Goal: Task Accomplishment & Management: Use online tool/utility

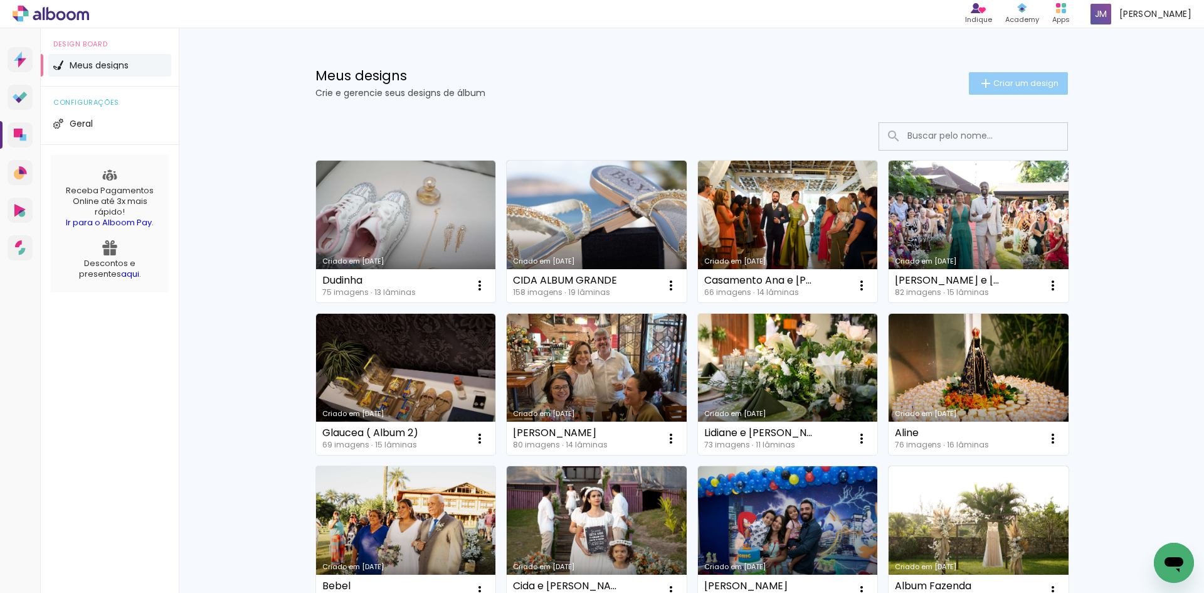
drag, startPoint x: 995, startPoint y: 77, endPoint x: 1013, endPoint y: 72, distance: 19.0
click at [995, 79] on span "Criar um design" at bounding box center [1026, 83] width 65 height 8
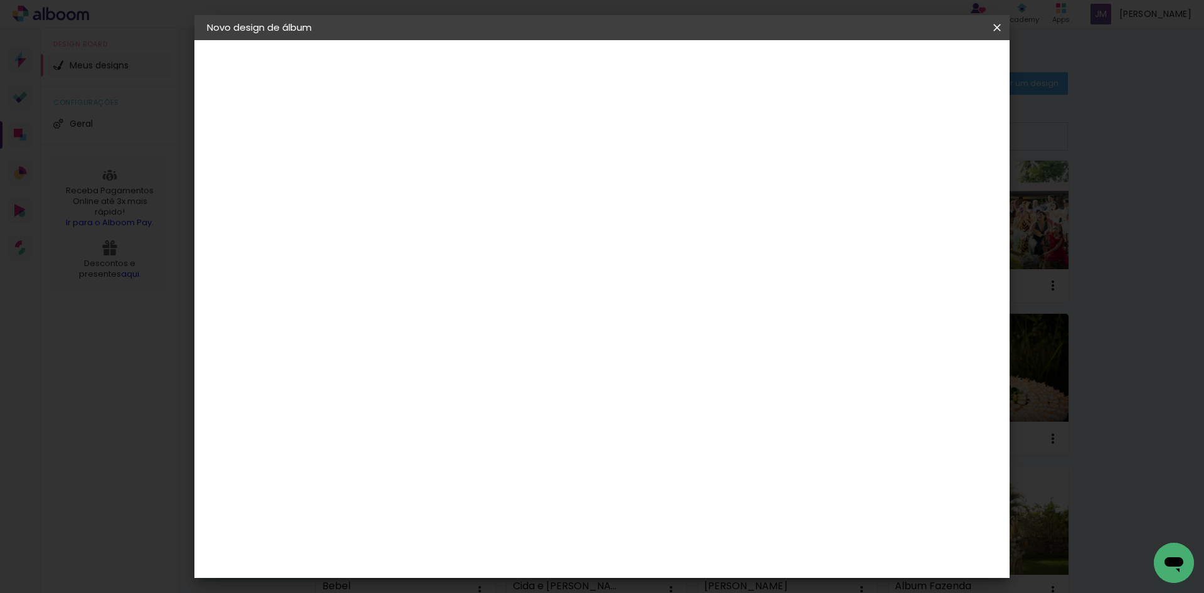
click at [412, 177] on input at bounding box center [412, 168] width 0 height 19
type input "[PERSON_NAME] e [PERSON_NAME]"
type paper-input "[PERSON_NAME] e [PERSON_NAME]"
click at [541, 60] on paper-button "Avançar" at bounding box center [509, 66] width 61 height 21
click at [0, 0] on slot "Tamanho Livre" at bounding box center [0, 0] width 0 height 0
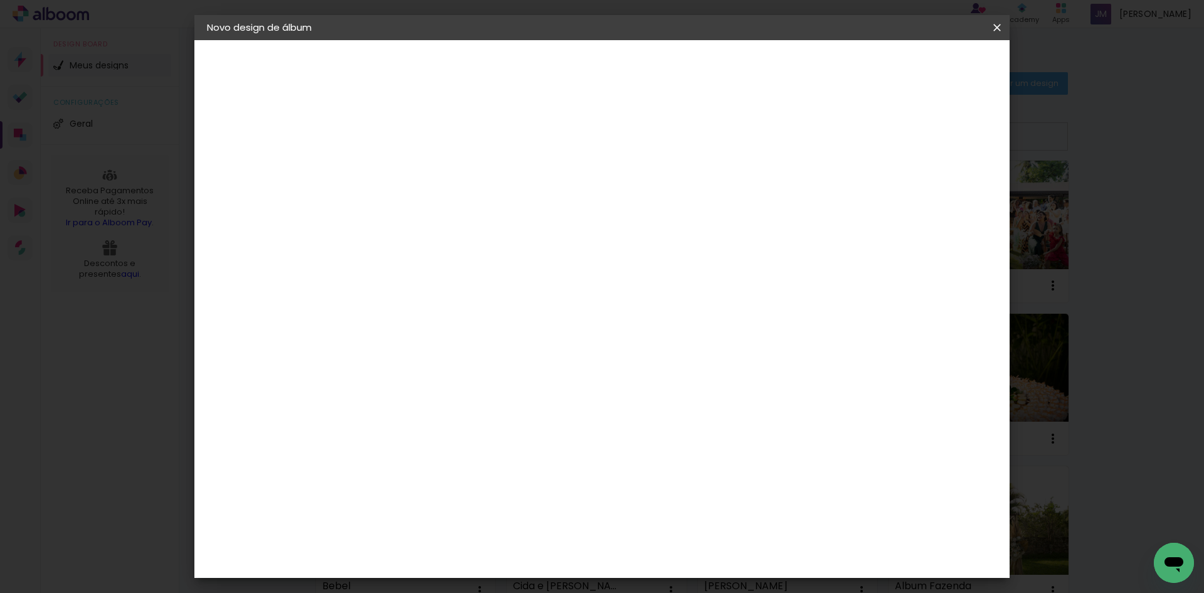
click at [0, 0] on slot "Avançar" at bounding box center [0, 0] width 0 height 0
type input "1"
type paper-input "1"
click at [418, 151] on input "1" at bounding box center [403, 144] width 43 height 16
type input "4"
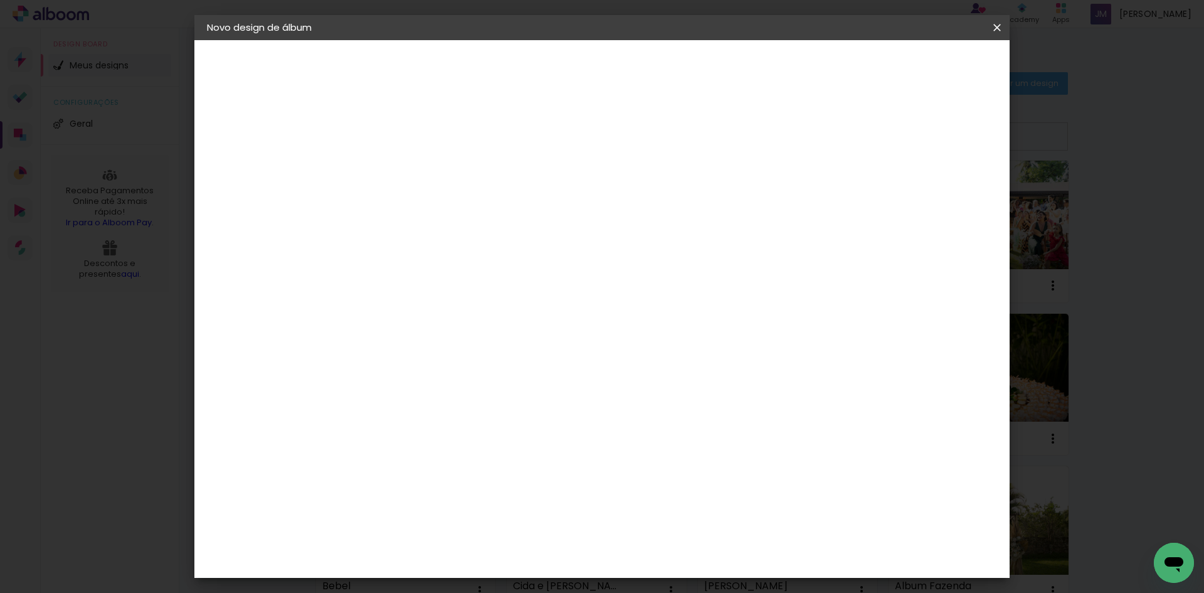
type paper-input "4"
click at [940, 194] on input "4" at bounding box center [934, 189] width 23 height 19
type input "3"
type paper-input "3"
click at [940, 194] on input "3" at bounding box center [936, 189] width 23 height 19
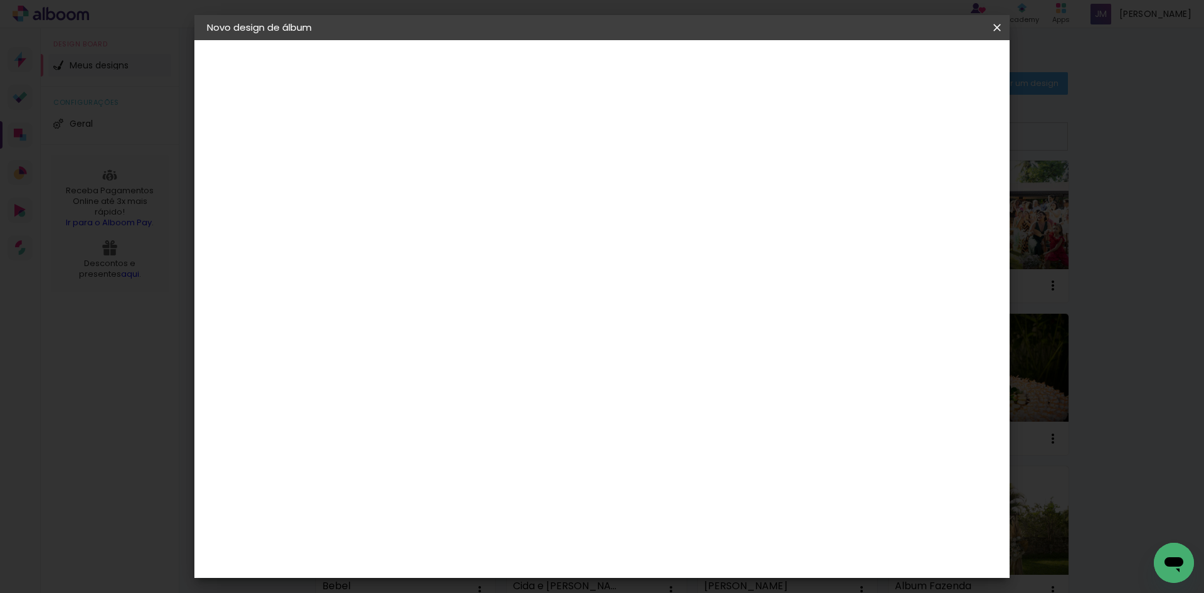
type input "2"
type paper-input "2"
click at [940, 194] on input "2" at bounding box center [936, 189] width 23 height 19
type input "1"
type paper-input "1"
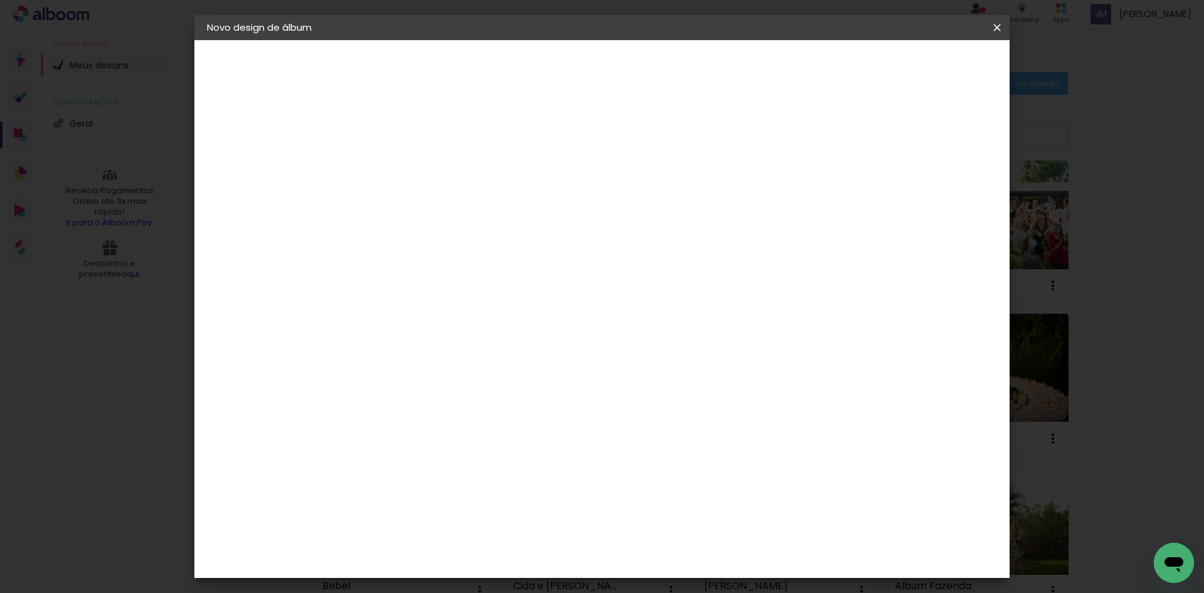
click at [945, 194] on input "1" at bounding box center [938, 189] width 23 height 19
click at [857, 140] on div at bounding box center [851, 144] width 11 height 11
type paper-checkbox "on"
click at [919, 65] on span "Iniciar design" at bounding box center [890, 66] width 57 height 9
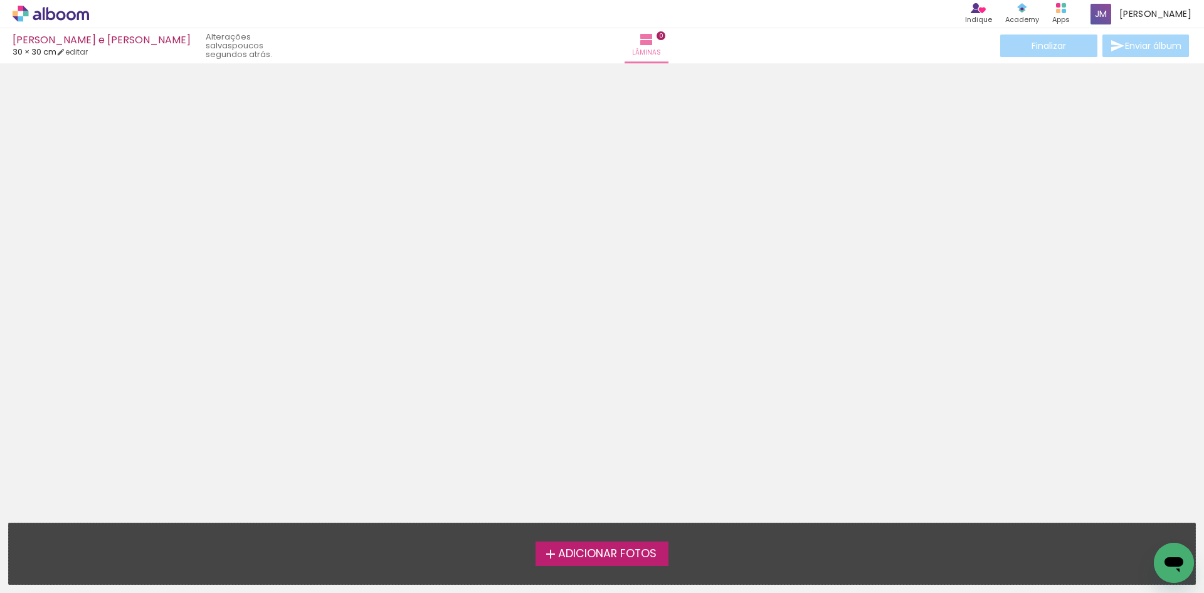
click at [589, 553] on span "Adicionar Fotos" at bounding box center [607, 553] width 98 height 11
click at [0, 0] on input "file" at bounding box center [0, 0] width 0 height 0
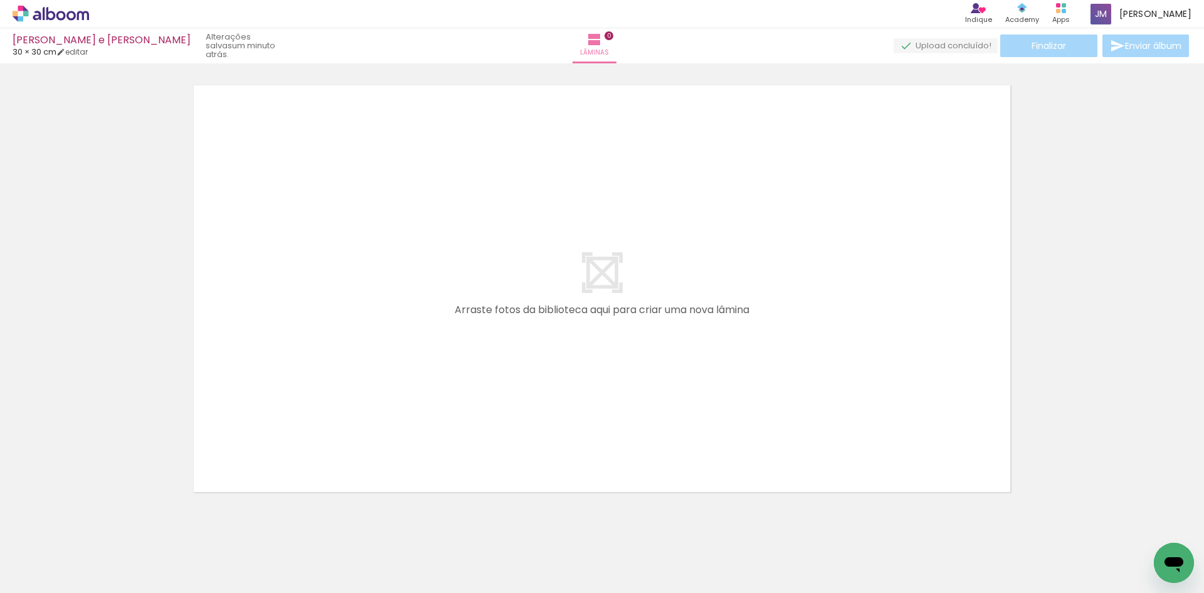
scroll to position [0, 1455]
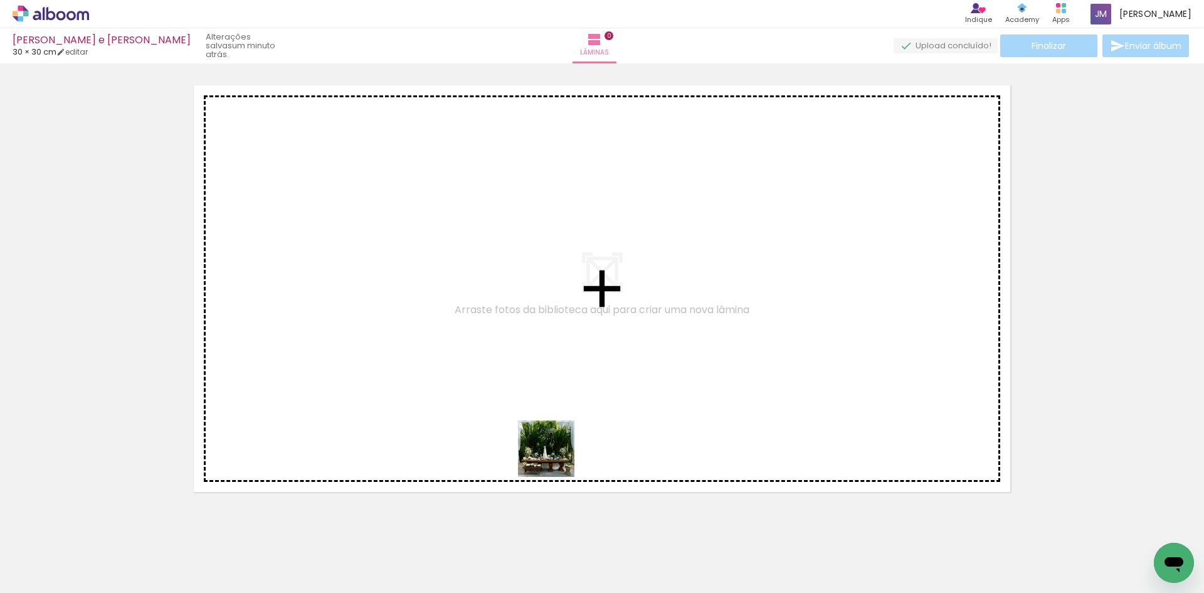
drag, startPoint x: 572, startPoint y: 555, endPoint x: 539, endPoint y: 527, distance: 42.7
click at [539, 388] on quentale-workspace at bounding box center [602, 296] width 1204 height 593
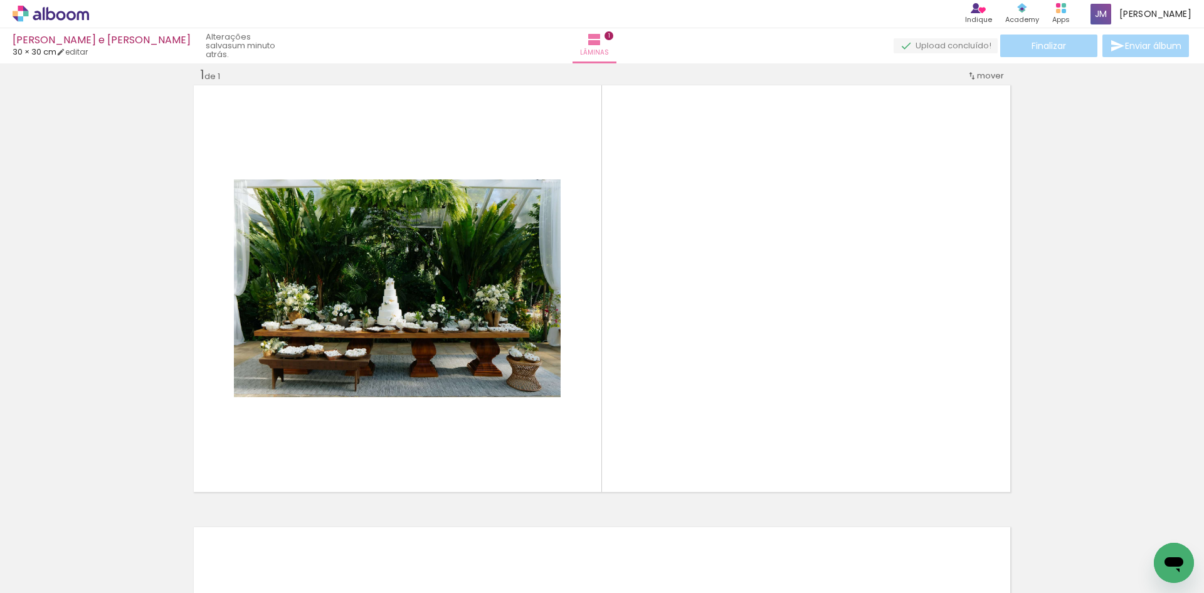
scroll to position [16, 0]
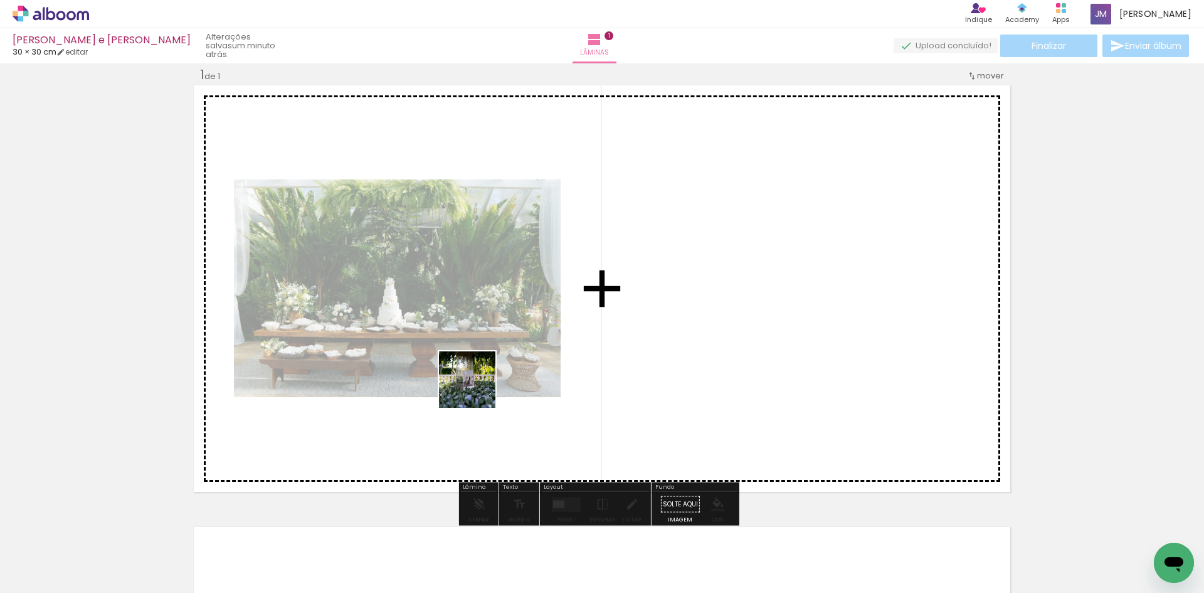
drag, startPoint x: 508, startPoint y: 545, endPoint x: 477, endPoint y: 389, distance: 159.3
click at [477, 389] on quentale-workspace at bounding box center [602, 296] width 1204 height 593
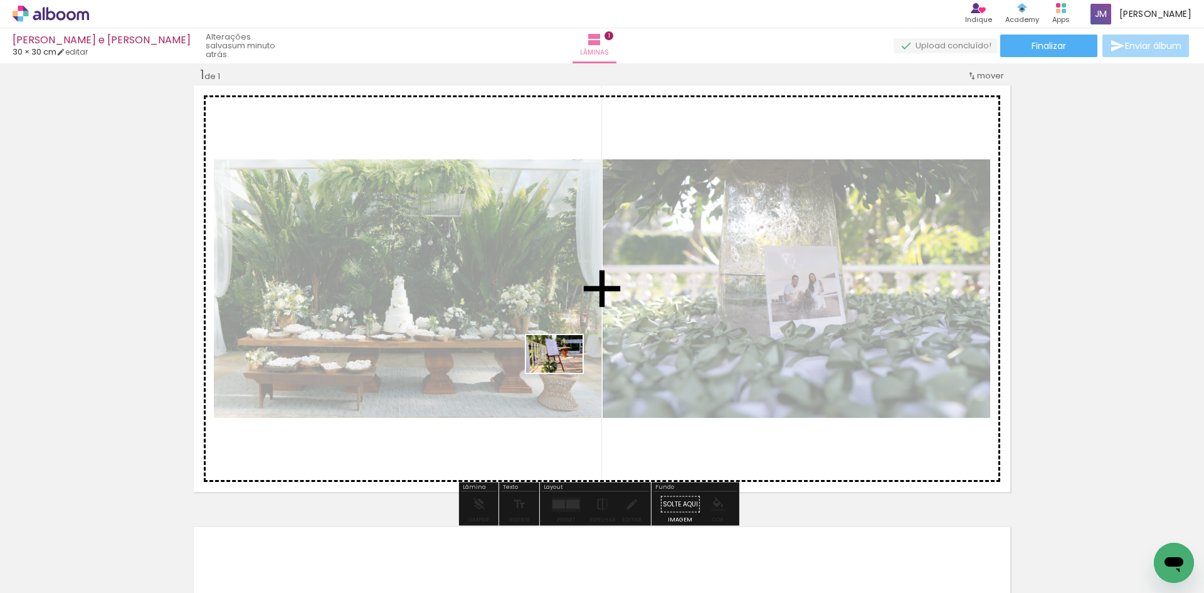
drag, startPoint x: 636, startPoint y: 553, endPoint x: 564, endPoint y: 373, distance: 194.5
click at [564, 373] on quentale-workspace at bounding box center [602, 296] width 1204 height 593
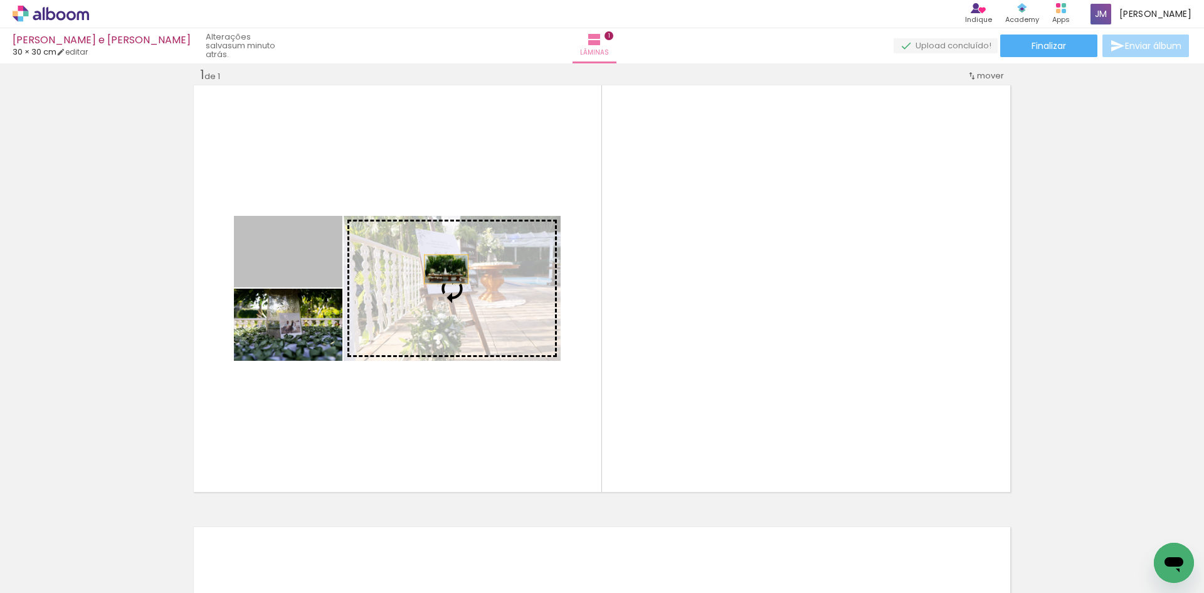
drag, startPoint x: 309, startPoint y: 266, endPoint x: 445, endPoint y: 268, distance: 136.1
click at [0, 0] on slot at bounding box center [0, 0] width 0 height 0
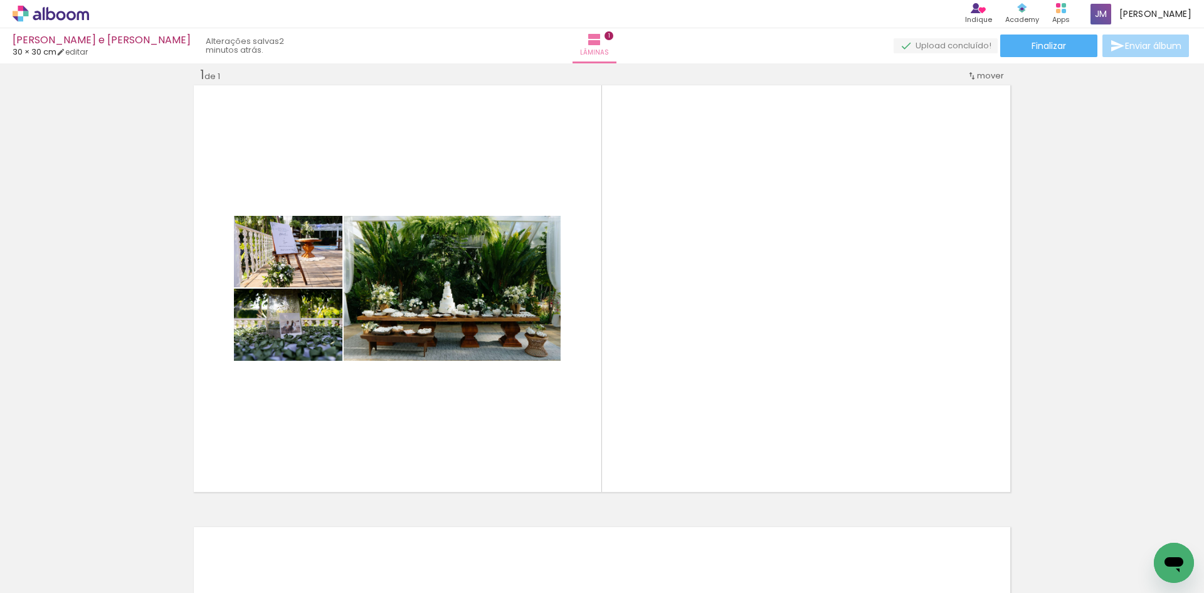
scroll to position [0, 3335]
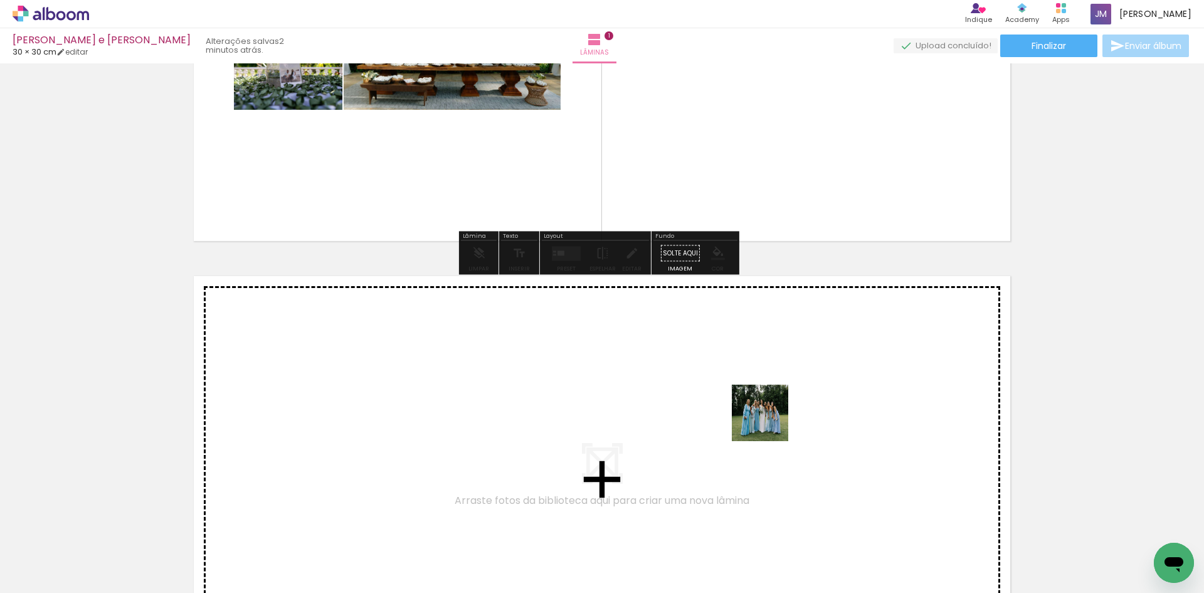
drag, startPoint x: 795, startPoint y: 520, endPoint x: 855, endPoint y: 571, distance: 78.7
click at [770, 422] on quentale-workspace at bounding box center [602, 296] width 1204 height 593
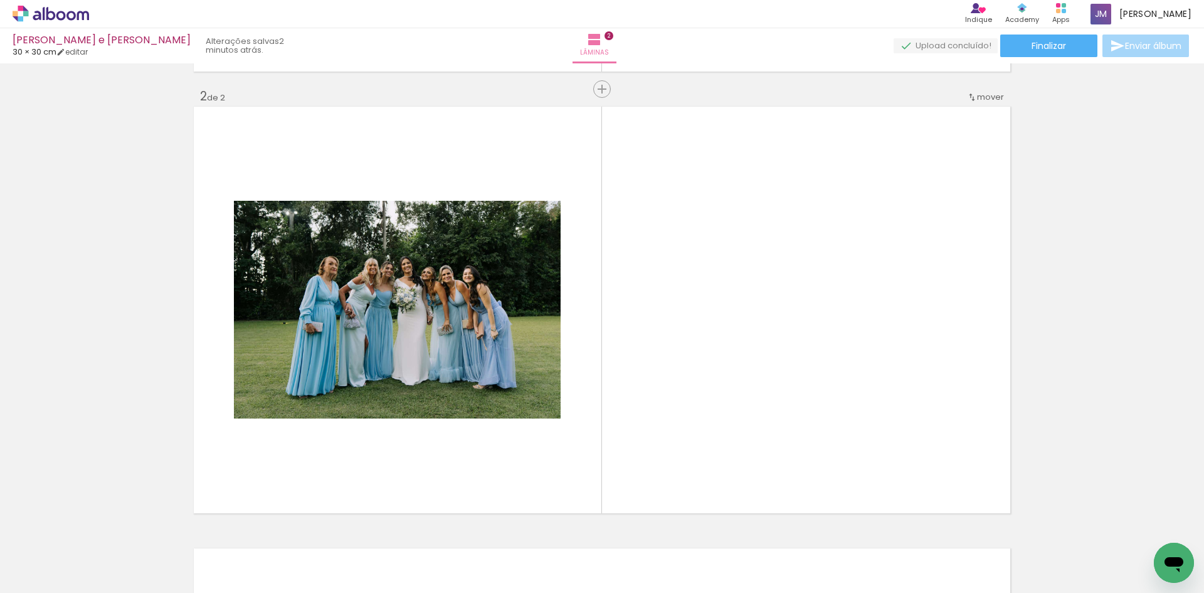
scroll to position [458, 0]
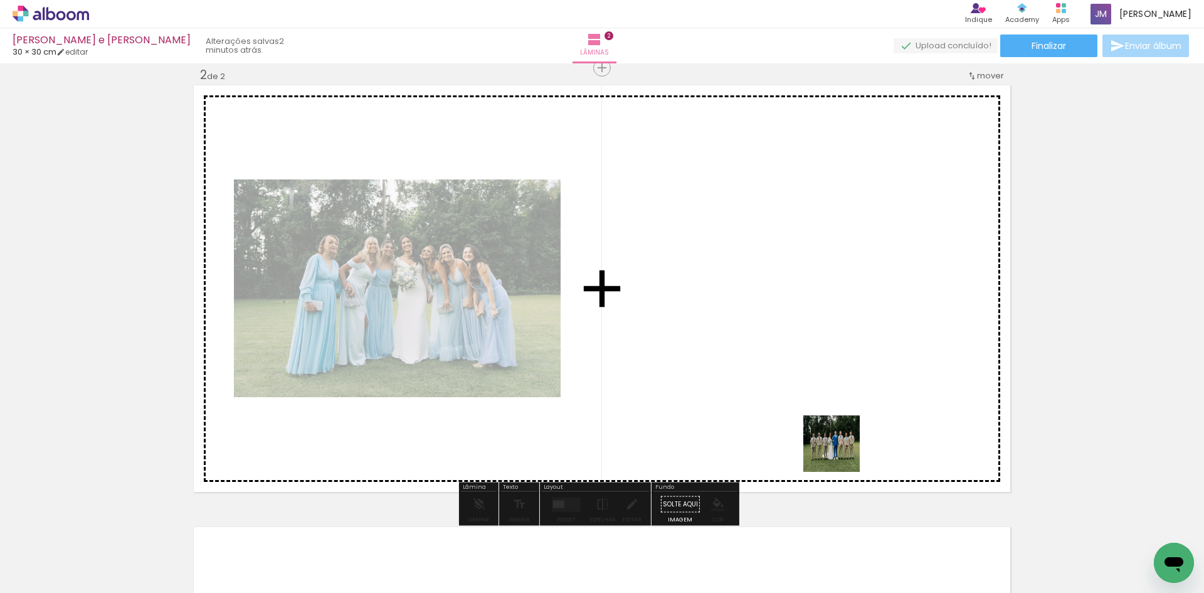
drag, startPoint x: 841, startPoint y: 453, endPoint x: 932, endPoint y: 504, distance: 104.5
click at [834, 420] on quentale-workspace at bounding box center [602, 296] width 1204 height 593
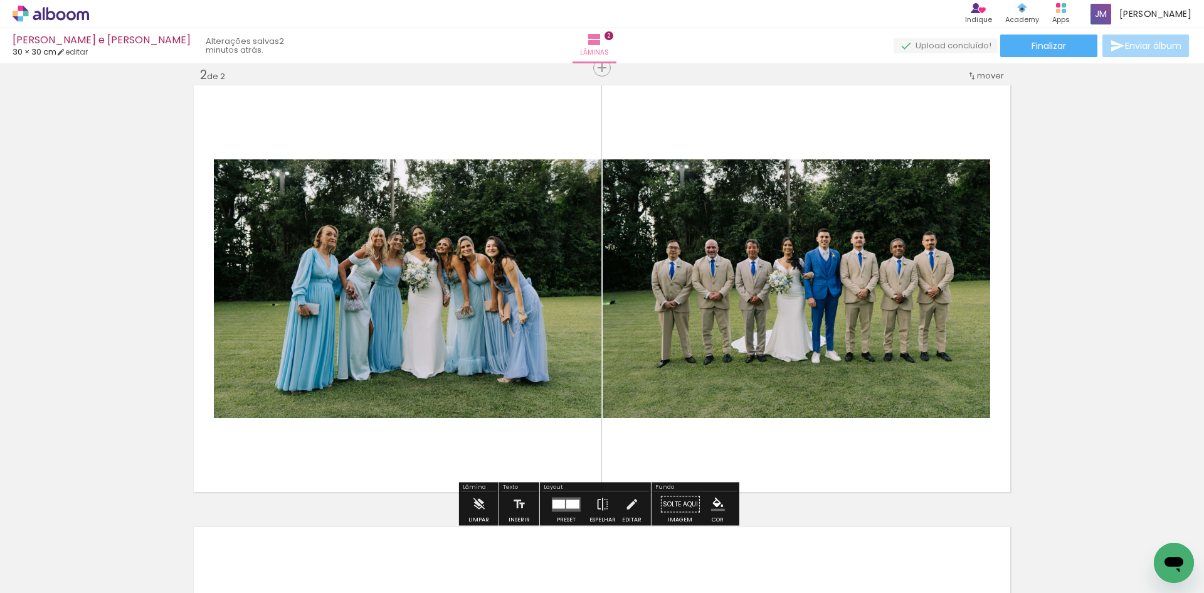
drag, startPoint x: 935, startPoint y: 560, endPoint x: 861, endPoint y: 375, distance: 199.3
click at [861, 375] on quentale-workspace at bounding box center [602, 296] width 1204 height 593
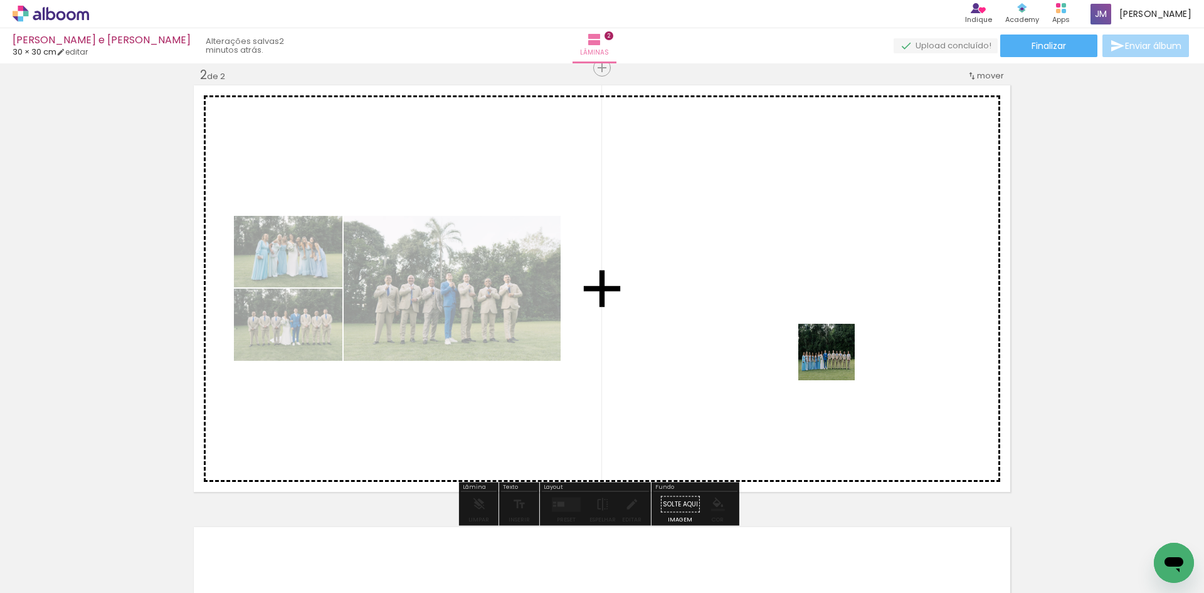
drag, startPoint x: 1008, startPoint y: 565, endPoint x: 1044, endPoint y: 553, distance: 38.3
click at [839, 365] on quentale-workspace at bounding box center [602, 296] width 1204 height 593
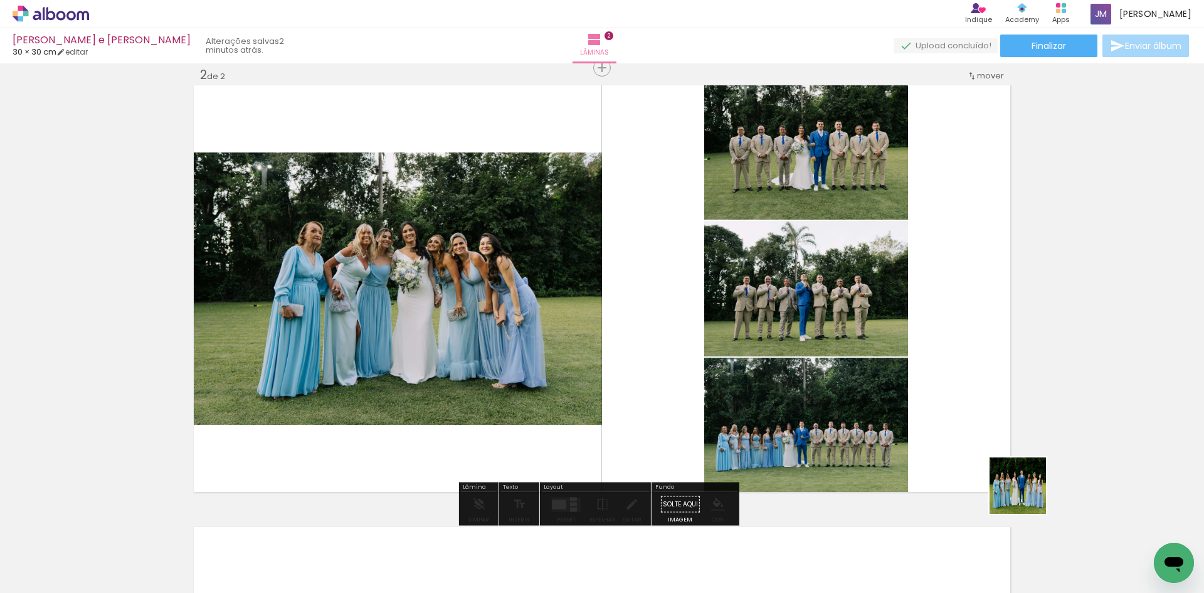
drag, startPoint x: 1083, startPoint y: 556, endPoint x: 957, endPoint y: 482, distance: 147.1
click at [878, 358] on quentale-workspace at bounding box center [602, 296] width 1204 height 593
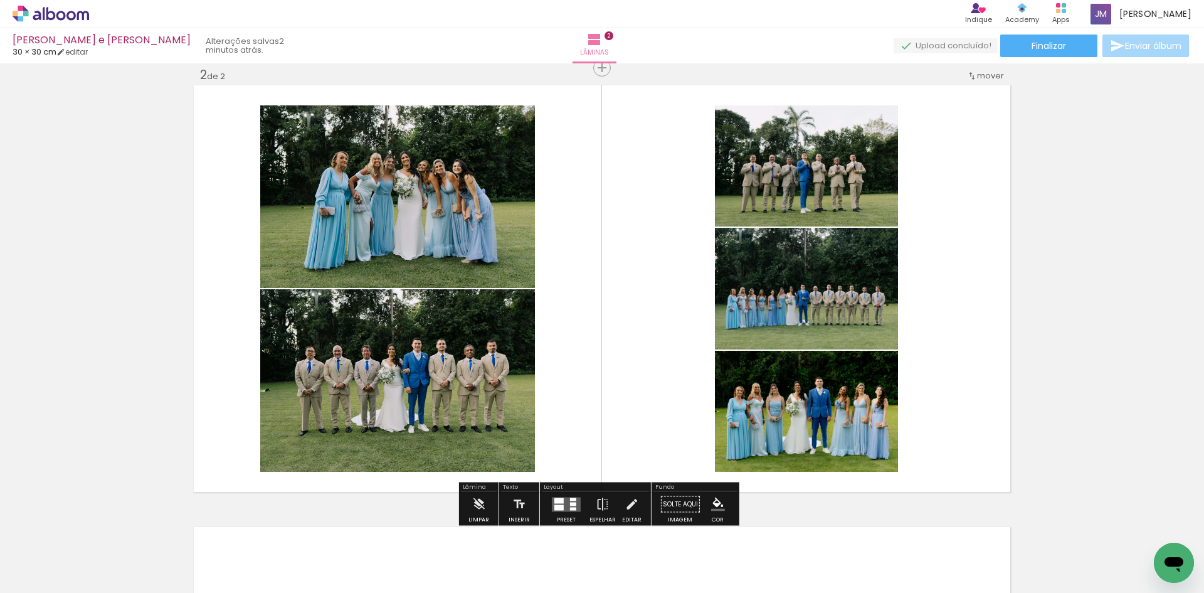
scroll to position [0, 3557]
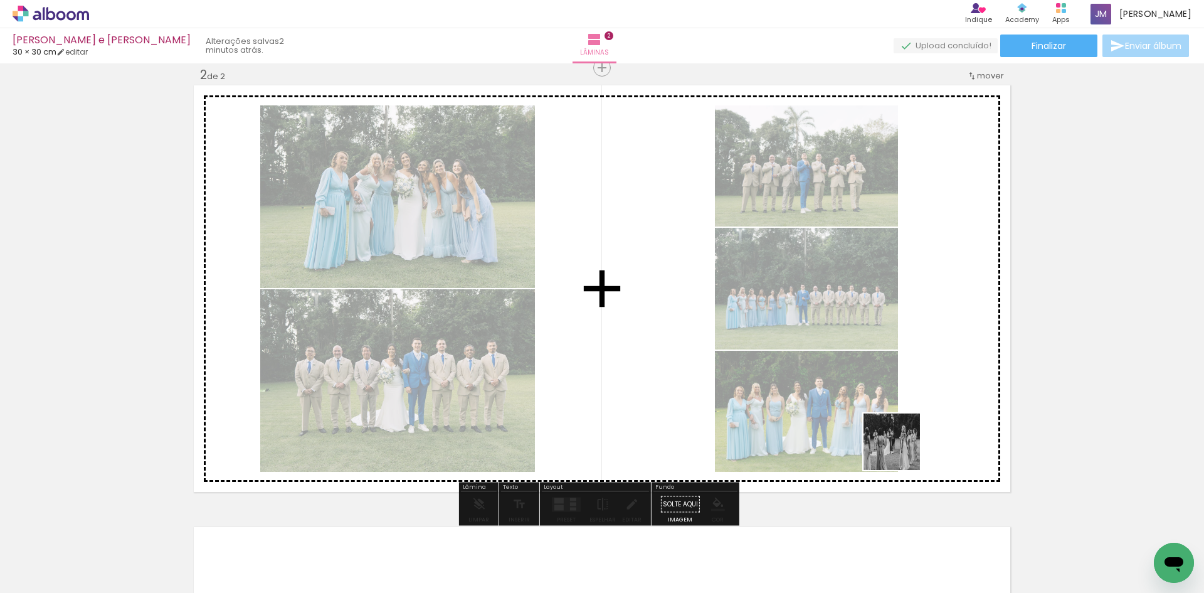
drag, startPoint x: 939, startPoint y: 554, endPoint x: 883, endPoint y: 396, distance: 167.9
click at [883, 396] on quentale-workspace at bounding box center [602, 296] width 1204 height 593
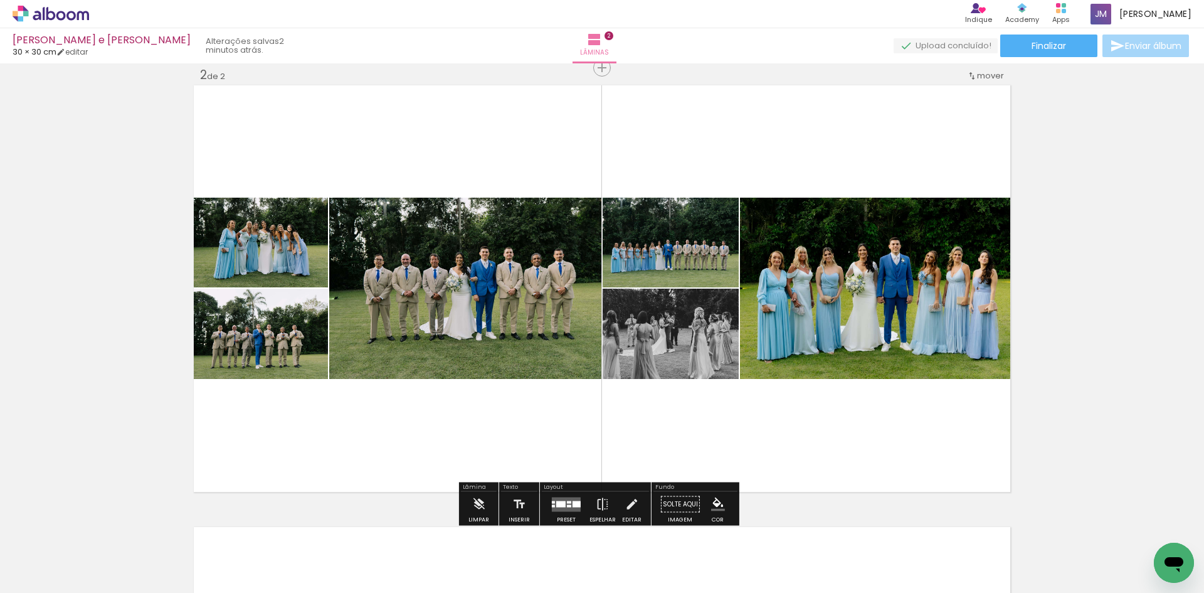
click at [559, 504] on div at bounding box center [560, 504] width 9 height 6
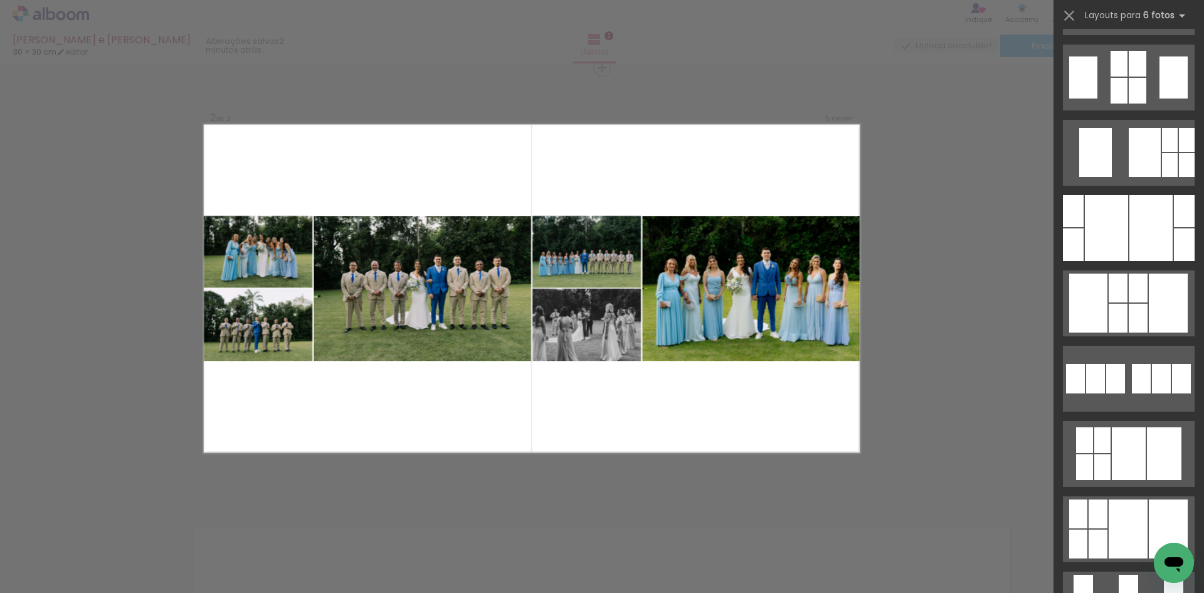
scroll to position [39333, 0]
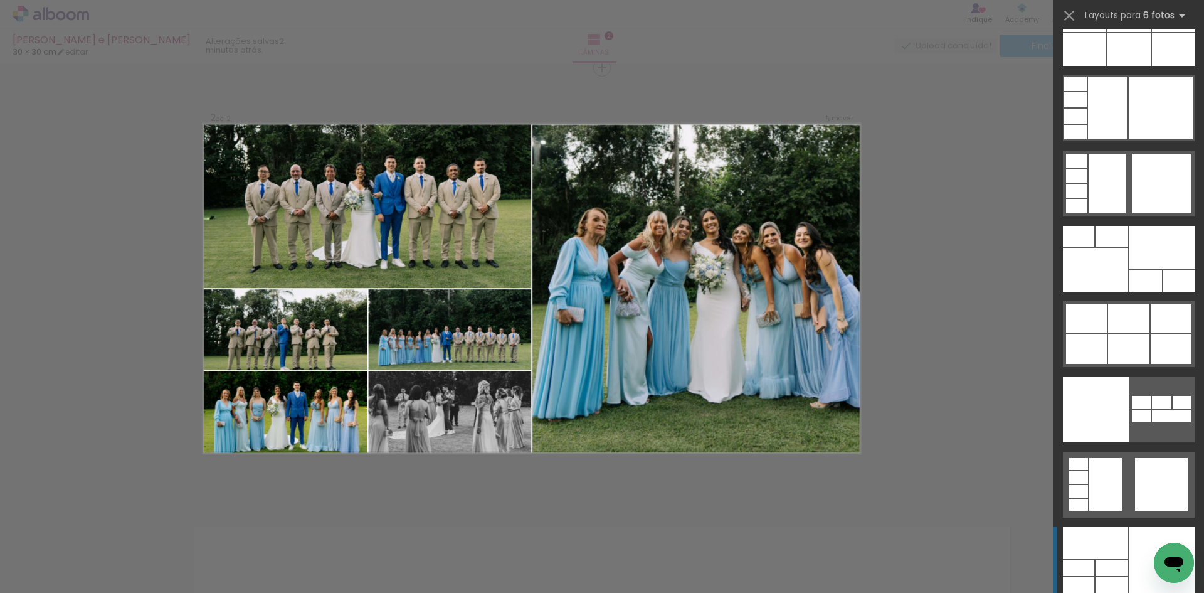
click at [1115, 554] on div at bounding box center [1095, 543] width 65 height 32
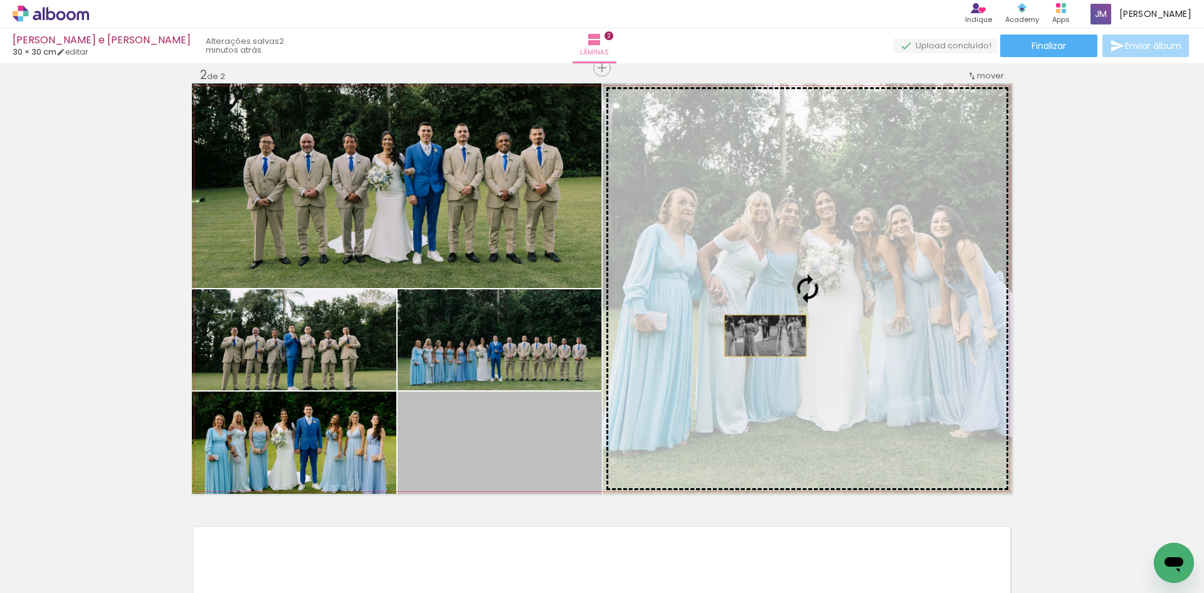
drag, startPoint x: 575, startPoint y: 459, endPoint x: 761, endPoint y: 336, distance: 222.7
click at [0, 0] on slot at bounding box center [0, 0] width 0 height 0
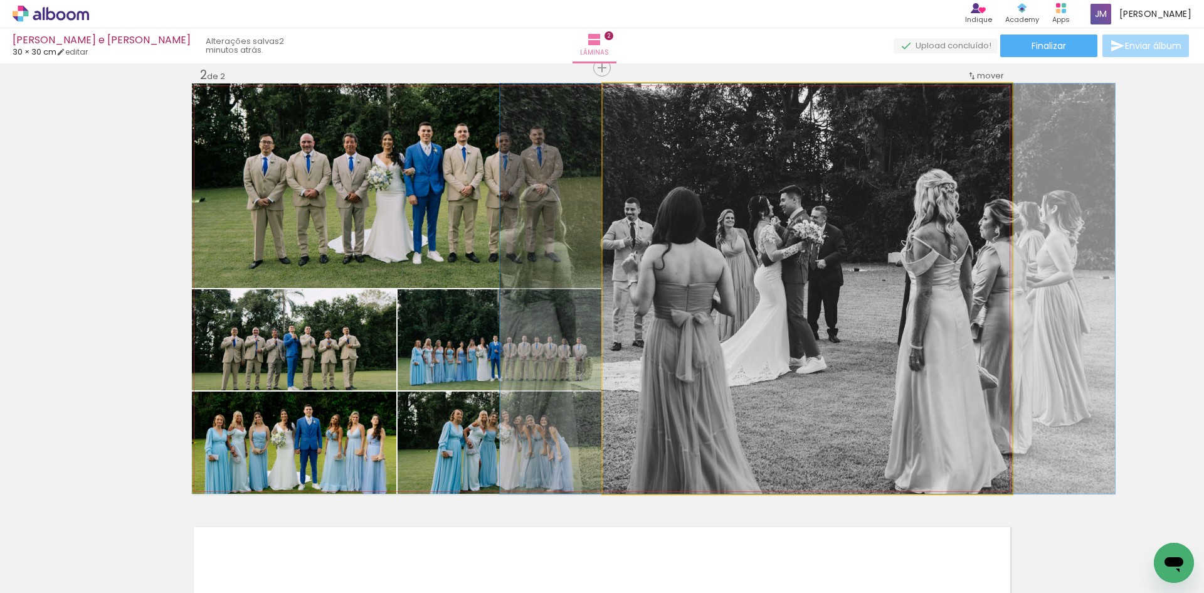
click at [761, 336] on quentale-photo at bounding box center [808, 288] width 410 height 410
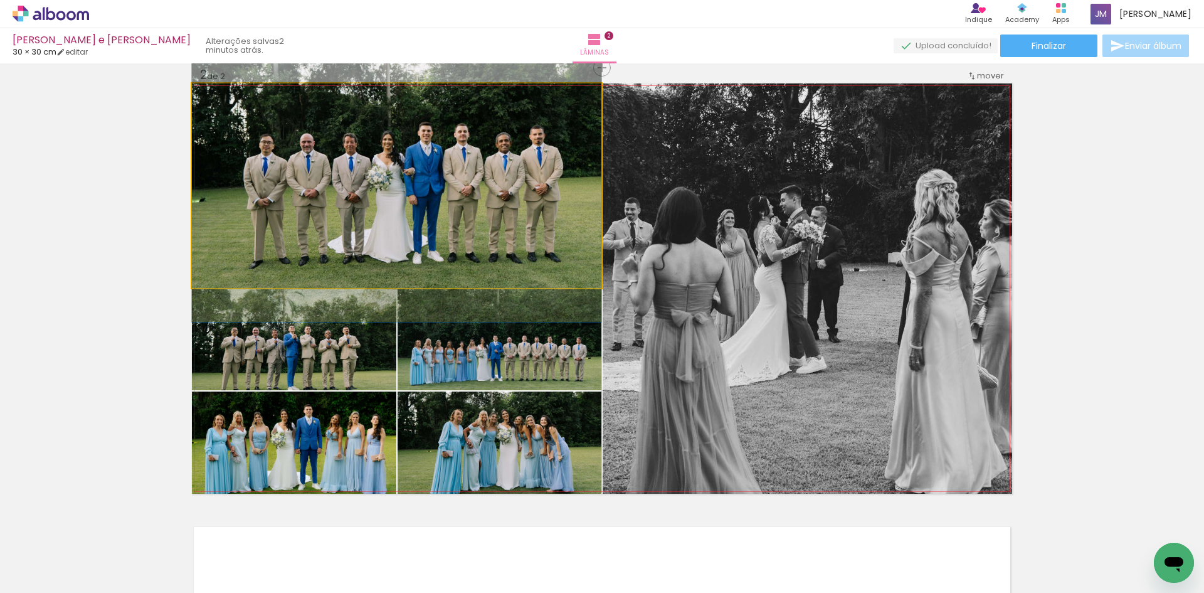
click at [580, 263] on quentale-photo at bounding box center [397, 185] width 410 height 205
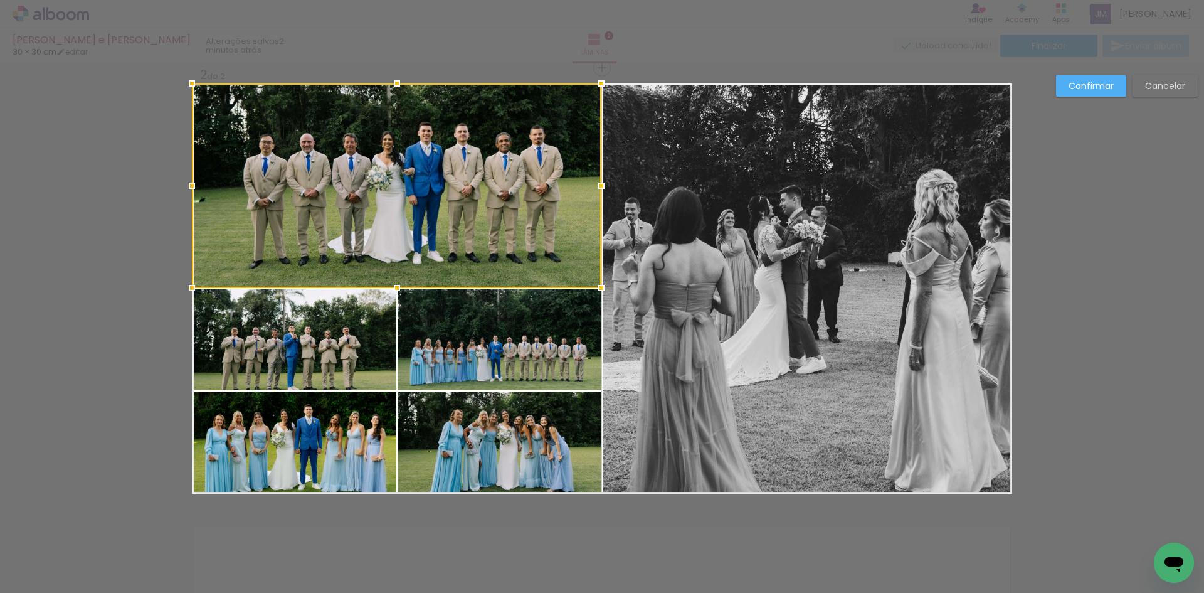
click at [359, 353] on quentale-photo at bounding box center [294, 339] width 205 height 101
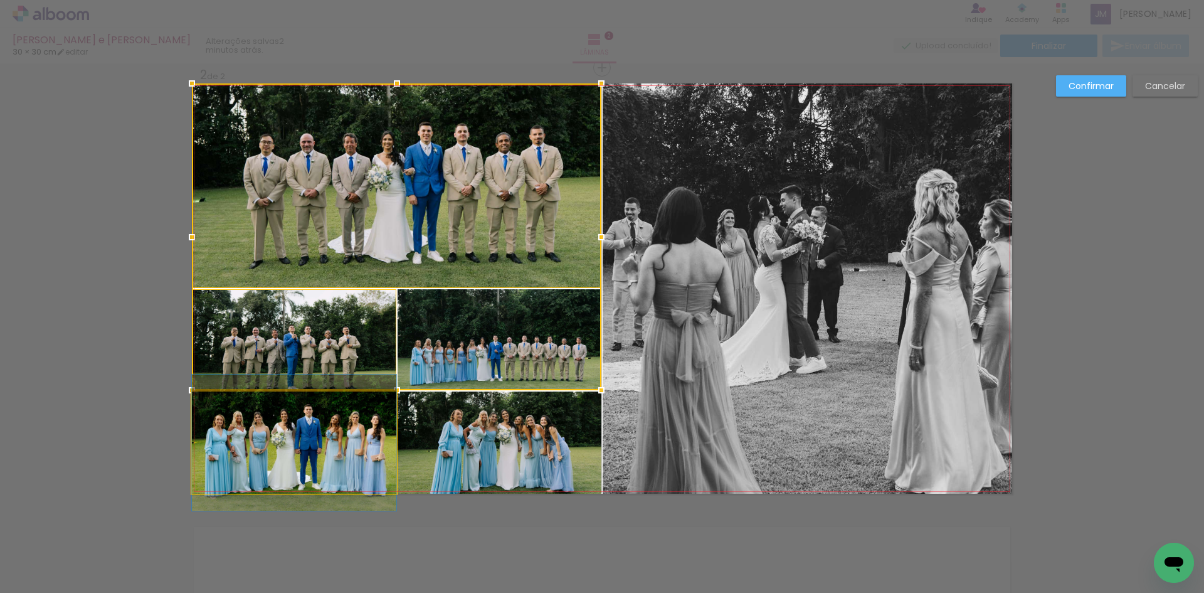
click at [354, 431] on quentale-photo at bounding box center [294, 442] width 205 height 102
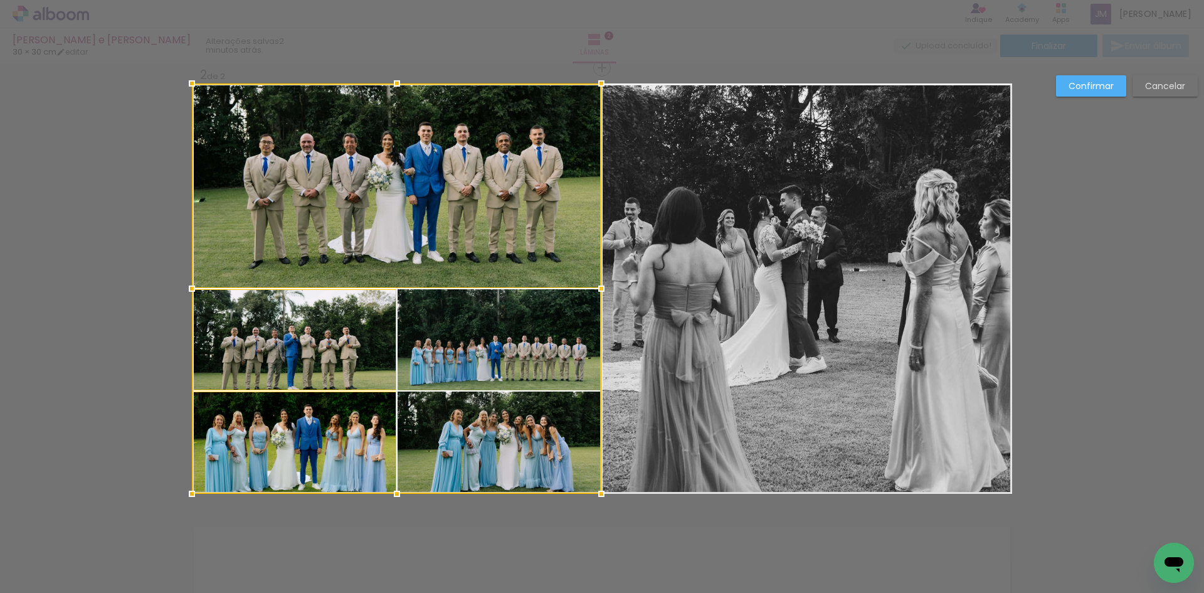
click at [452, 444] on div at bounding box center [397, 288] width 410 height 410
click at [480, 380] on div at bounding box center [397, 288] width 410 height 410
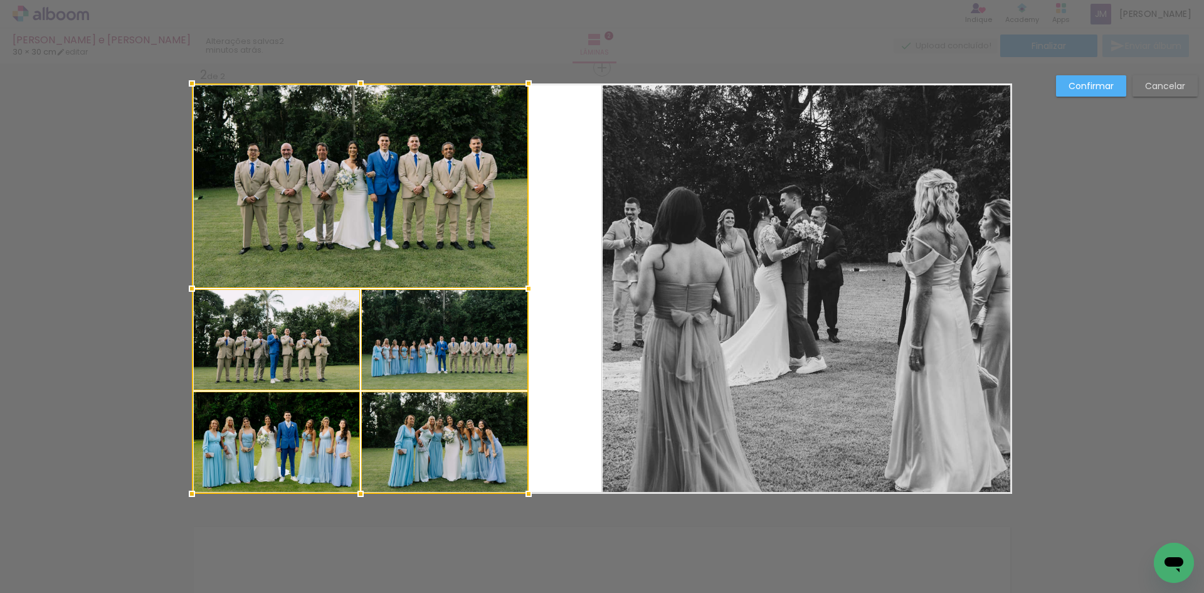
drag, startPoint x: 599, startPoint y: 288, endPoint x: 526, endPoint y: 291, distance: 72.8
click at [526, 291] on div at bounding box center [528, 288] width 25 height 25
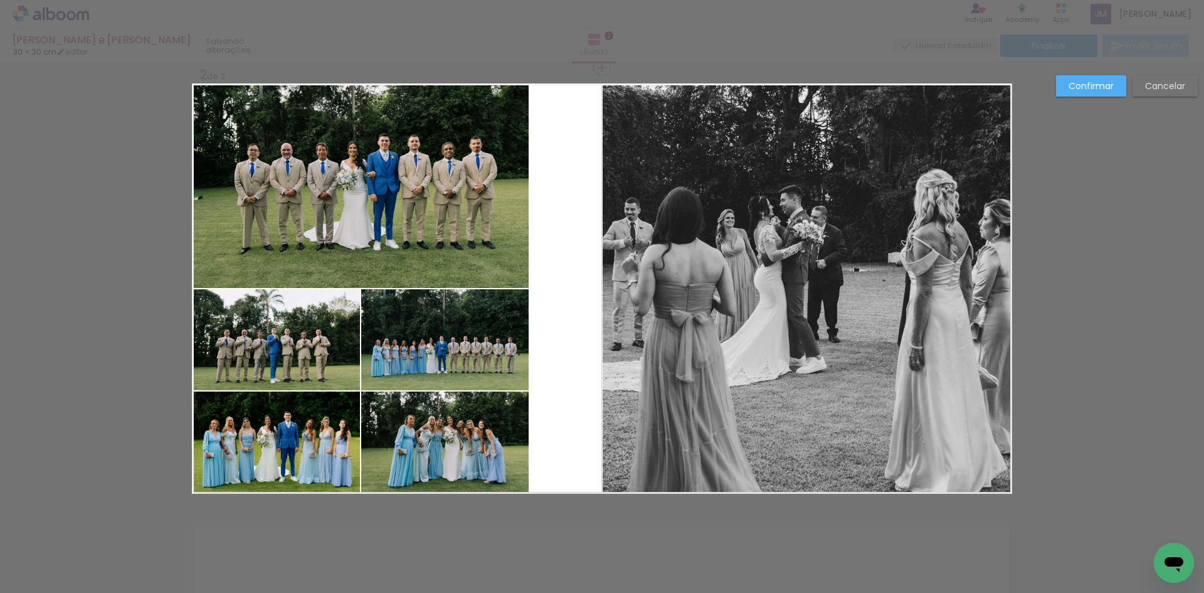
drag, startPoint x: 717, startPoint y: 311, endPoint x: 704, endPoint y: 309, distance: 13.3
click at [717, 311] on quentale-photo at bounding box center [808, 288] width 410 height 410
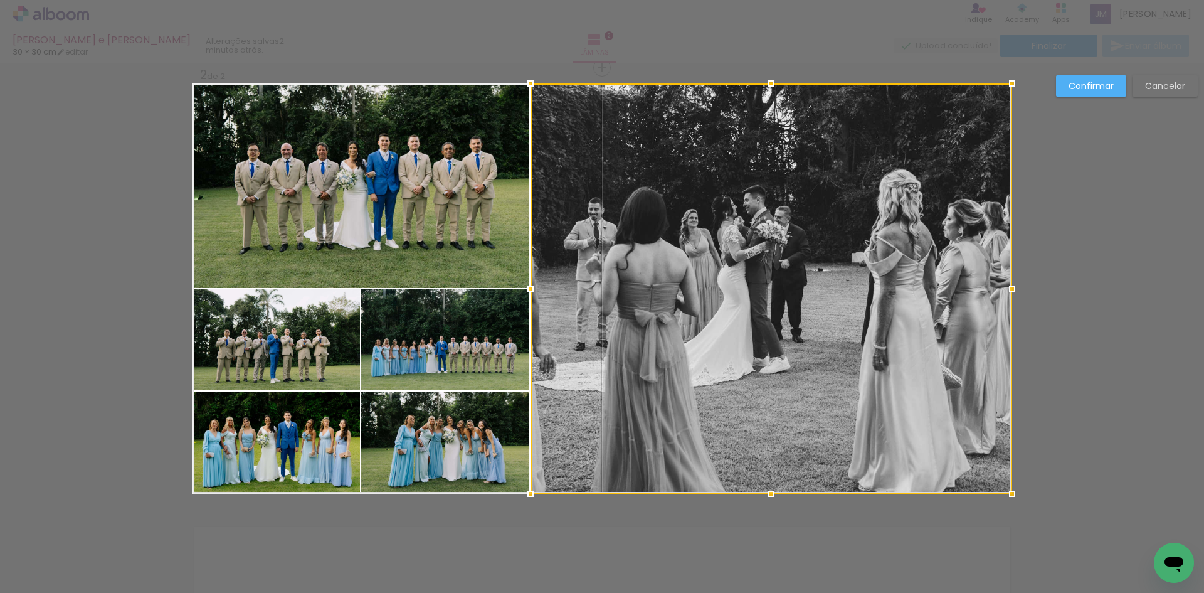
drag, startPoint x: 593, startPoint y: 294, endPoint x: 521, endPoint y: 295, distance: 72.2
click at [521, 295] on div at bounding box center [530, 288] width 25 height 25
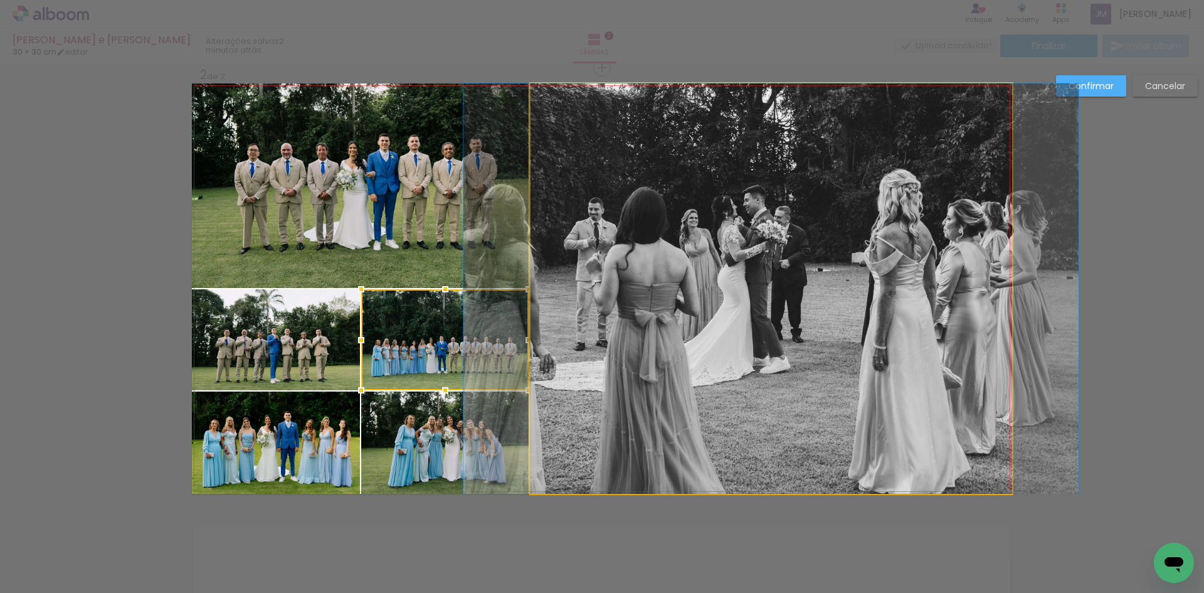
click at [819, 260] on quentale-photo at bounding box center [772, 288] width 482 height 410
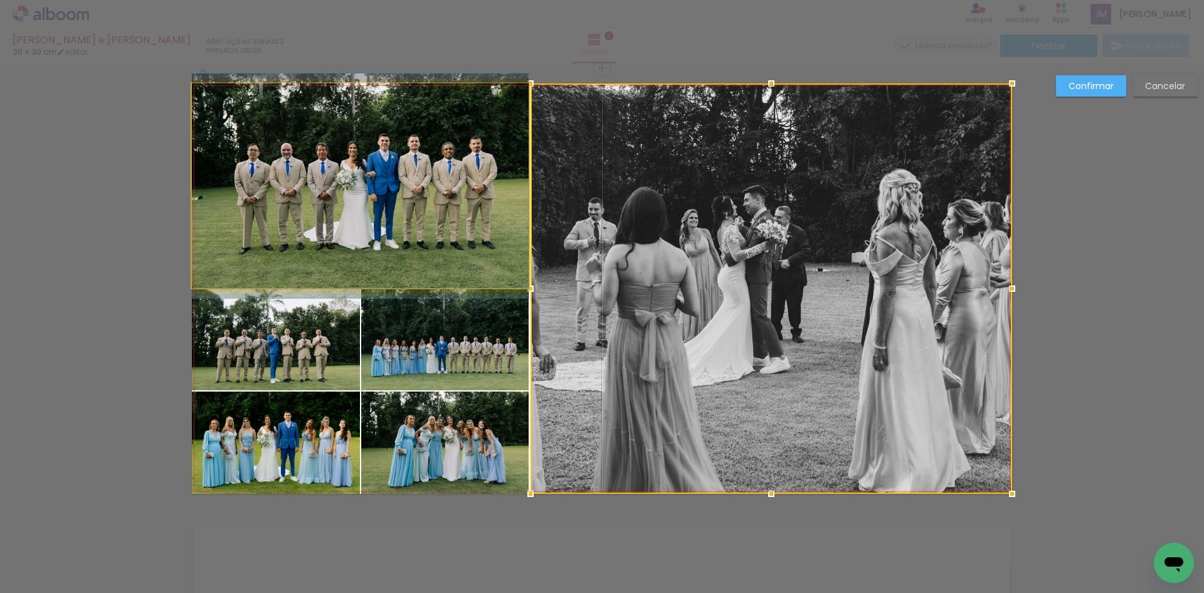
click at [450, 257] on quentale-photo at bounding box center [360, 185] width 337 height 205
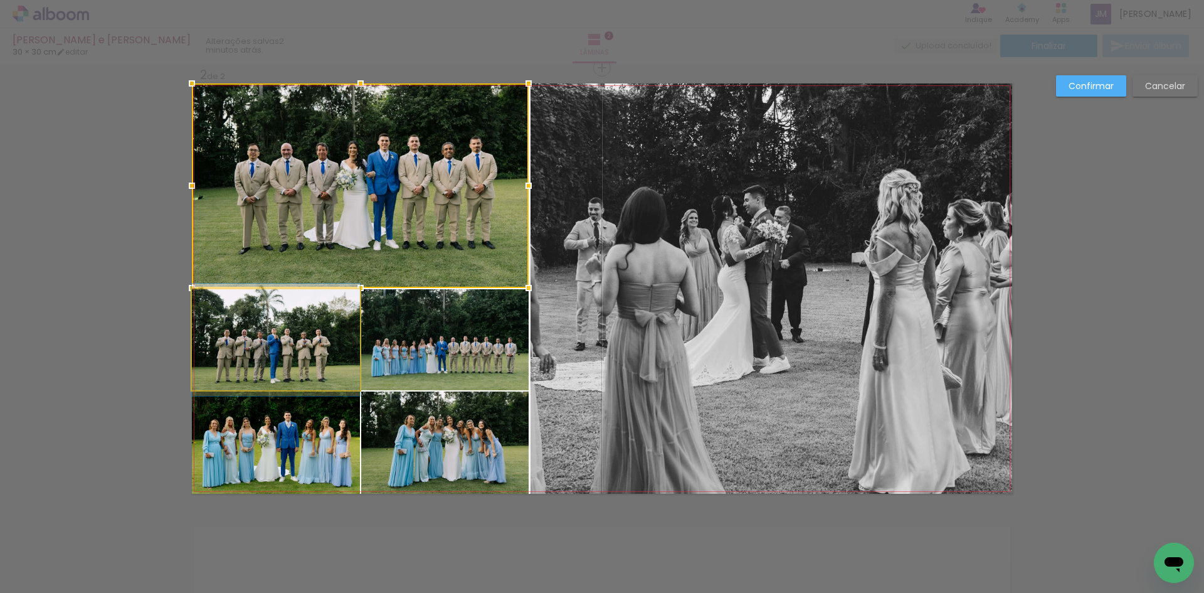
click at [319, 327] on quentale-photo at bounding box center [276, 339] width 168 height 101
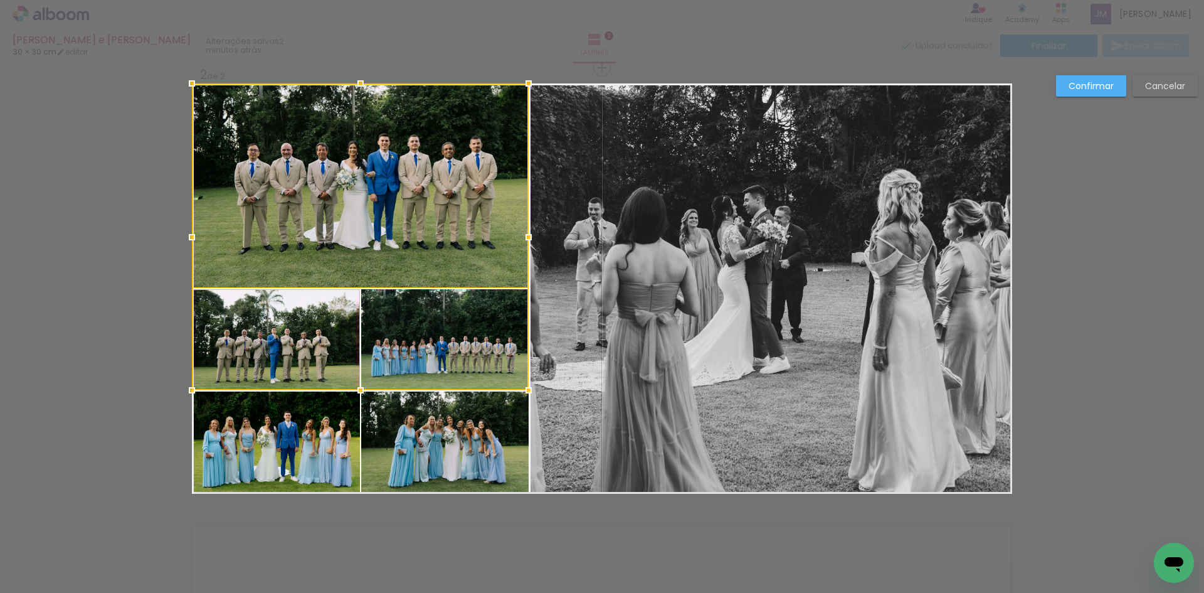
click at [307, 403] on quentale-photo at bounding box center [276, 442] width 168 height 102
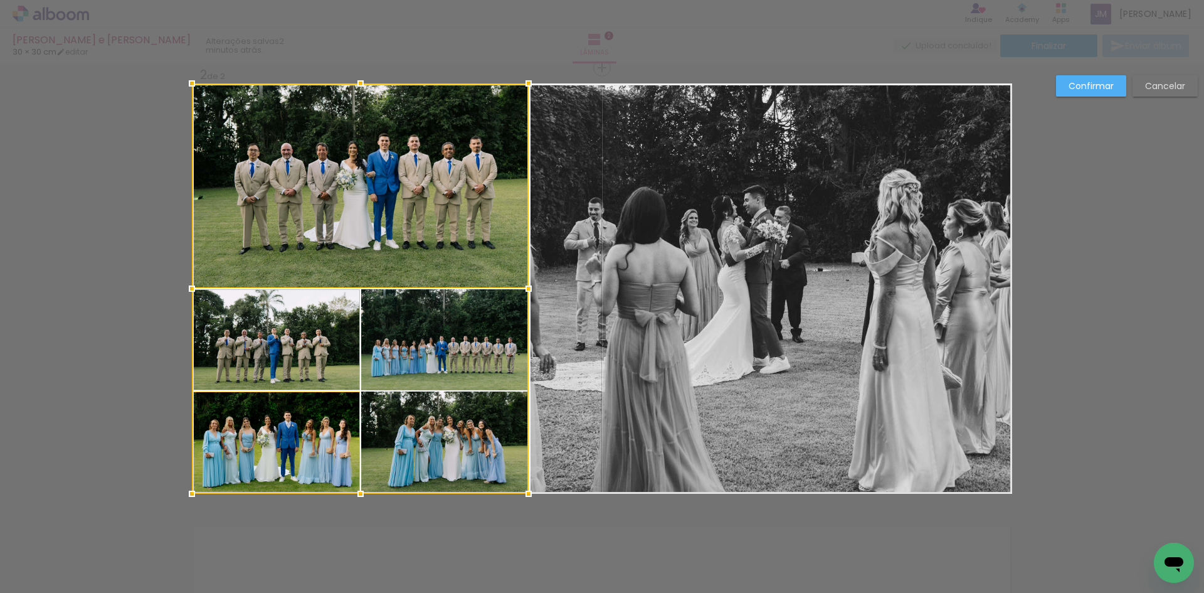
click at [428, 417] on div at bounding box center [360, 288] width 337 height 410
click at [425, 337] on div at bounding box center [360, 288] width 337 height 410
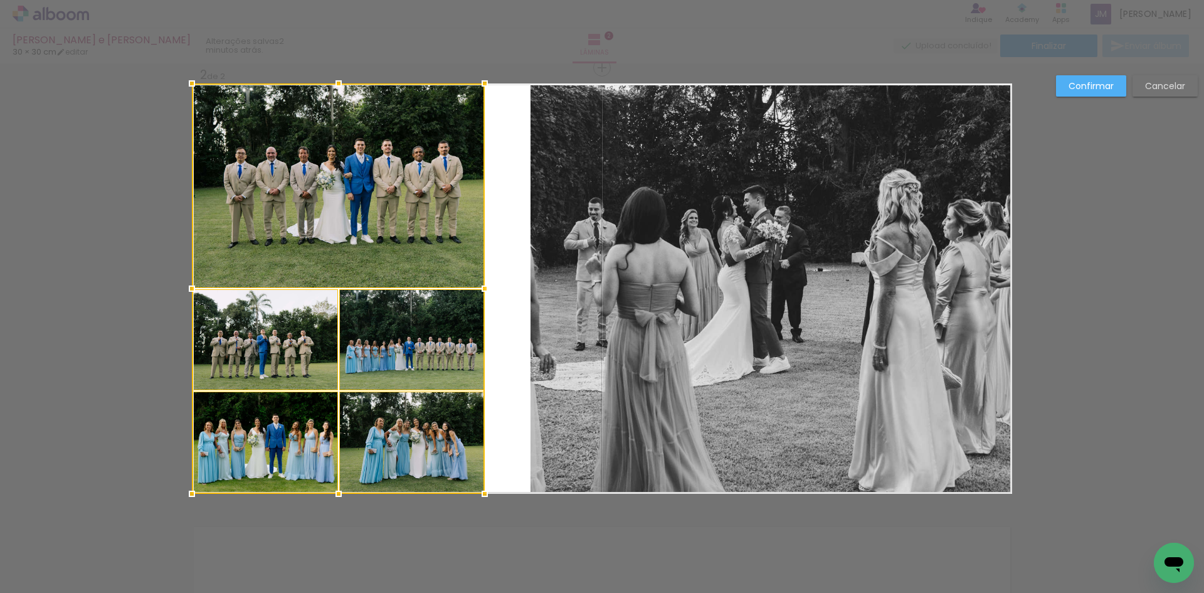
drag, startPoint x: 525, startPoint y: 292, endPoint x: 481, endPoint y: 294, distance: 44.0
click at [481, 294] on div at bounding box center [484, 288] width 25 height 25
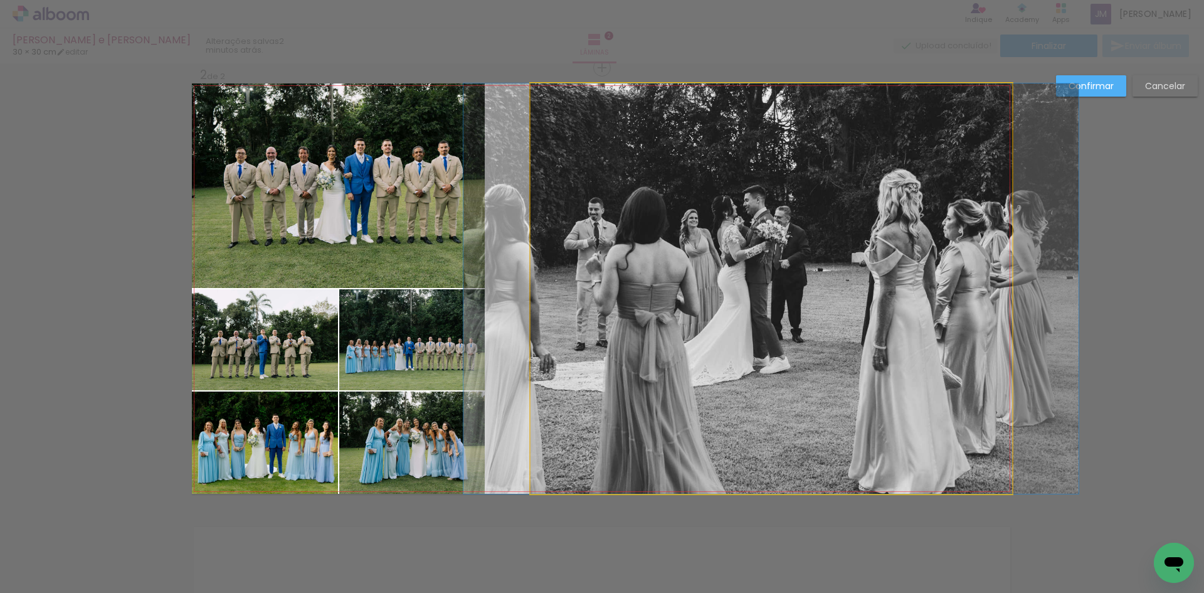
click at [607, 304] on quentale-photo at bounding box center [772, 288] width 482 height 410
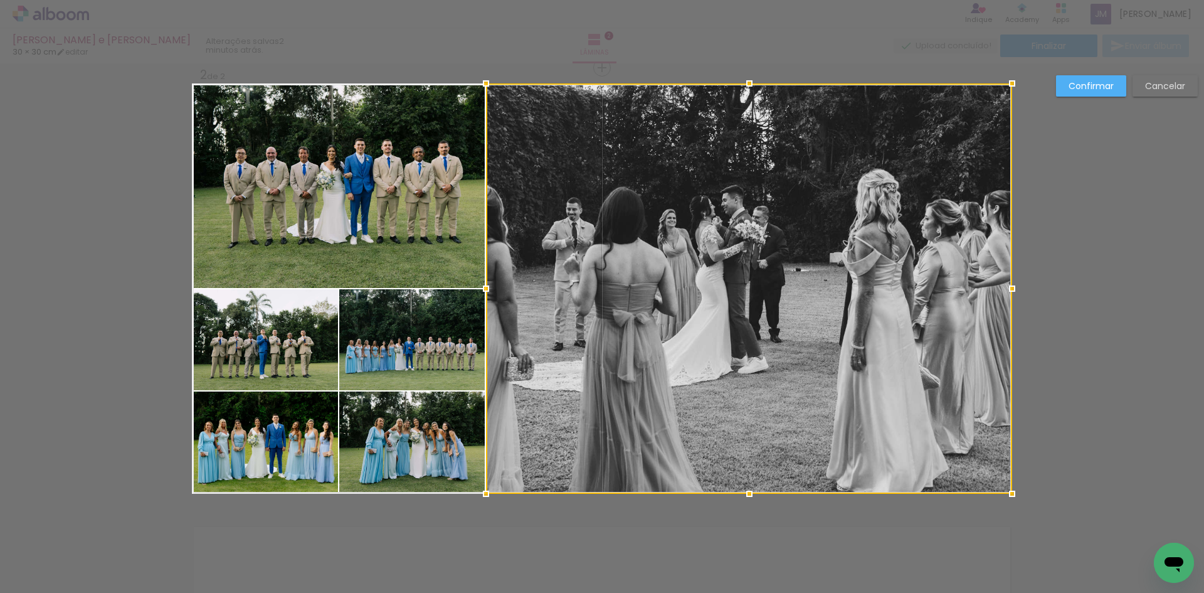
drag, startPoint x: 526, startPoint y: 292, endPoint x: 482, endPoint y: 294, distance: 44.0
click at [482, 294] on div at bounding box center [486, 288] width 25 height 25
click at [0, 0] on slot "Confirmar" at bounding box center [0, 0] width 0 height 0
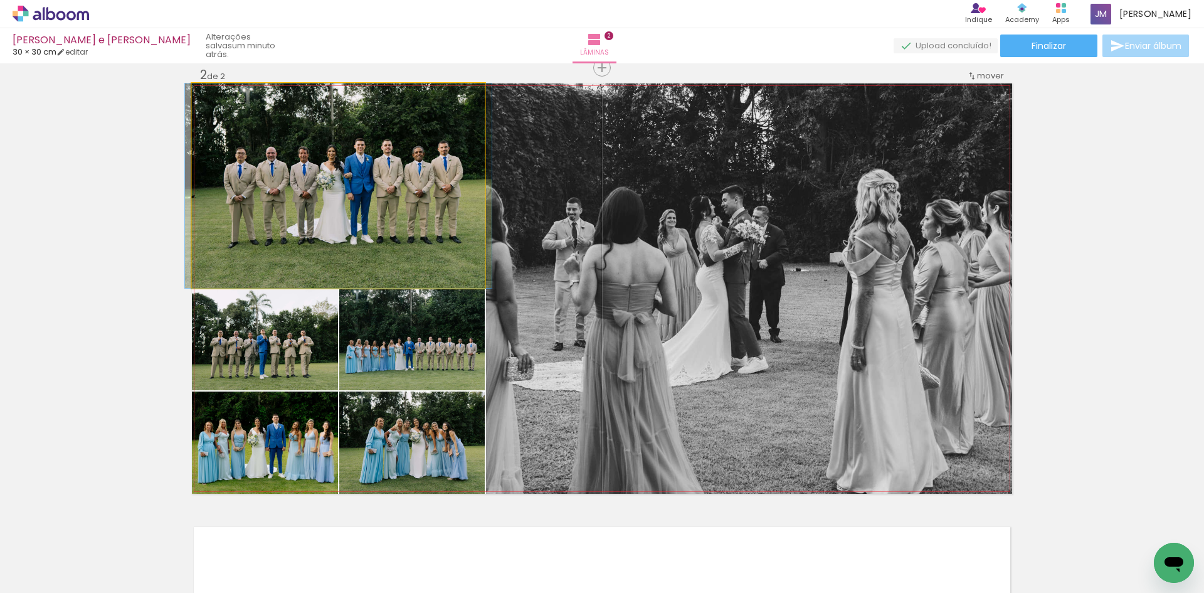
click at [363, 241] on quentale-photo at bounding box center [338, 185] width 293 height 205
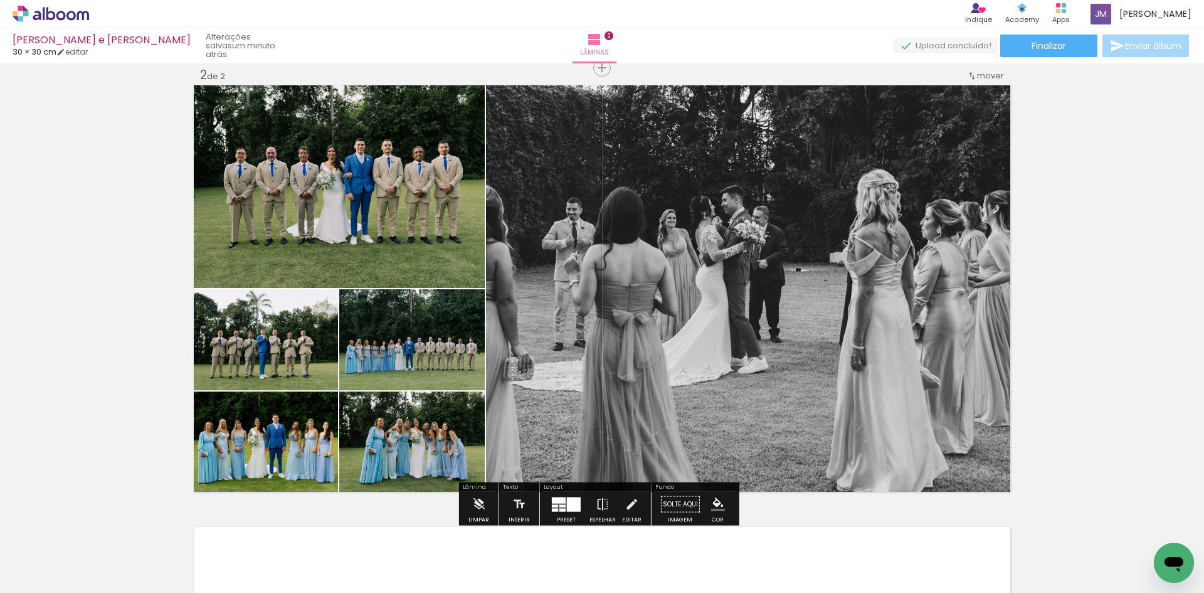
click at [322, 360] on quentale-photo at bounding box center [265, 339] width 146 height 101
click at [316, 438] on paper-item at bounding box center [320, 434] width 23 height 9
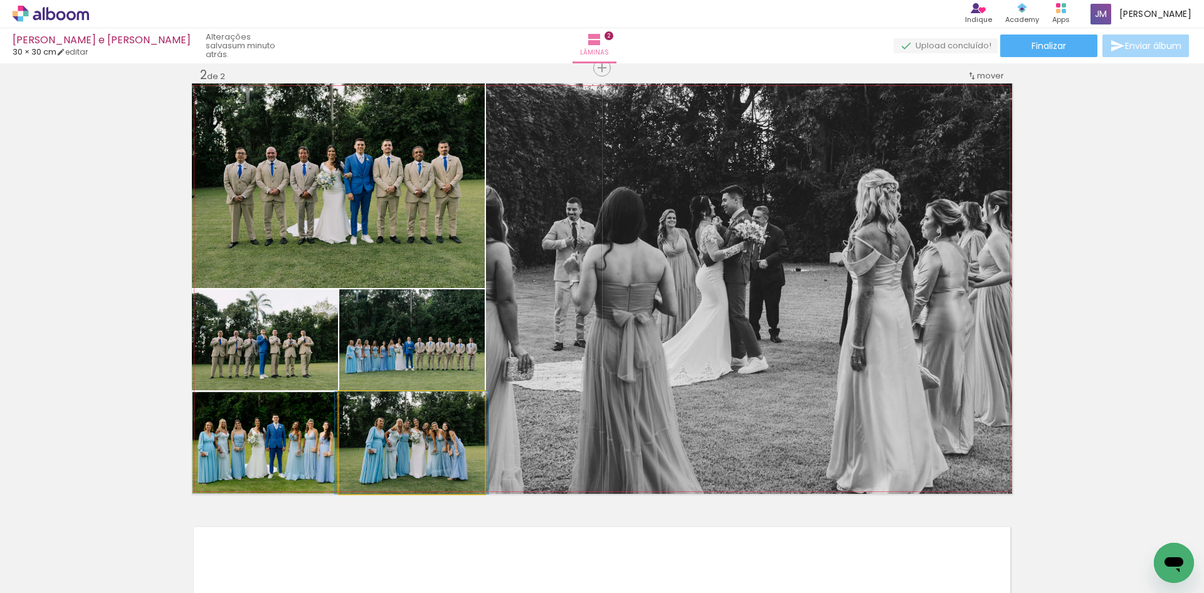
click at [406, 440] on quentale-photo at bounding box center [412, 442] width 146 height 102
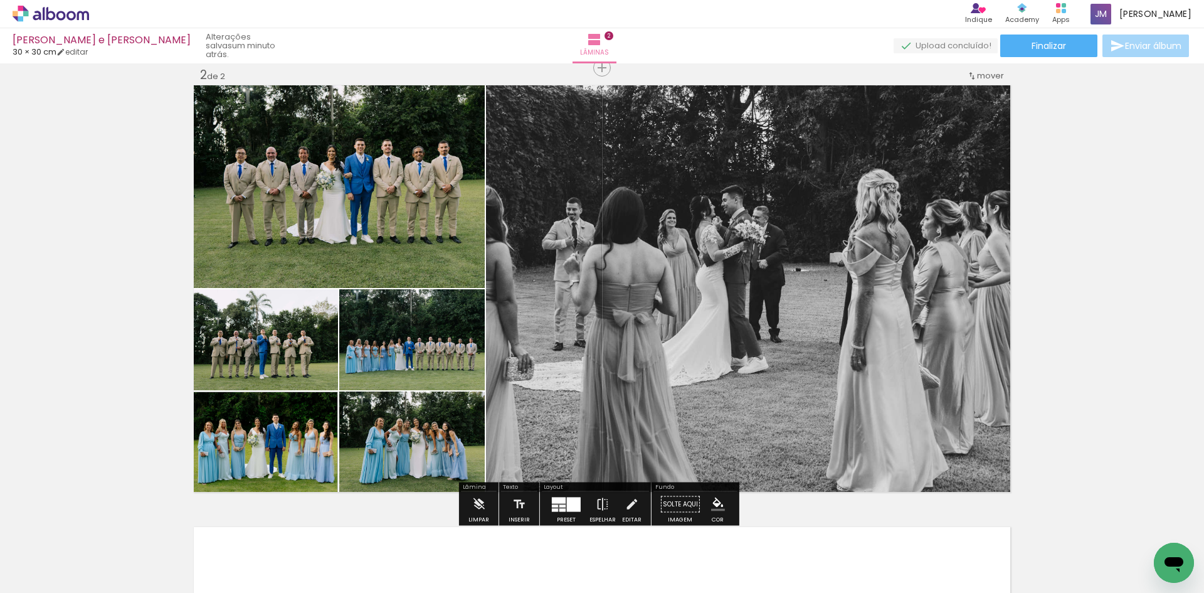
click at [404, 358] on quentale-photo at bounding box center [412, 339] width 146 height 101
click at [356, 244] on quentale-photo at bounding box center [338, 185] width 293 height 205
click at [322, 339] on quentale-photo at bounding box center [265, 339] width 146 height 101
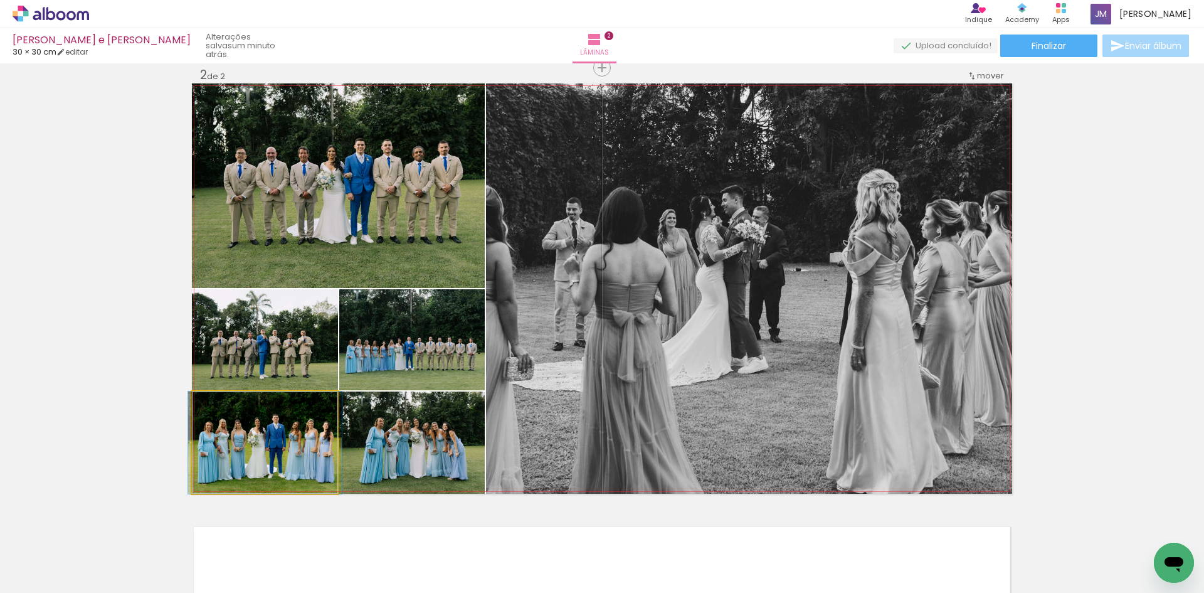
click at [300, 428] on quentale-photo at bounding box center [265, 442] width 146 height 102
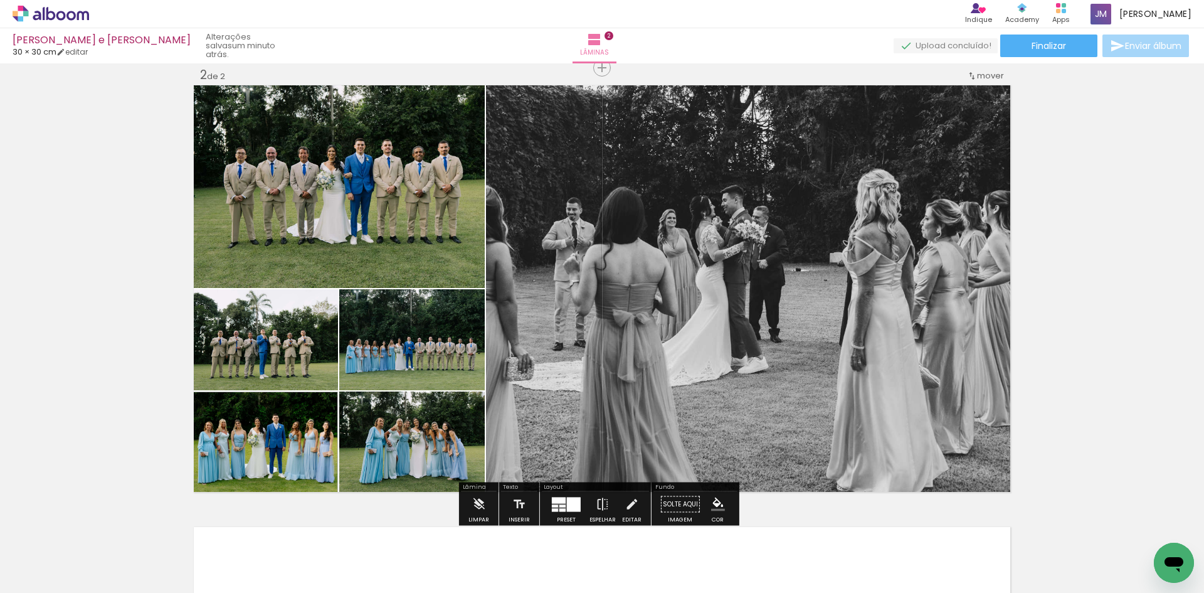
click at [388, 431] on quentale-photo at bounding box center [412, 442] width 146 height 102
click at [347, 240] on quentale-photo at bounding box center [338, 185] width 293 height 205
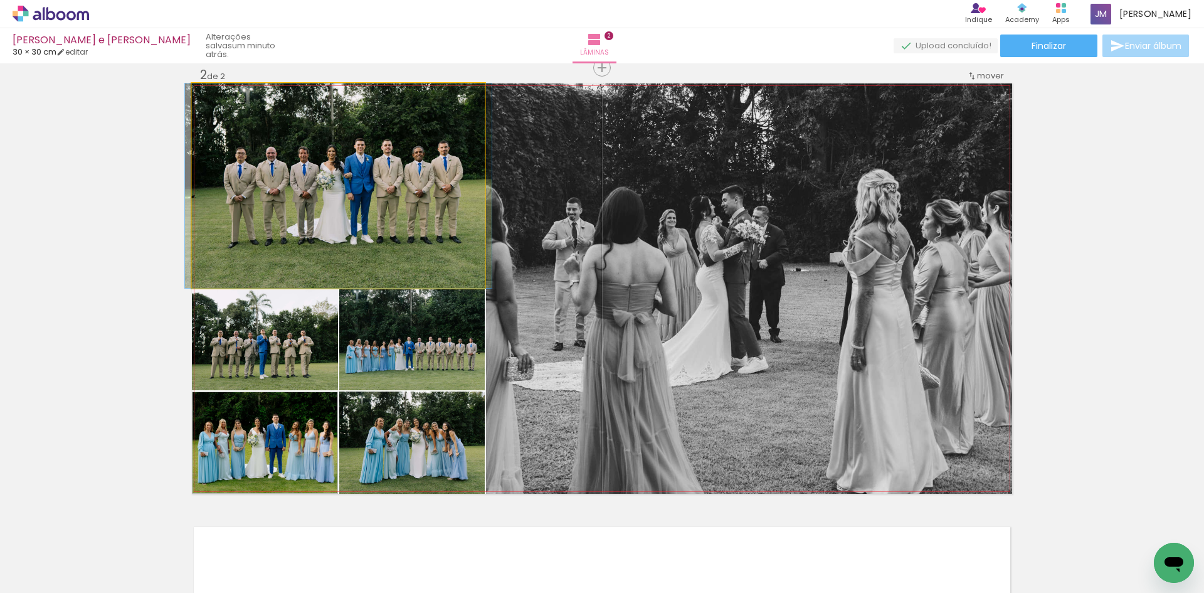
click at [347, 240] on quentale-photo at bounding box center [338, 185] width 293 height 205
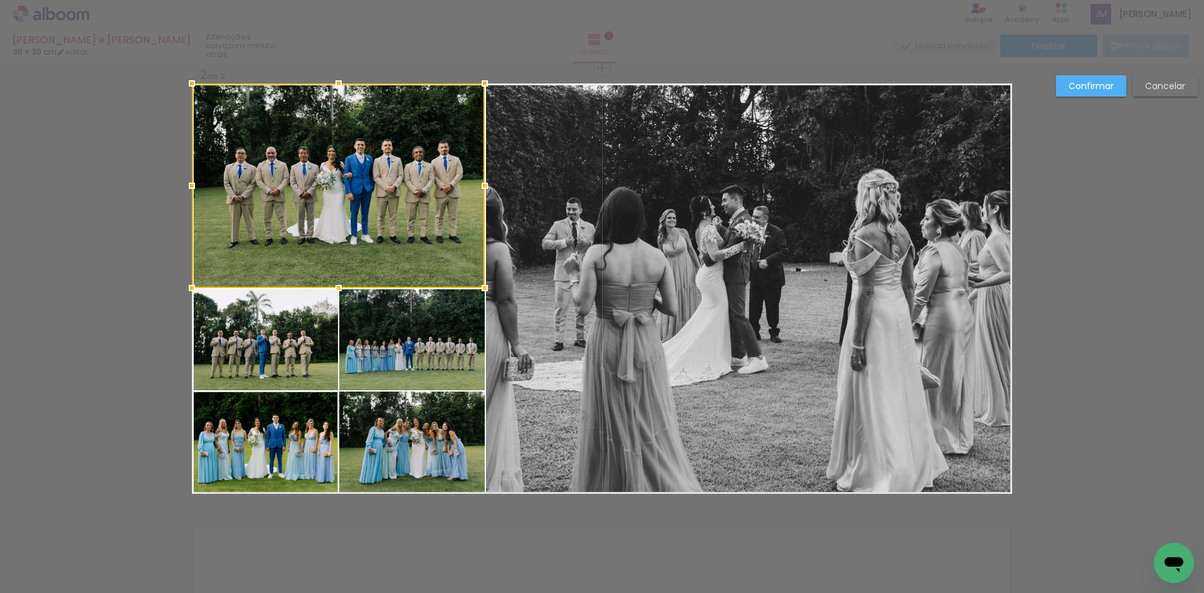
click at [304, 361] on quentale-photo at bounding box center [265, 339] width 146 height 101
click at [297, 435] on quentale-photo at bounding box center [265, 442] width 146 height 102
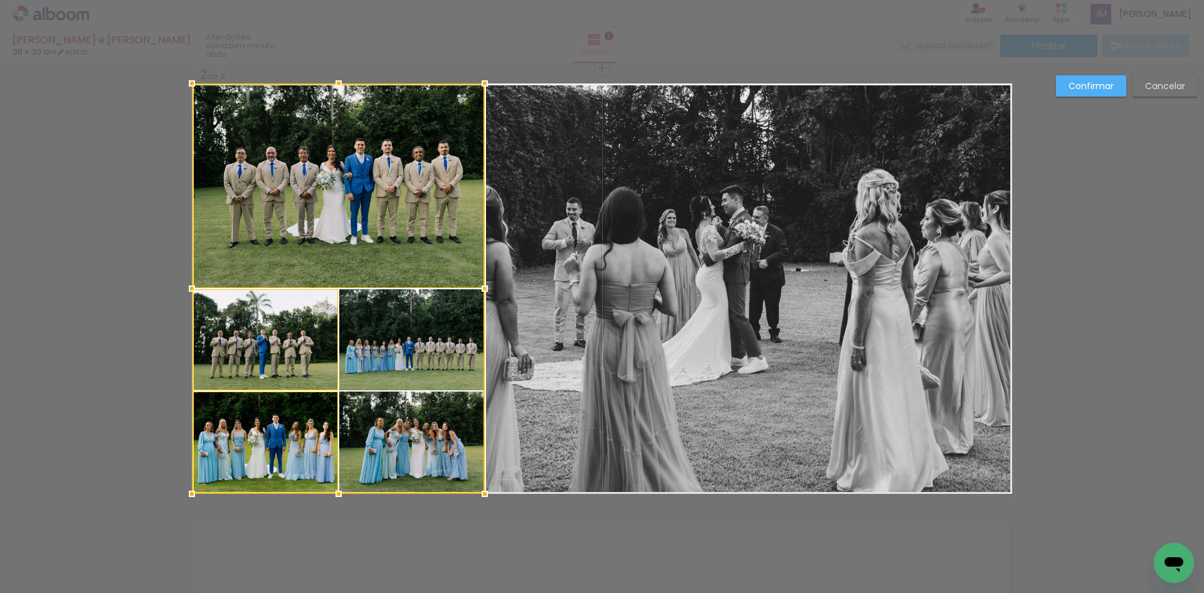
click at [411, 437] on div at bounding box center [338, 288] width 293 height 410
click at [410, 355] on div at bounding box center [338, 288] width 293 height 410
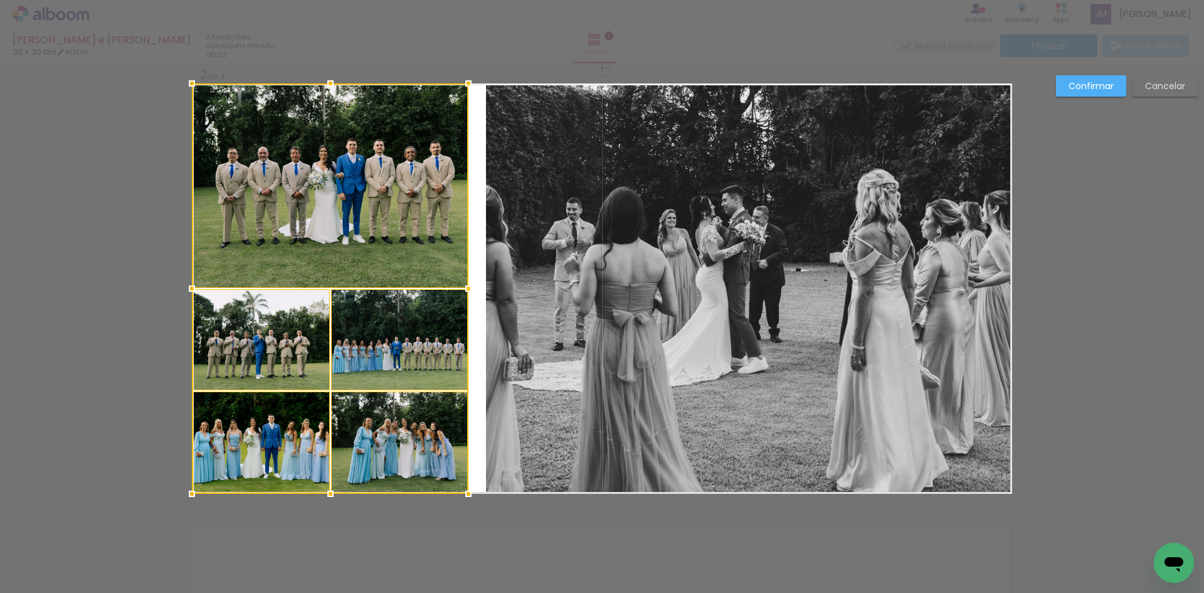
drag, startPoint x: 480, startPoint y: 287, endPoint x: 464, endPoint y: 287, distance: 16.3
click at [464, 287] on div at bounding box center [468, 288] width 25 height 25
click at [618, 288] on quentale-photo at bounding box center [749, 288] width 526 height 410
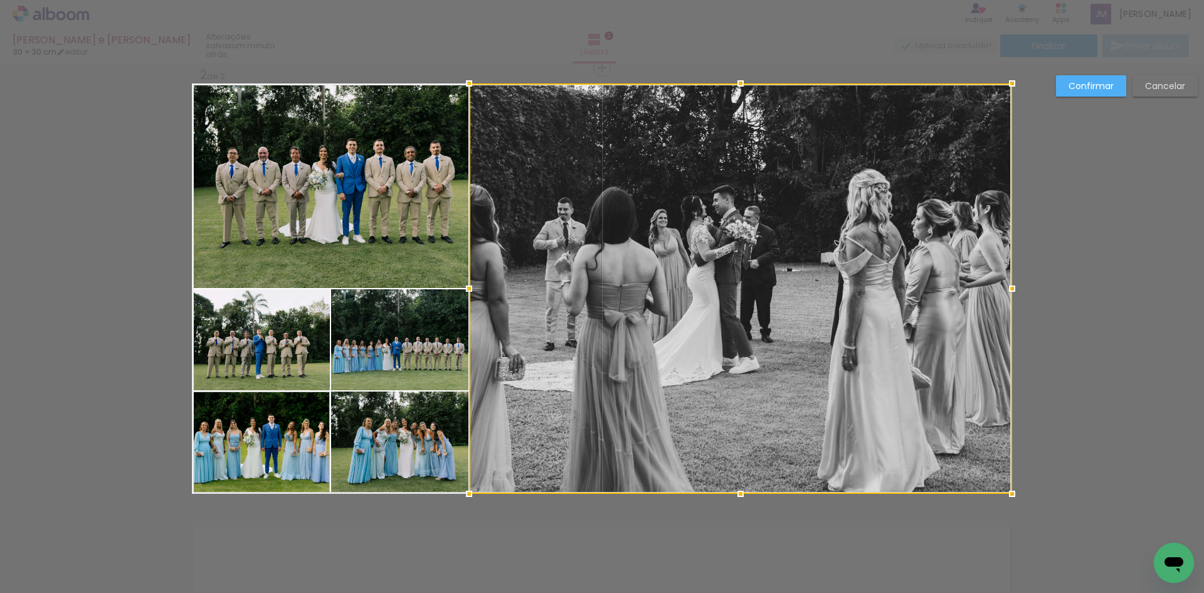
drag, startPoint x: 484, startPoint y: 290, endPoint x: 467, endPoint y: 293, distance: 17.1
click at [467, 293] on div at bounding box center [469, 288] width 25 height 25
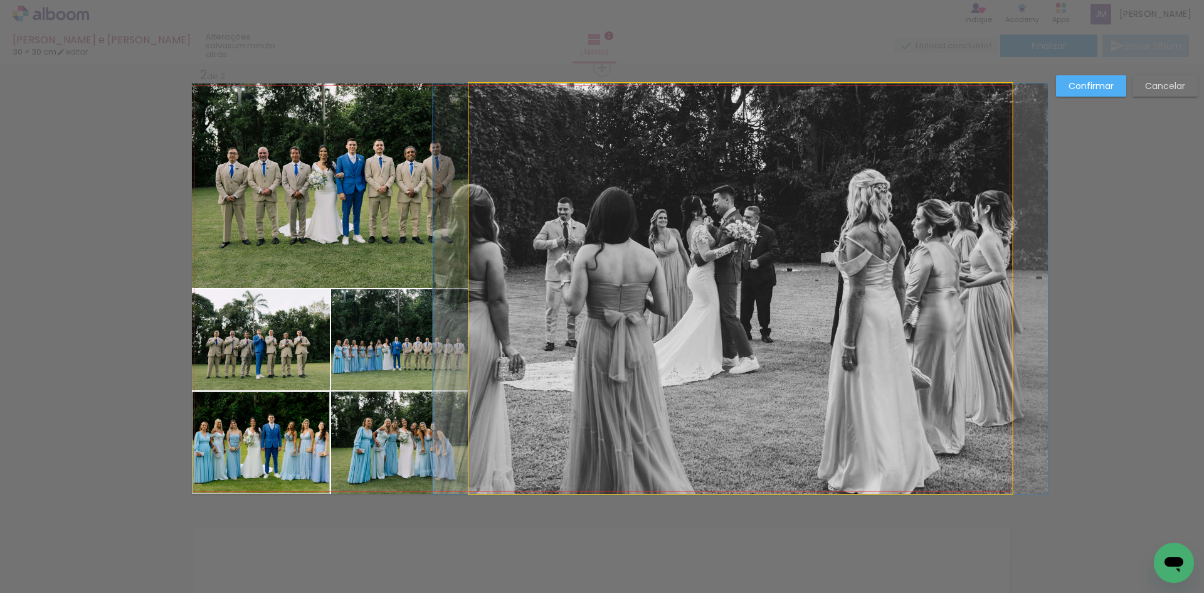
click at [864, 333] on quentale-photo at bounding box center [740, 288] width 543 height 410
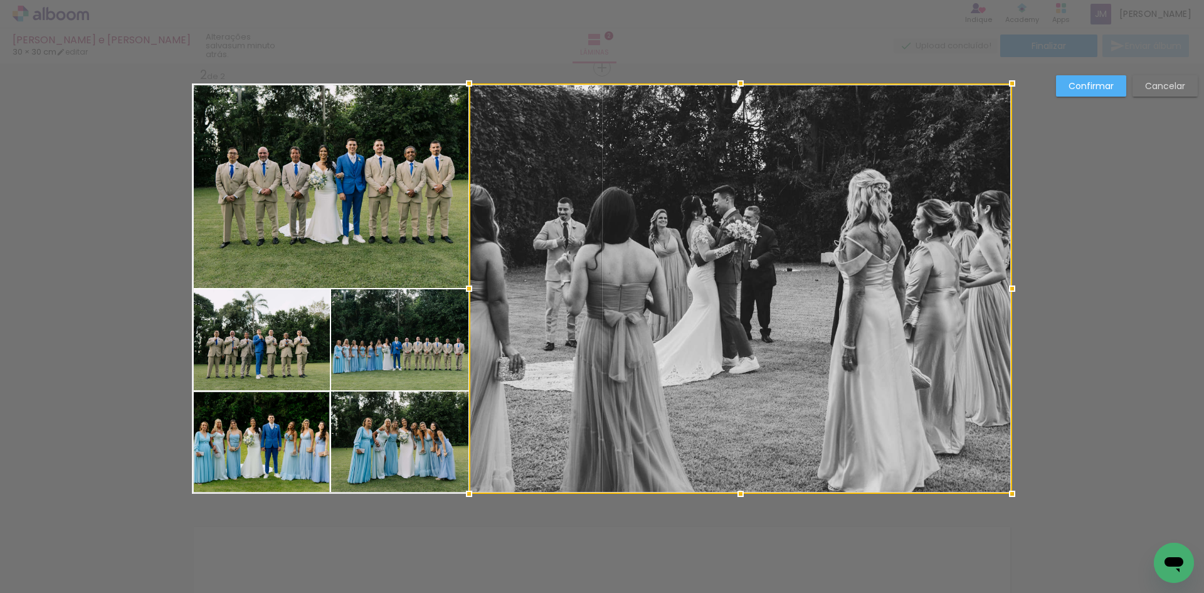
click at [1107, 171] on div "Confirmar Cancelar" at bounding box center [602, 282] width 1204 height 1355
click at [0, 0] on slot "Confirmar" at bounding box center [0, 0] width 0 height 0
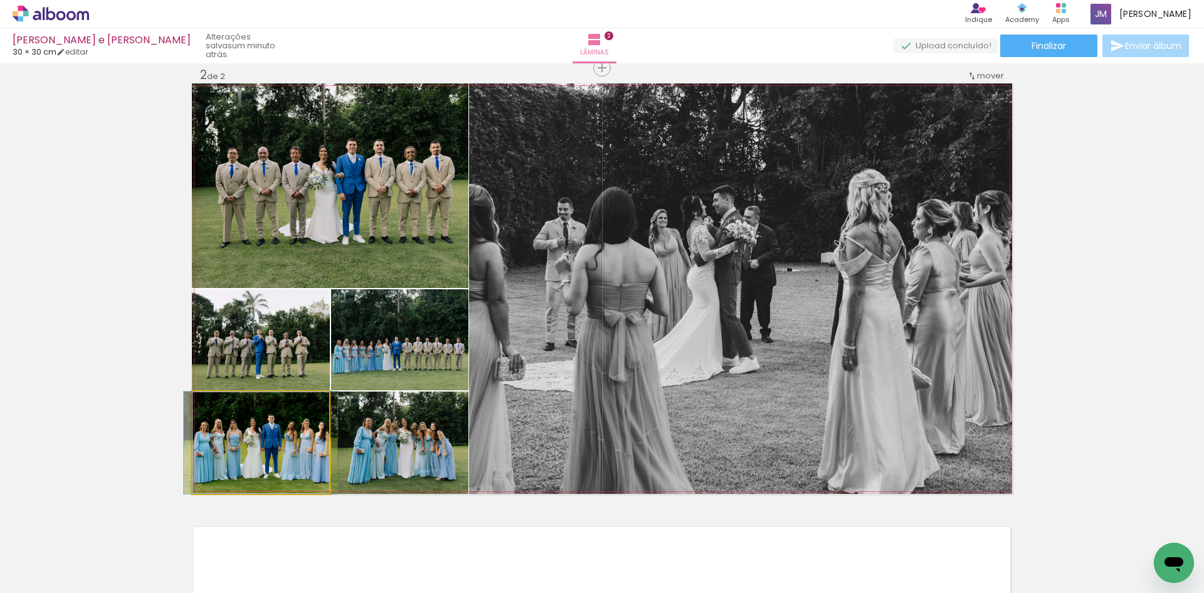
click at [305, 455] on quentale-photo at bounding box center [261, 442] width 138 height 102
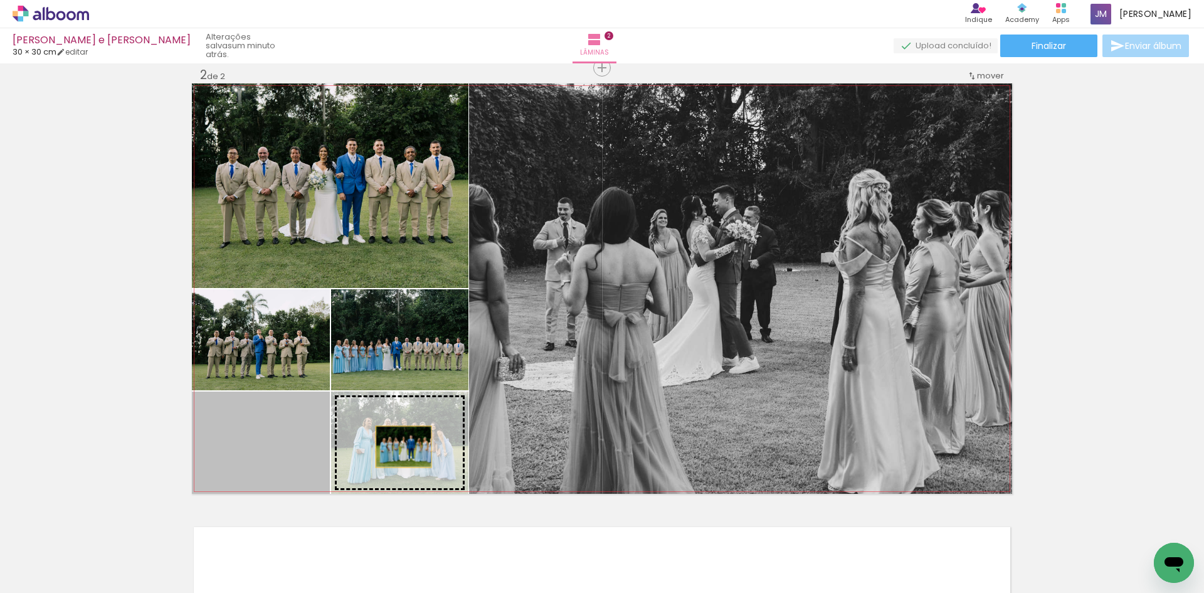
drag, startPoint x: 305, startPoint y: 455, endPoint x: 399, endPoint y: 446, distance: 94.5
click at [0, 0] on slot at bounding box center [0, 0] width 0 height 0
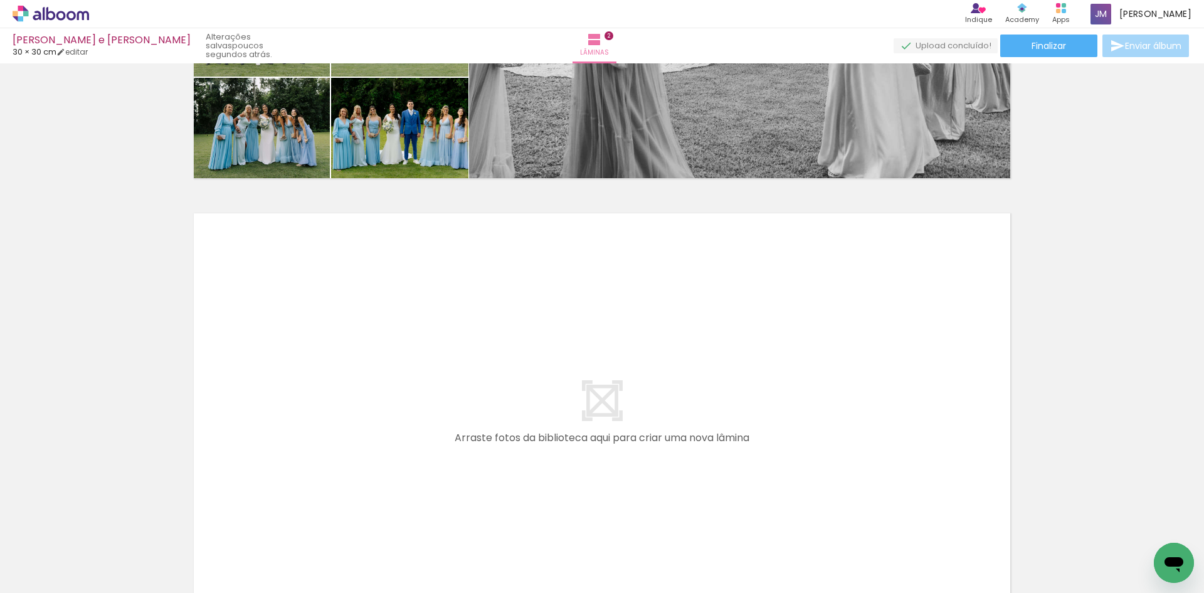
scroll to position [0, 3821]
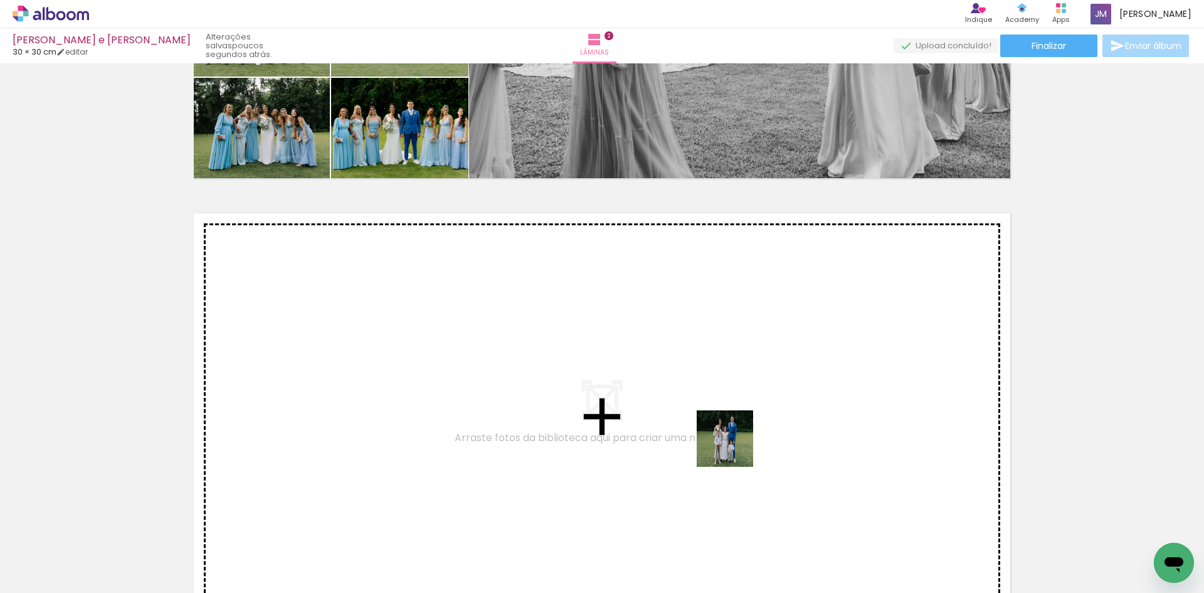
drag, startPoint x: 743, startPoint y: 556, endPoint x: 735, endPoint y: 448, distance: 108.8
click at [735, 448] on quentale-workspace at bounding box center [602, 296] width 1204 height 593
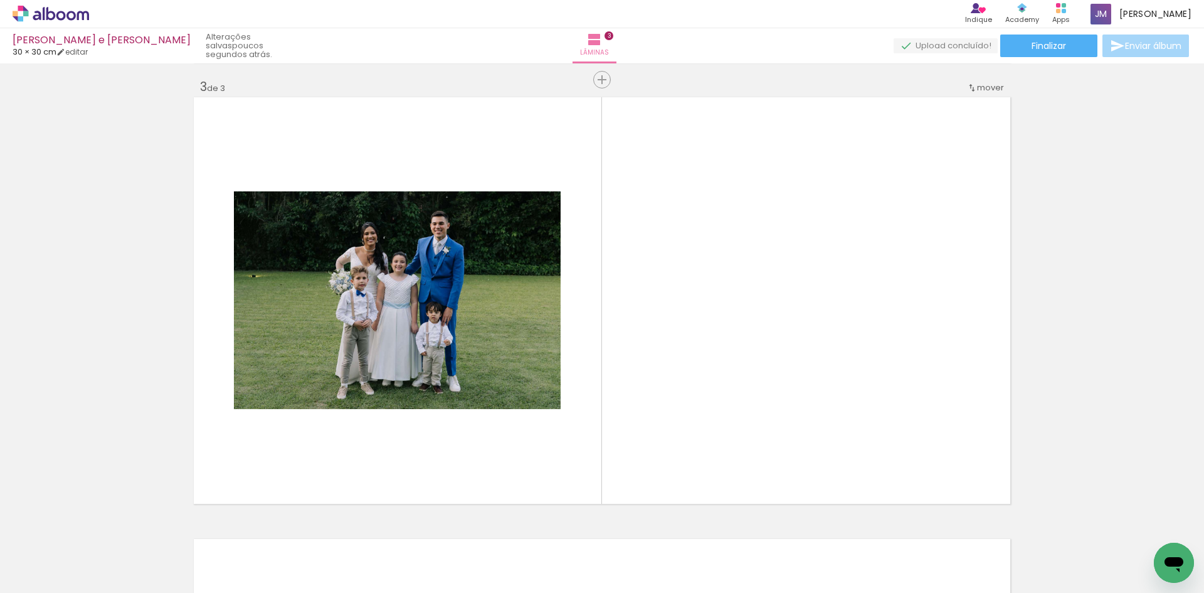
scroll to position [900, 0]
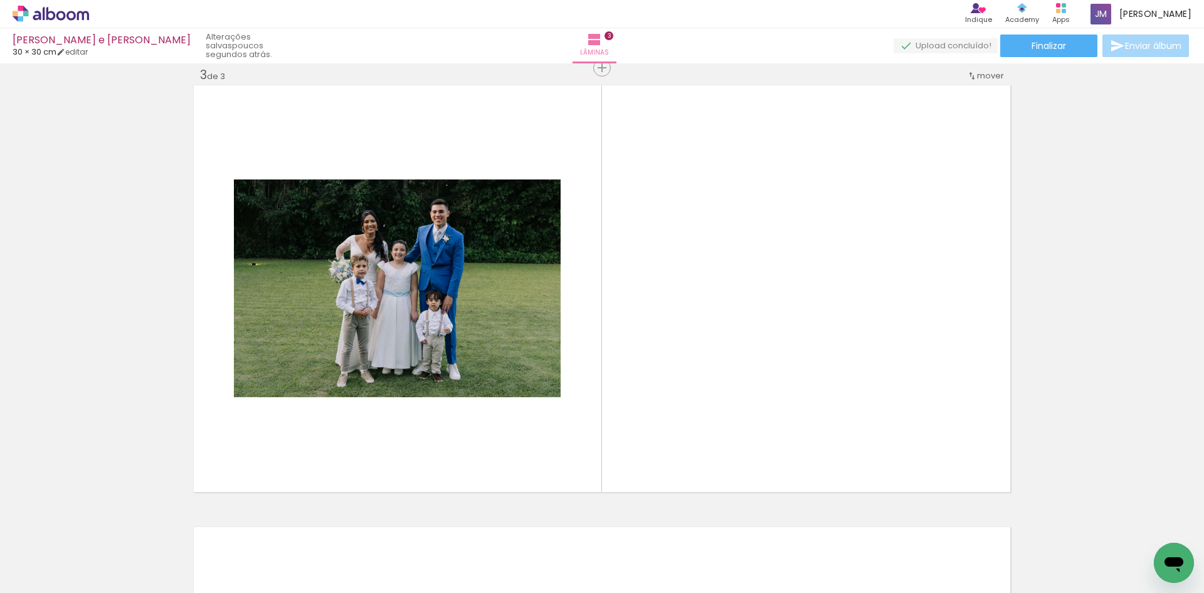
drag, startPoint x: 810, startPoint y: 559, endPoint x: 880, endPoint y: 545, distance: 71.6
click at [809, 396] on quentale-workspace at bounding box center [602, 296] width 1204 height 593
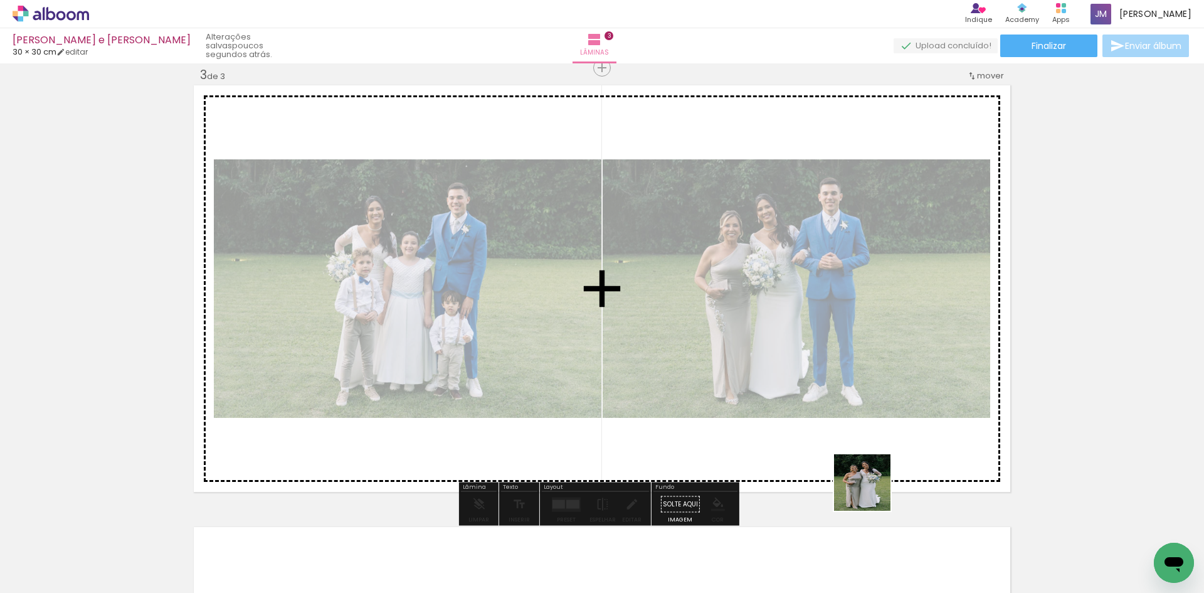
drag, startPoint x: 872, startPoint y: 492, endPoint x: 945, endPoint y: 561, distance: 101.2
click at [855, 379] on quentale-workspace at bounding box center [602, 296] width 1204 height 593
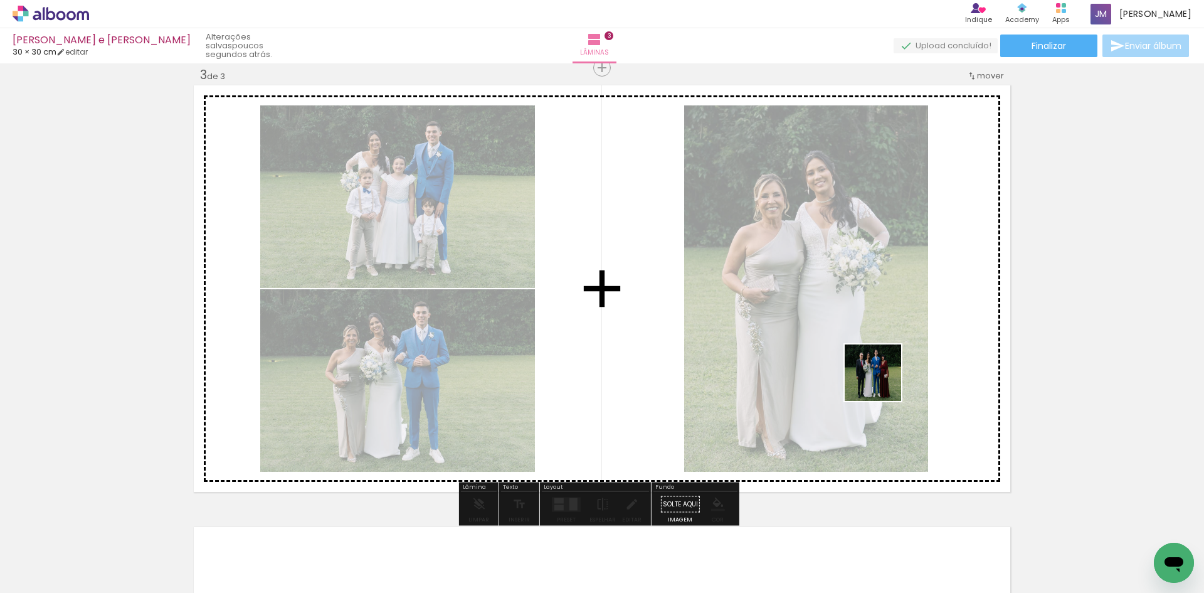
drag, startPoint x: 915, startPoint y: 454, endPoint x: 997, endPoint y: 564, distance: 136.8
click at [877, 368] on quentale-workspace at bounding box center [602, 296] width 1204 height 593
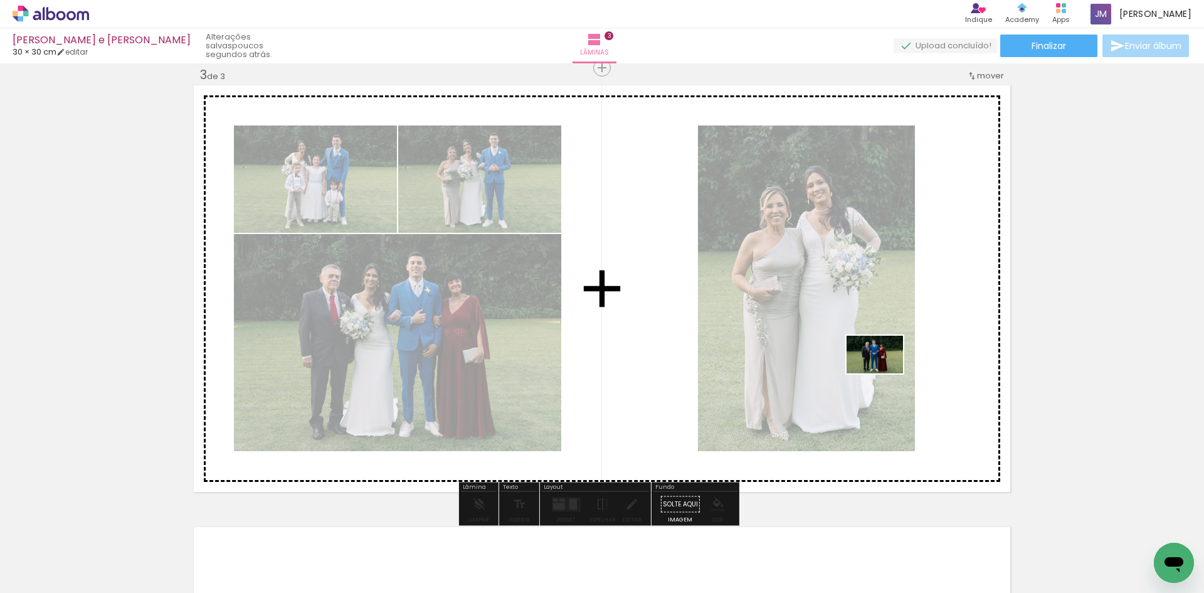
drag, startPoint x: 1021, startPoint y: 557, endPoint x: 940, endPoint y: 561, distance: 81.7
click at [885, 374] on quentale-workspace at bounding box center [602, 296] width 1204 height 593
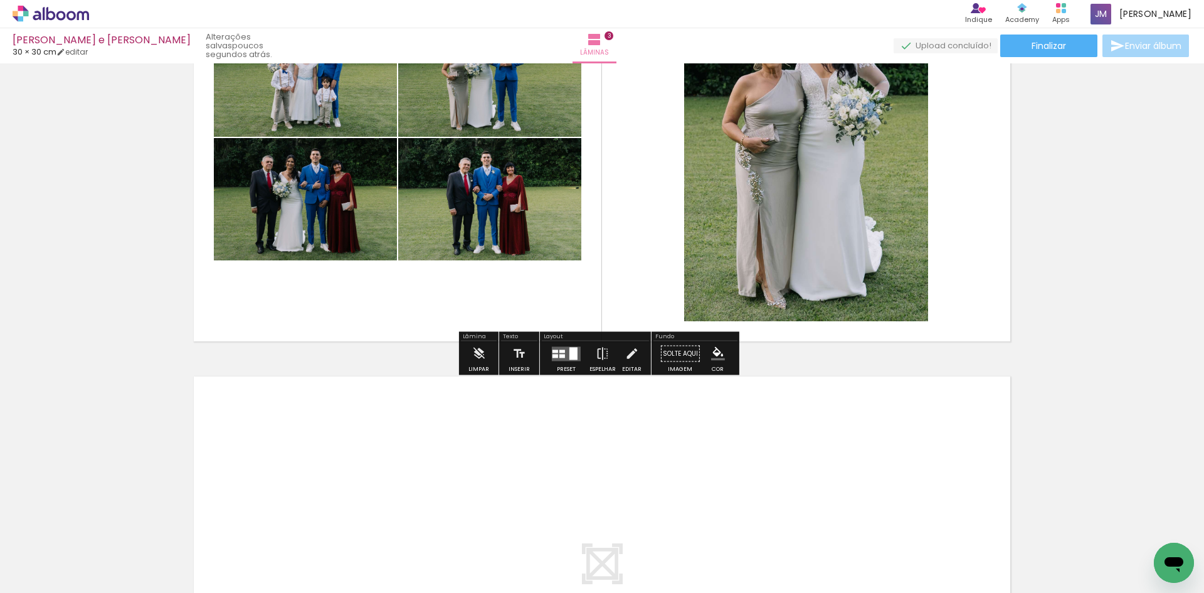
scroll to position [1213, 0]
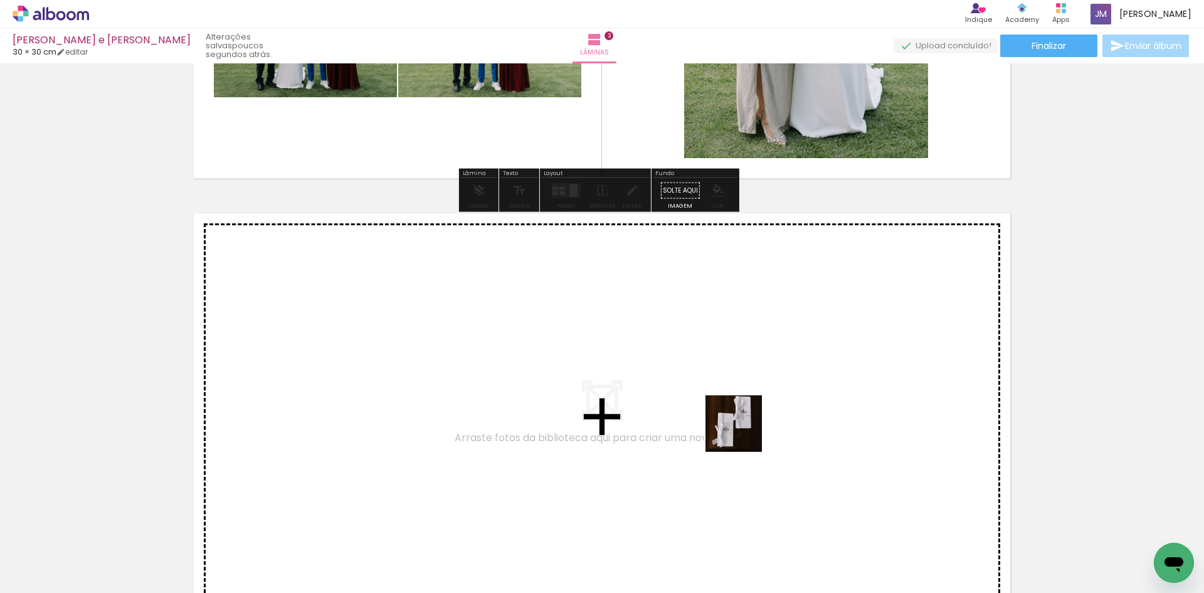
drag, startPoint x: 744, startPoint y: 465, endPoint x: 810, endPoint y: 528, distance: 91.0
click at [743, 412] on quentale-workspace at bounding box center [602, 296] width 1204 height 593
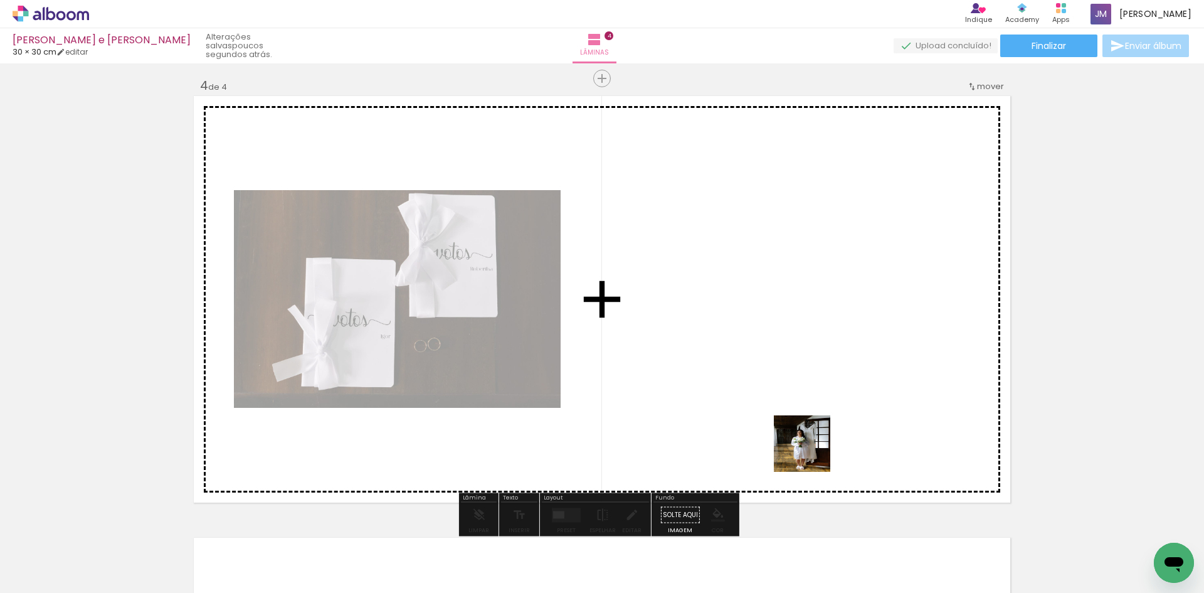
scroll to position [1341, 0]
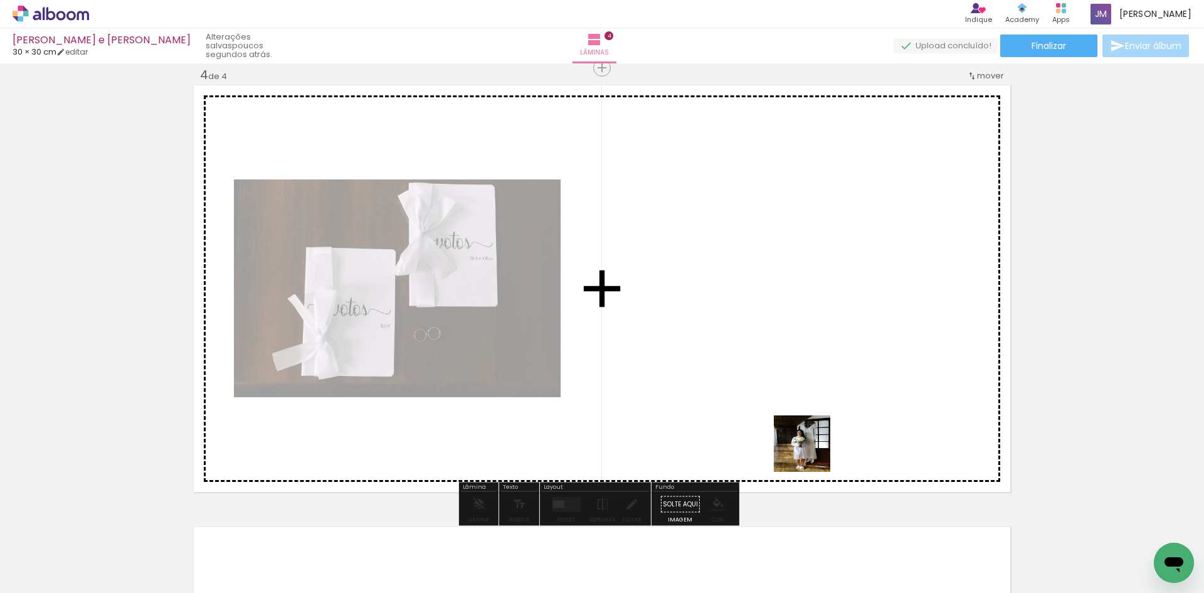
drag, startPoint x: 817, startPoint y: 540, endPoint x: 890, endPoint y: 585, distance: 85.1
click at [809, 361] on quentale-workspace at bounding box center [602, 296] width 1204 height 593
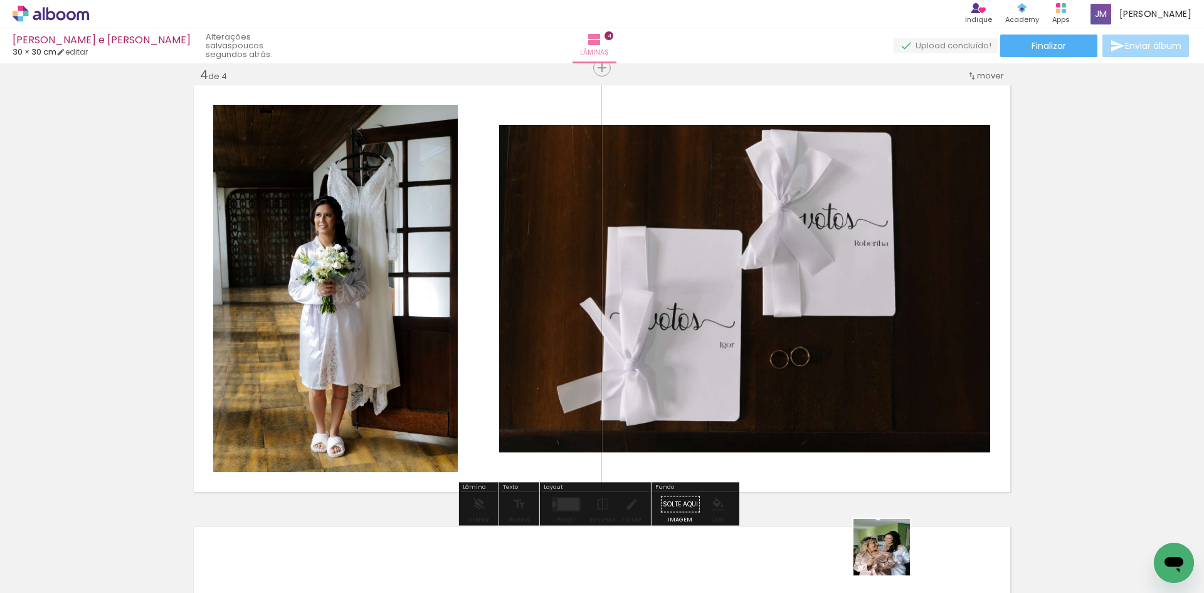
drag, startPoint x: 891, startPoint y: 560, endPoint x: 960, endPoint y: 578, distance: 71.2
click at [866, 377] on quentale-workspace at bounding box center [602, 296] width 1204 height 593
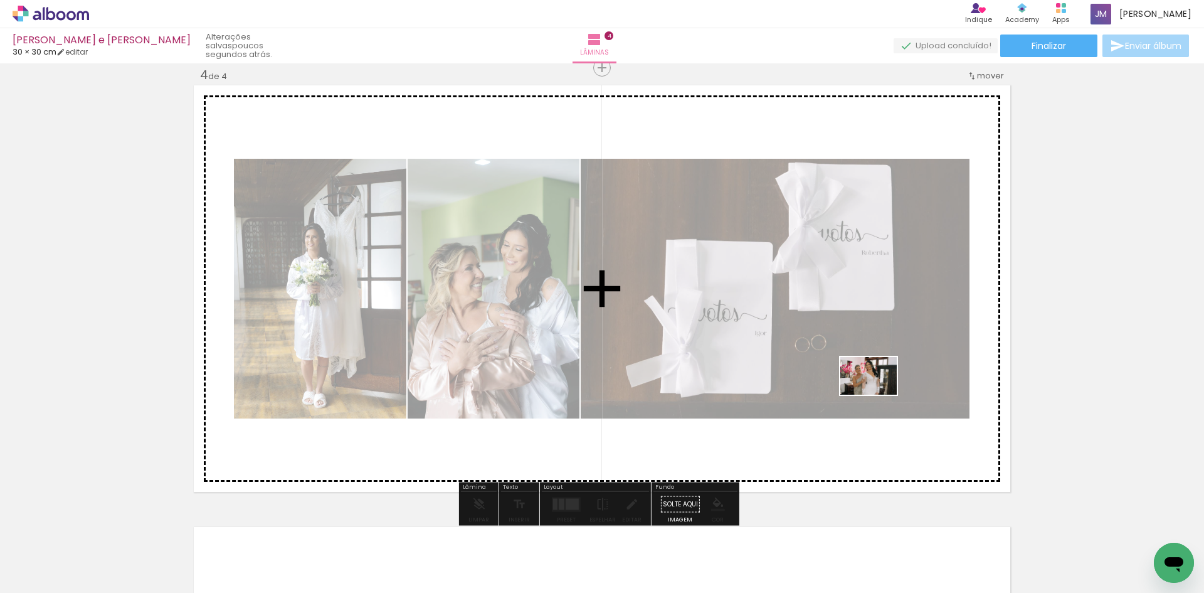
drag, startPoint x: 959, startPoint y: 558, endPoint x: 878, endPoint y: 395, distance: 181.8
click at [878, 395] on quentale-workspace at bounding box center [602, 296] width 1204 height 593
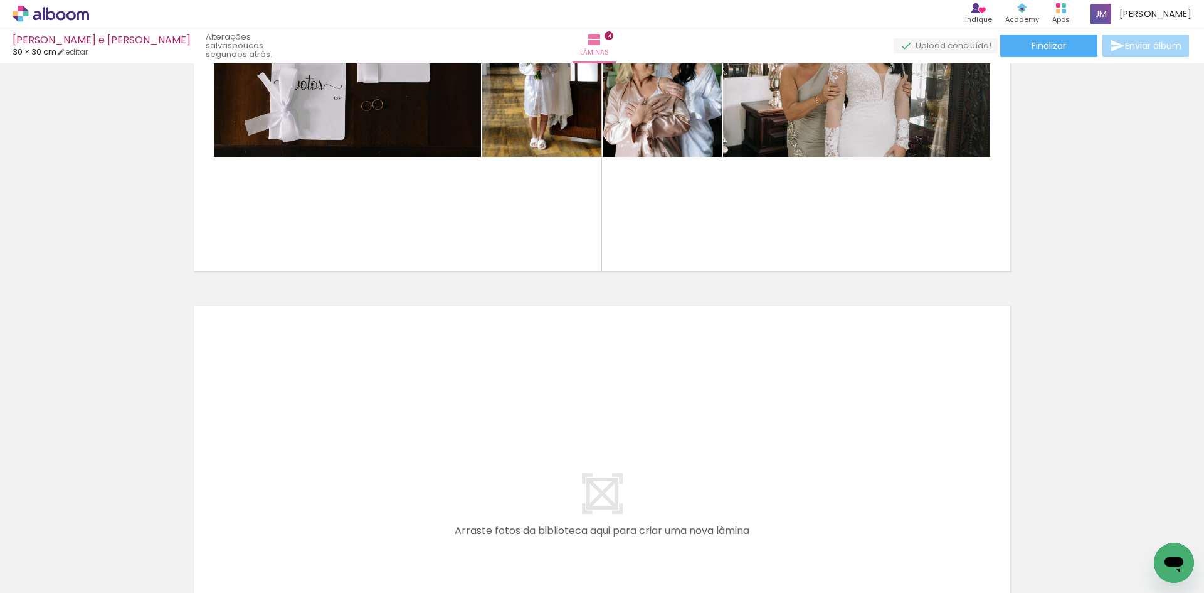
scroll to position [1404, 0]
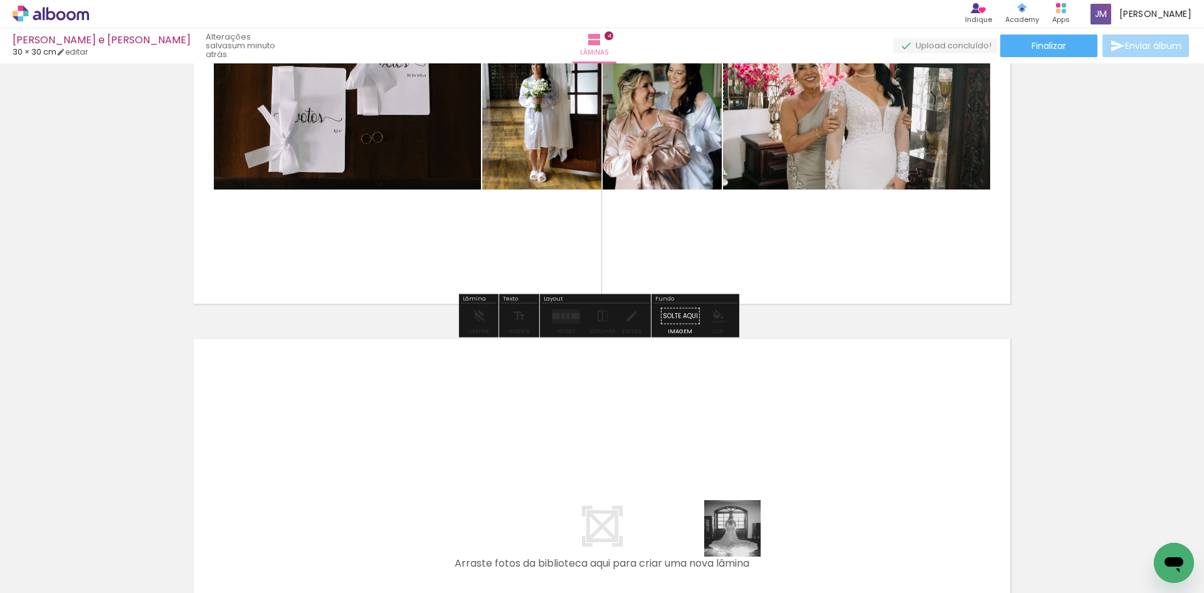
drag, startPoint x: 742, startPoint y: 538, endPoint x: 753, endPoint y: 491, distance: 47.6
click at [753, 491] on quentale-workspace at bounding box center [602, 296] width 1204 height 593
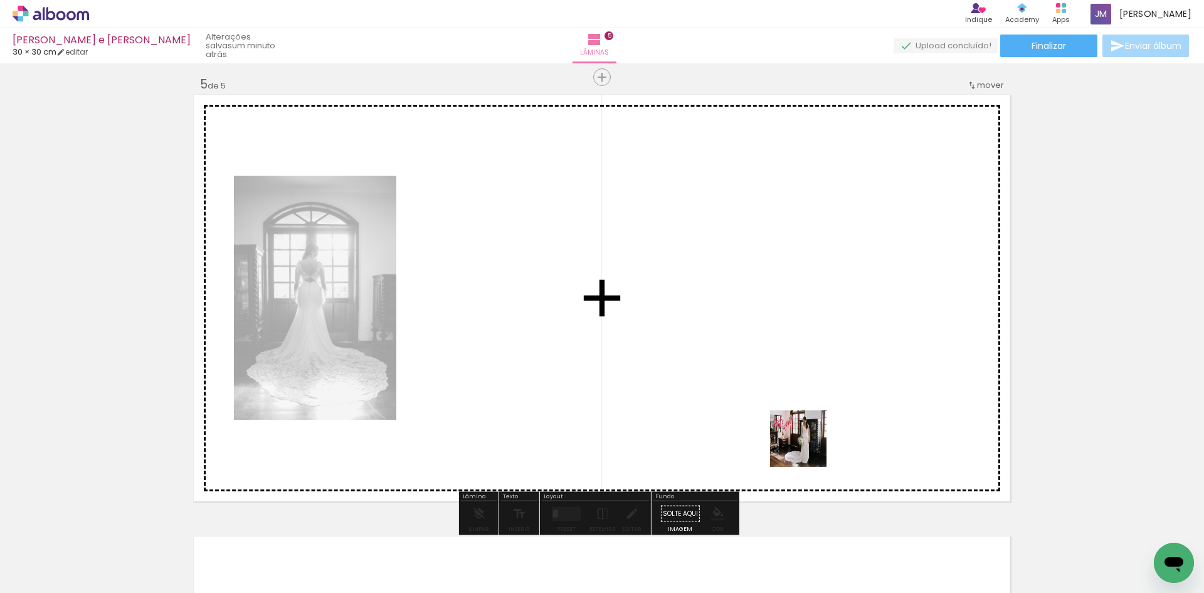
scroll to position [1783, 0]
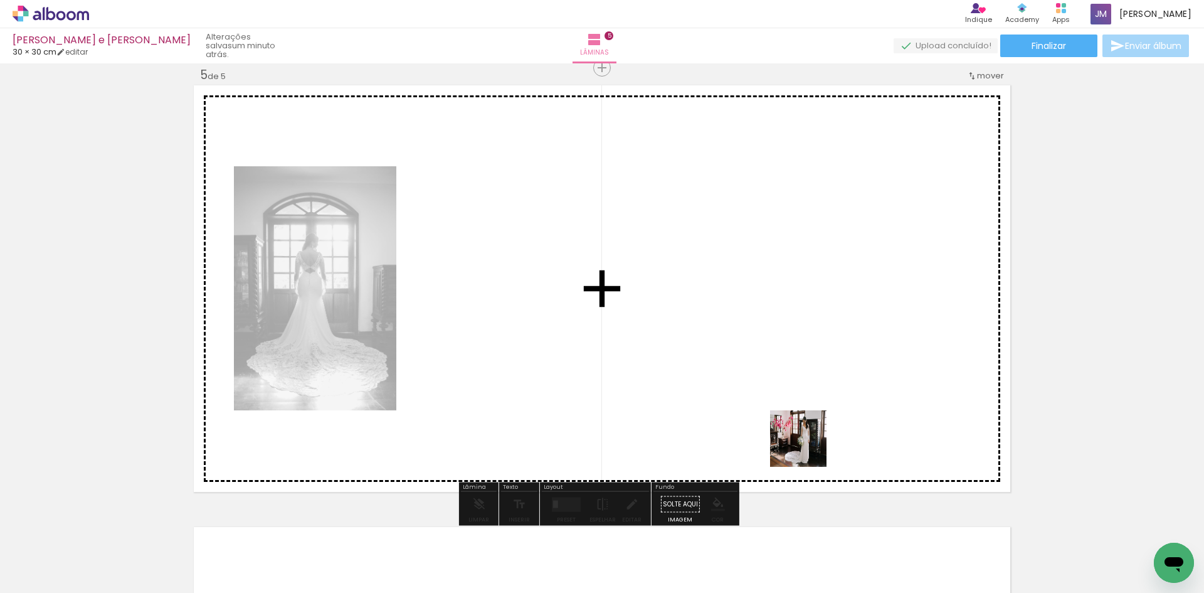
drag, startPoint x: 809, startPoint y: 519, endPoint x: 807, endPoint y: 440, distance: 79.7
click at [807, 440] on quentale-workspace at bounding box center [602, 296] width 1204 height 593
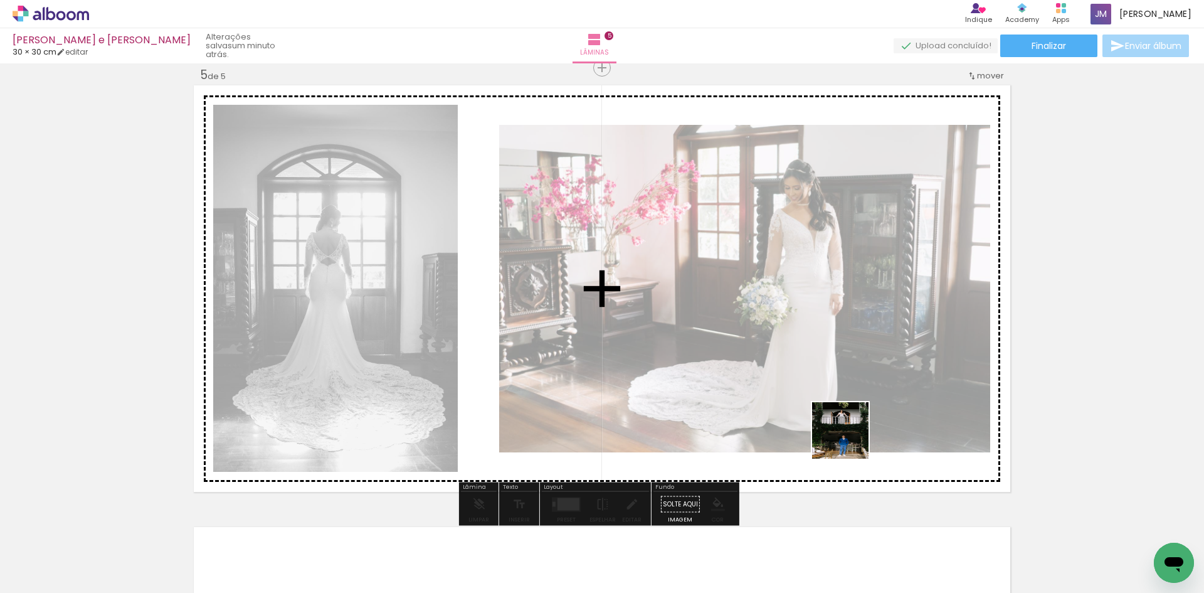
drag, startPoint x: 881, startPoint y: 556, endPoint x: 825, endPoint y: 356, distance: 207.8
click at [825, 355] on quentale-workspace at bounding box center [602, 296] width 1204 height 593
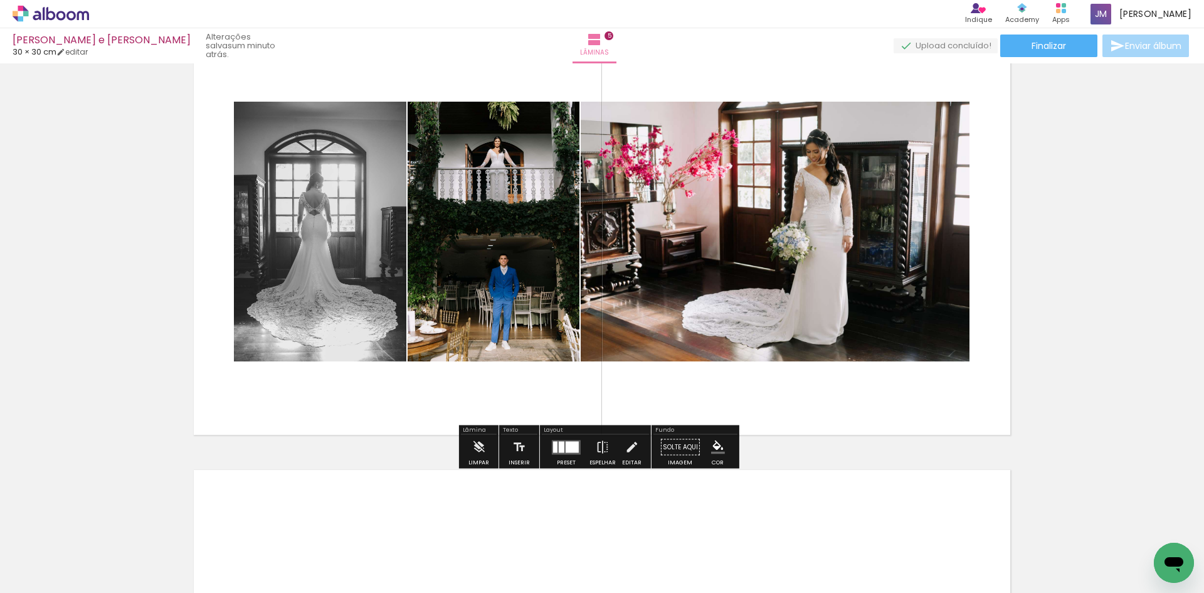
scroll to position [1971, 0]
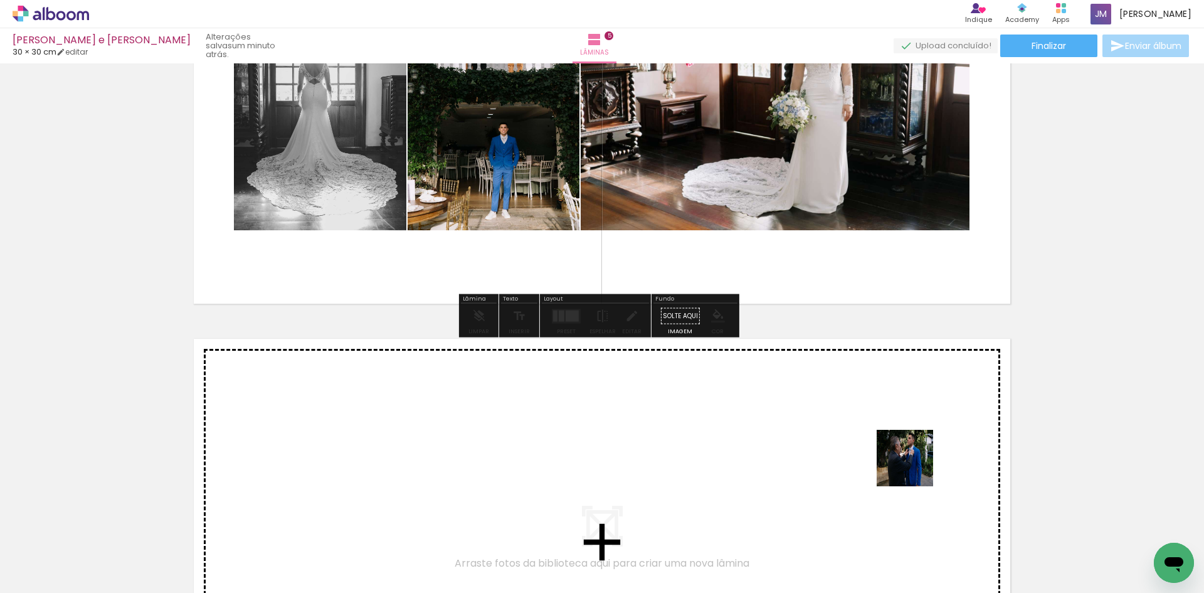
drag, startPoint x: 945, startPoint y: 543, endPoint x: 913, endPoint y: 464, distance: 85.5
click at [913, 464] on quentale-workspace at bounding box center [602, 296] width 1204 height 593
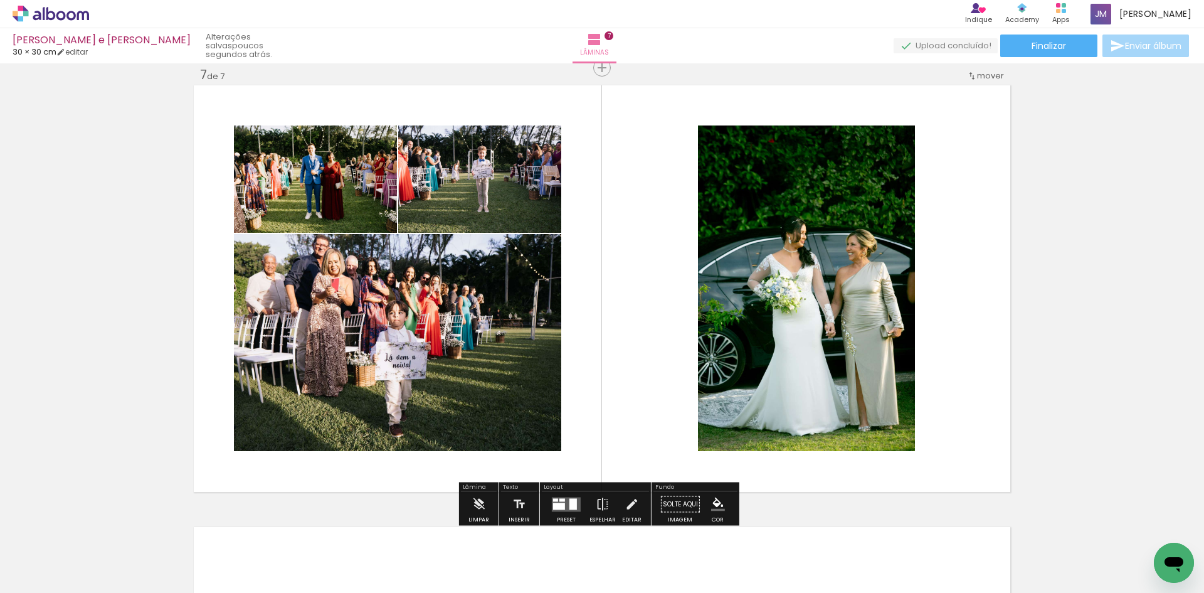
scroll to position [39333, 0]
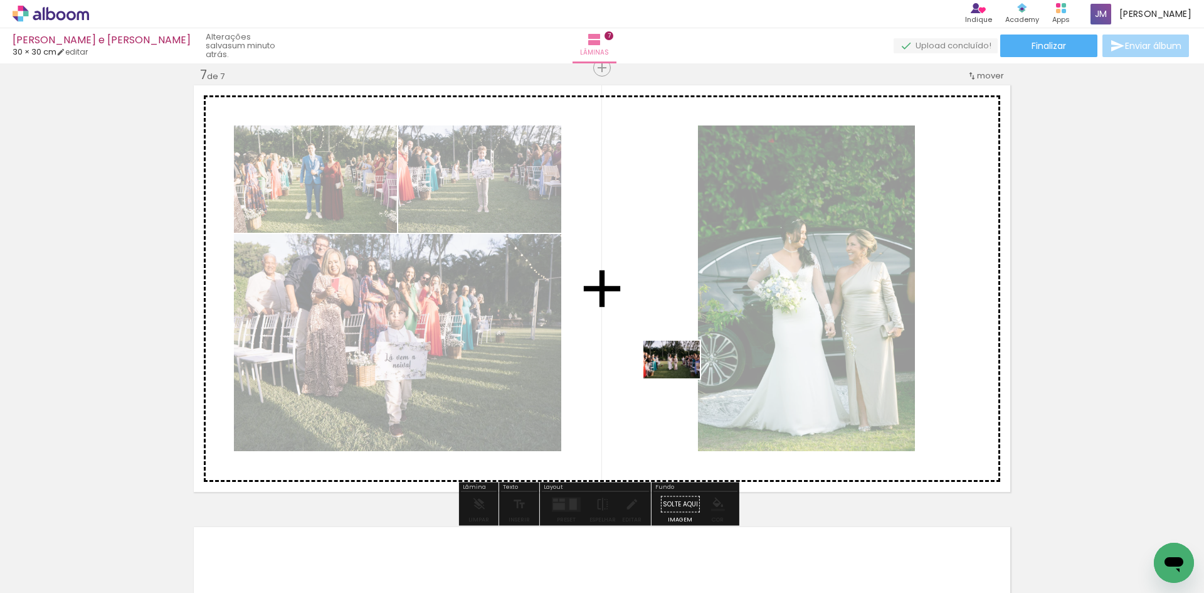
drag, startPoint x: 418, startPoint y: 566, endPoint x: 681, endPoint y: 378, distance: 323.4
click at [681, 378] on quentale-workspace at bounding box center [602, 296] width 1204 height 593
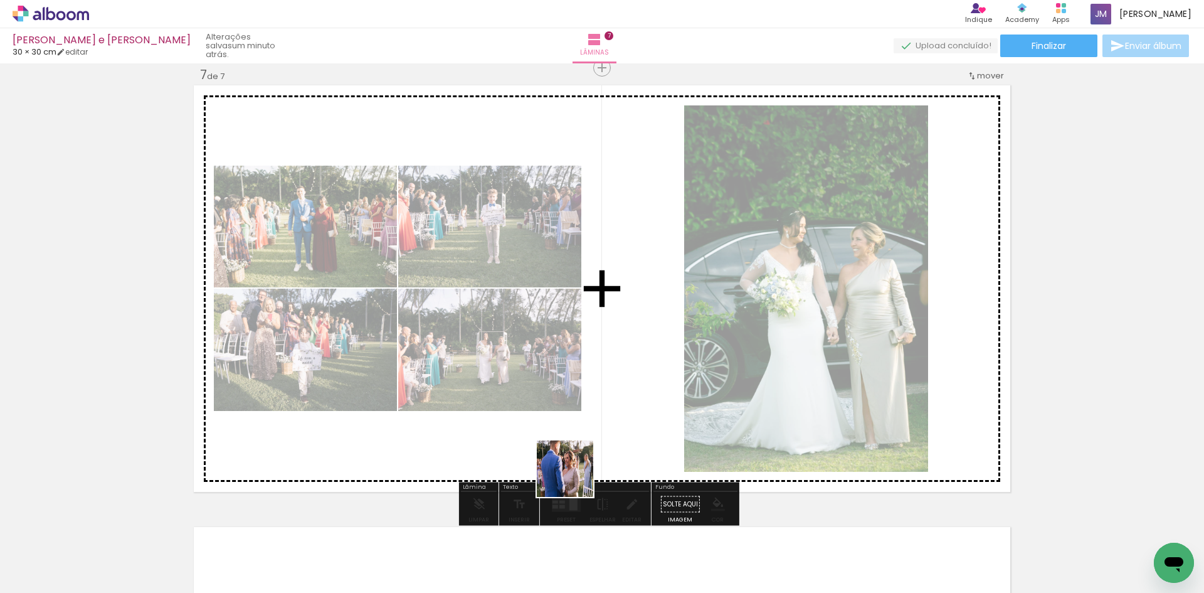
drag, startPoint x: 486, startPoint y: 550, endPoint x: 655, endPoint y: 423, distance: 211.5
click at [655, 423] on quentale-workspace at bounding box center [602, 296] width 1204 height 593
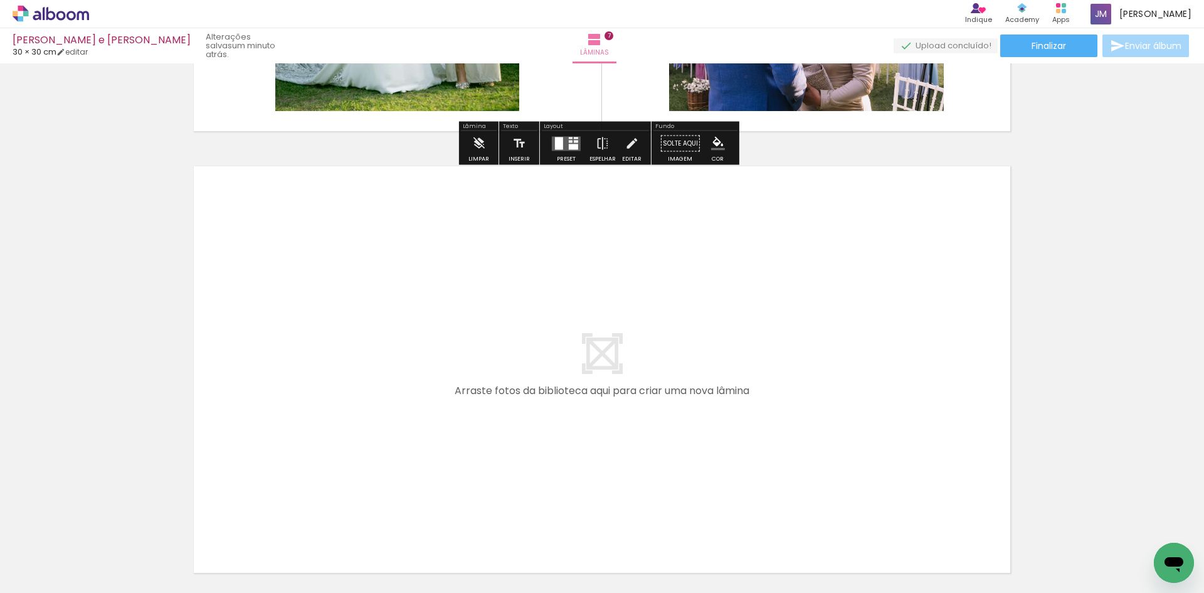
scroll to position [3042, 0]
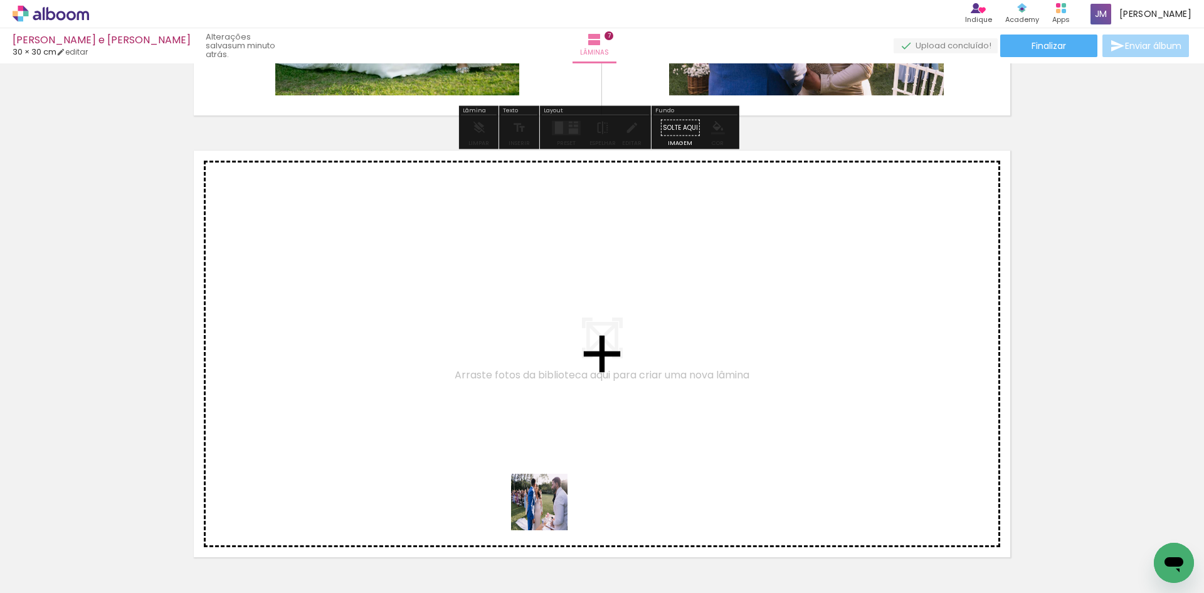
drag, startPoint x: 548, startPoint y: 562, endPoint x: 632, endPoint y: 562, distance: 84.7
click at [537, 382] on quentale-workspace at bounding box center [602, 296] width 1204 height 593
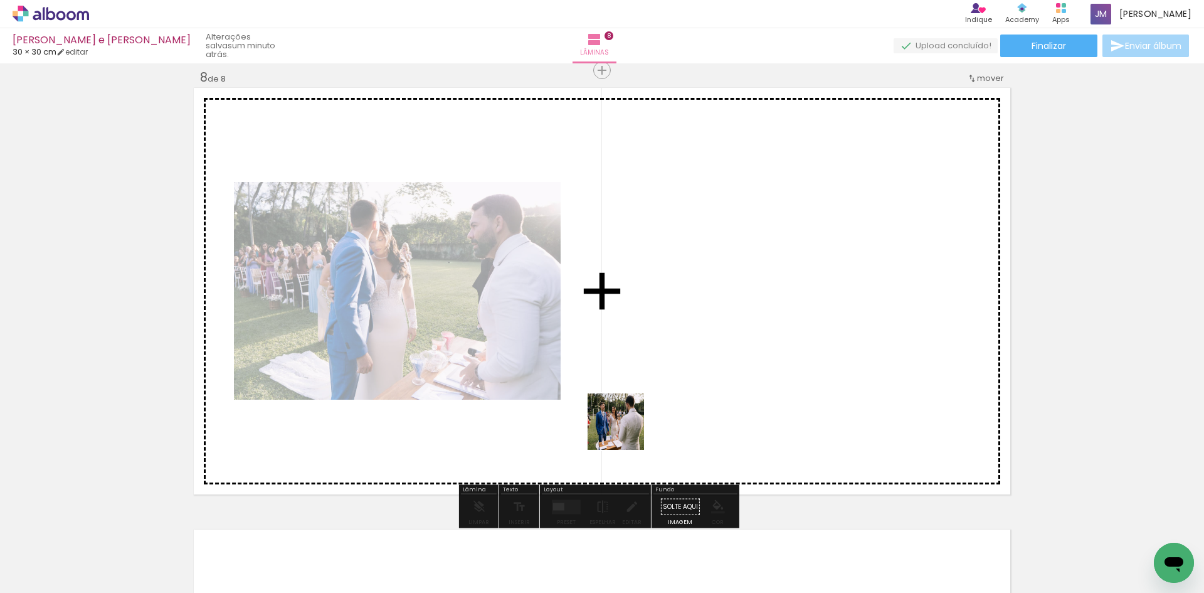
scroll to position [3108, 0]
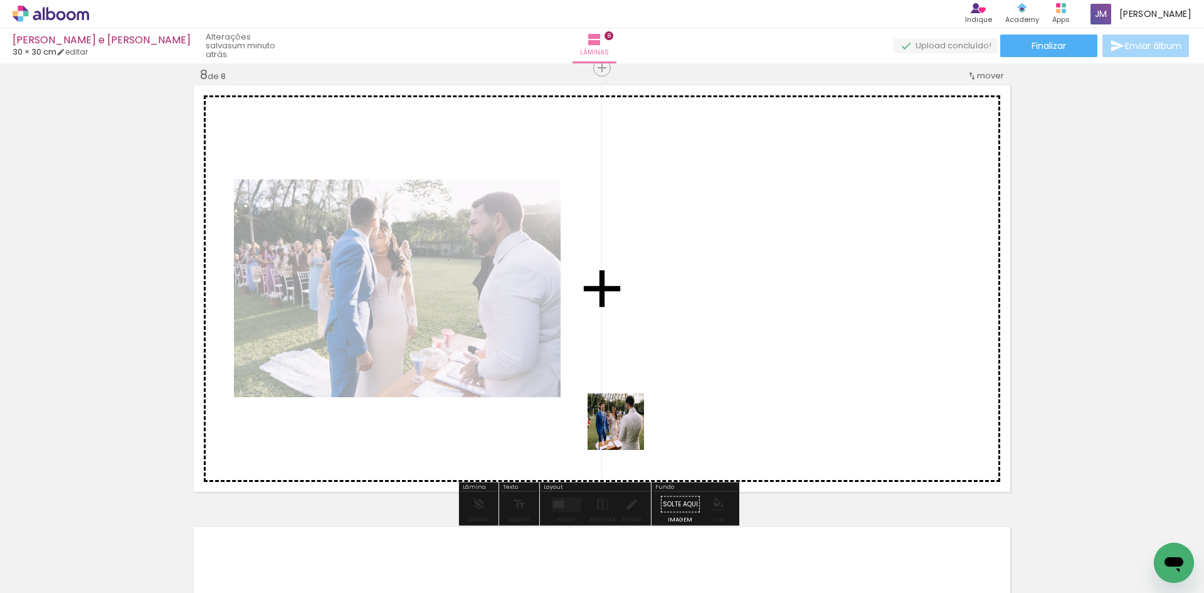
drag, startPoint x: 632, startPoint y: 562, endPoint x: 688, endPoint y: 550, distance: 56.6
click at [622, 383] on quentale-workspace at bounding box center [602, 296] width 1204 height 593
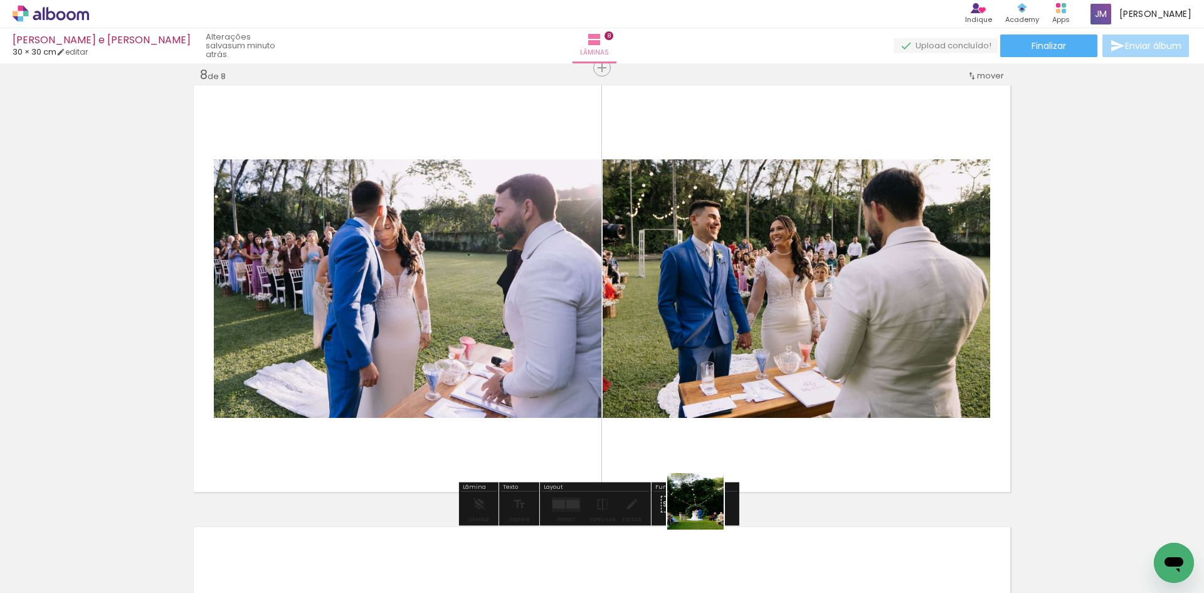
drag, startPoint x: 696, startPoint y: 567, endPoint x: 884, endPoint y: 390, distance: 258.3
click at [741, 341] on quentale-workspace at bounding box center [602, 296] width 1204 height 593
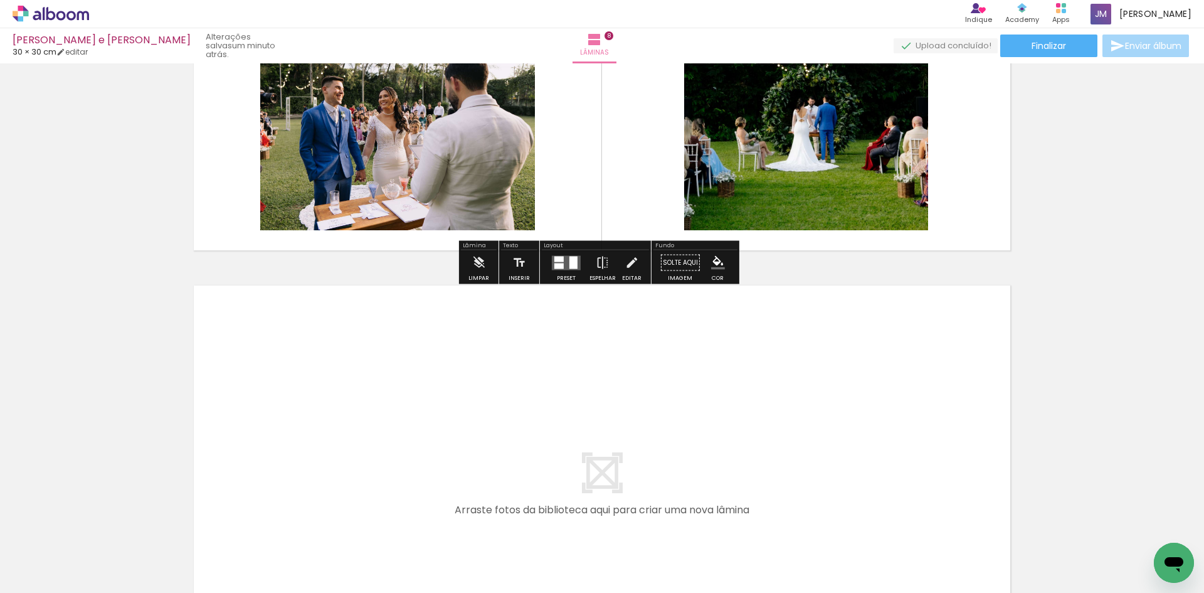
scroll to position [3421, 0]
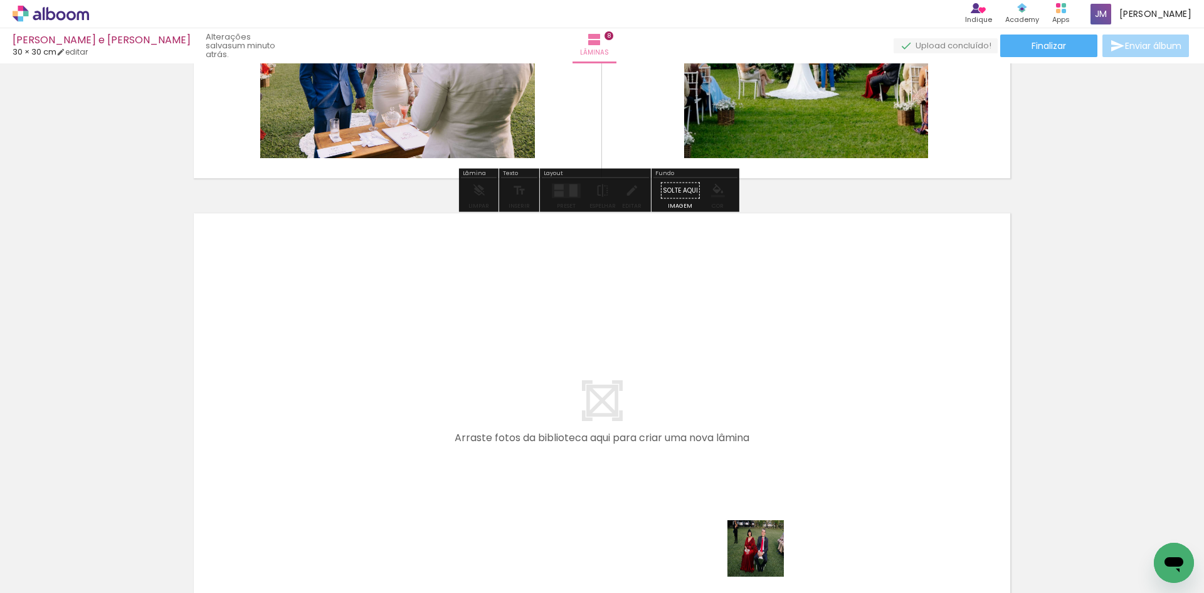
drag, startPoint x: 766, startPoint y: 563, endPoint x: 843, endPoint y: 573, distance: 77.7
click at [751, 442] on quentale-workspace at bounding box center [602, 296] width 1204 height 593
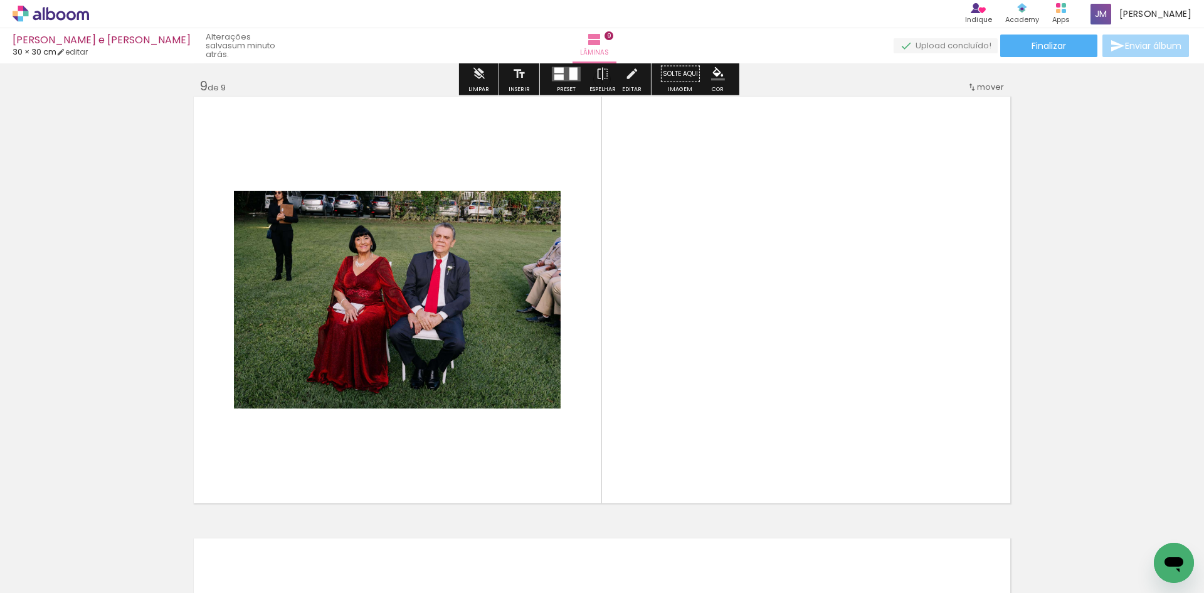
scroll to position [3549, 0]
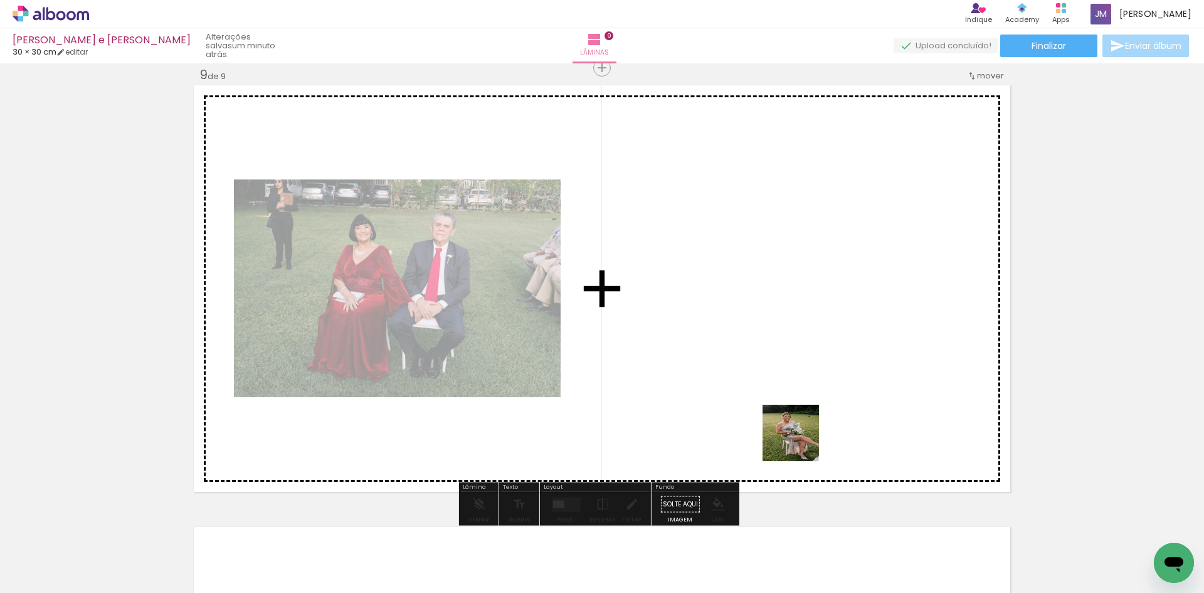
drag, startPoint x: 854, startPoint y: 560, endPoint x: 891, endPoint y: 511, distance: 61.0
click at [798, 434] on quentale-workspace at bounding box center [602, 296] width 1204 height 593
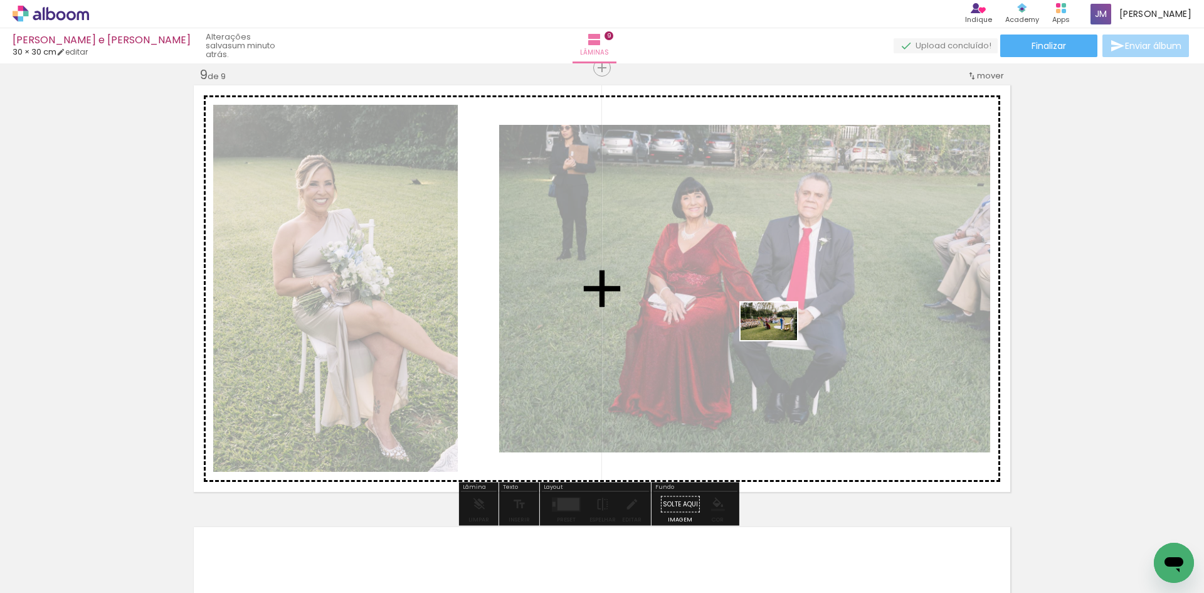
drag, startPoint x: 909, startPoint y: 560, endPoint x: 778, endPoint y: 340, distance: 255.4
click at [778, 340] on quentale-workspace at bounding box center [602, 296] width 1204 height 593
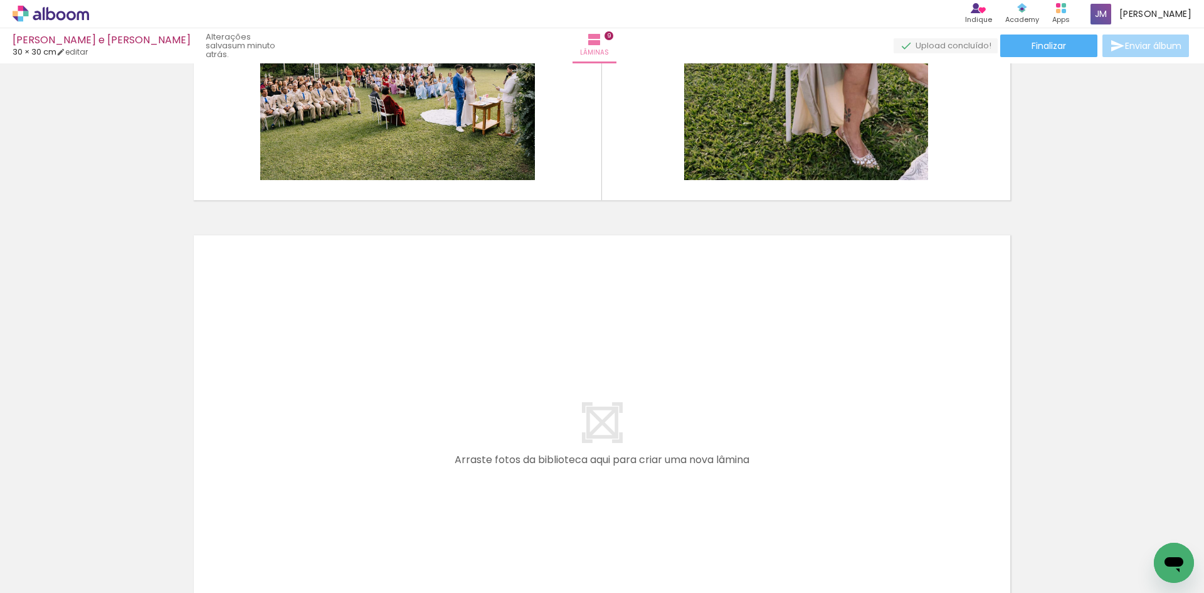
scroll to position [3863, 0]
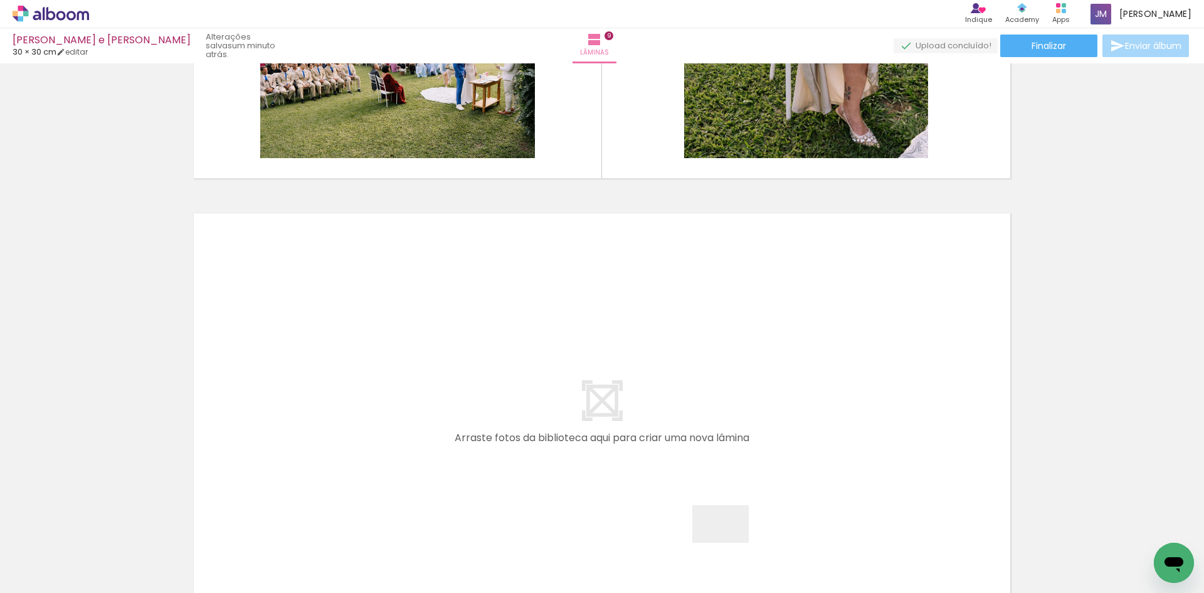
drag, startPoint x: 730, startPoint y: 543, endPoint x: 676, endPoint y: 548, distance: 54.2
click at [740, 417] on quentale-workspace at bounding box center [602, 296] width 1204 height 593
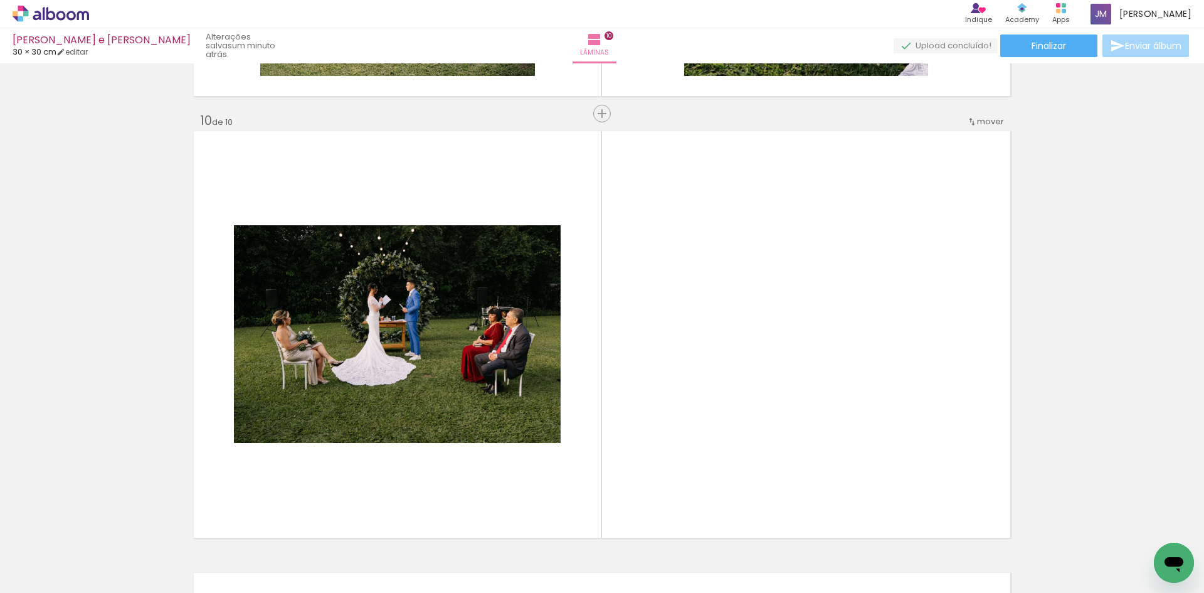
scroll to position [3991, 0]
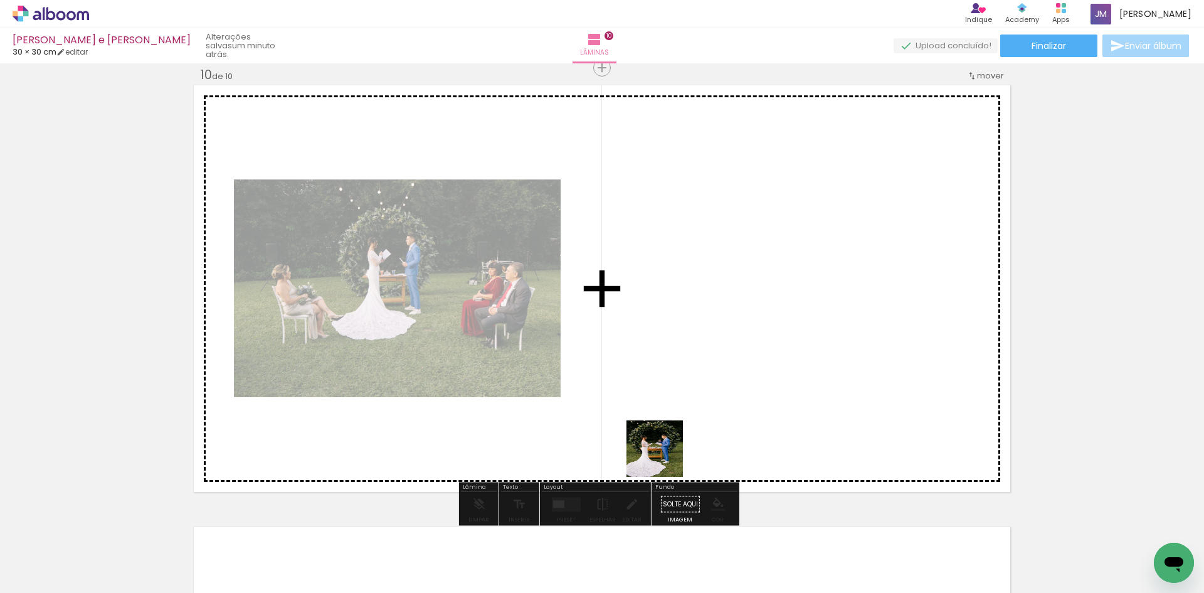
drag, startPoint x: 664, startPoint y: 458, endPoint x: 807, endPoint y: 555, distance: 172.9
click at [664, 422] on quentale-workspace at bounding box center [602, 296] width 1204 height 593
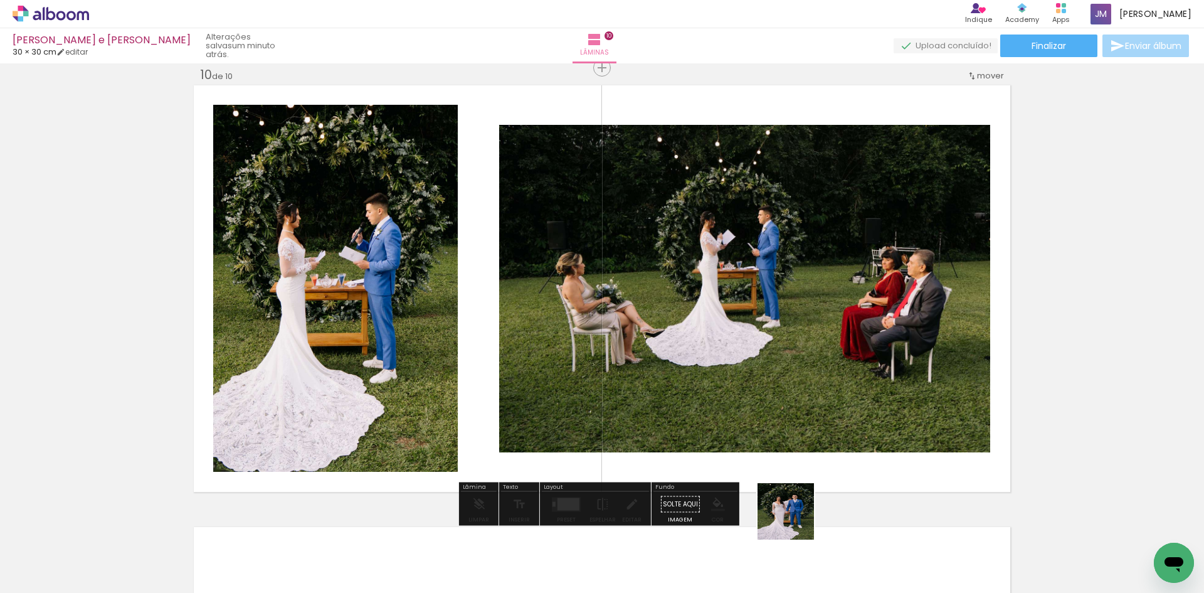
drag, startPoint x: 798, startPoint y: 545, endPoint x: 903, endPoint y: 548, distance: 105.4
click at [794, 405] on quentale-workspace at bounding box center [602, 296] width 1204 height 593
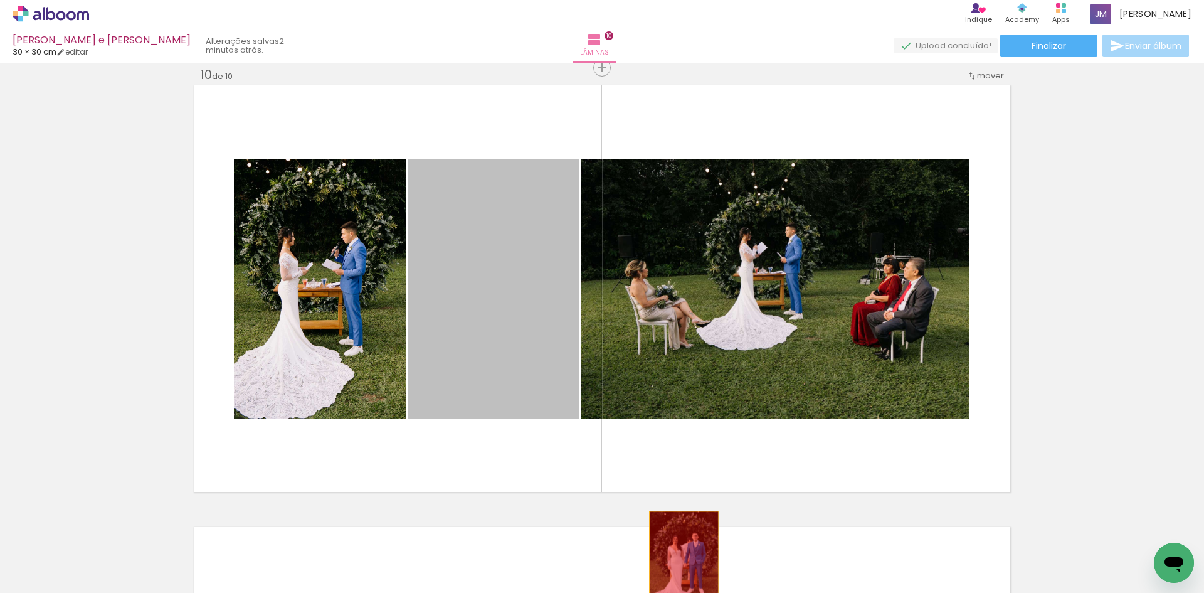
drag, startPoint x: 486, startPoint y: 395, endPoint x: 686, endPoint y: 518, distance: 234.9
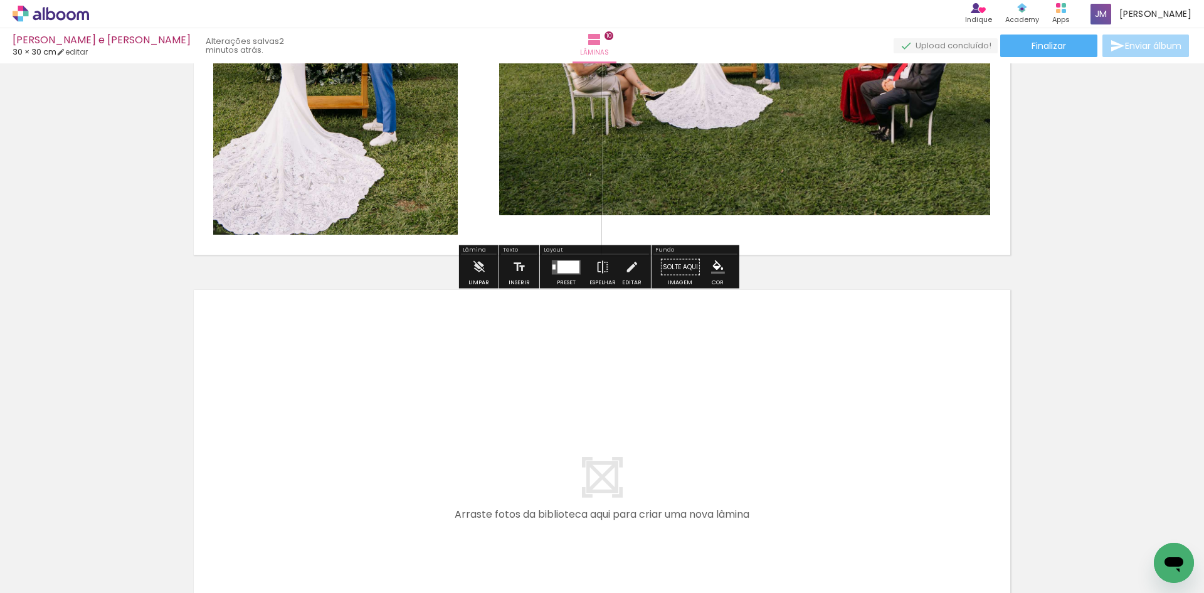
scroll to position [4305, 0]
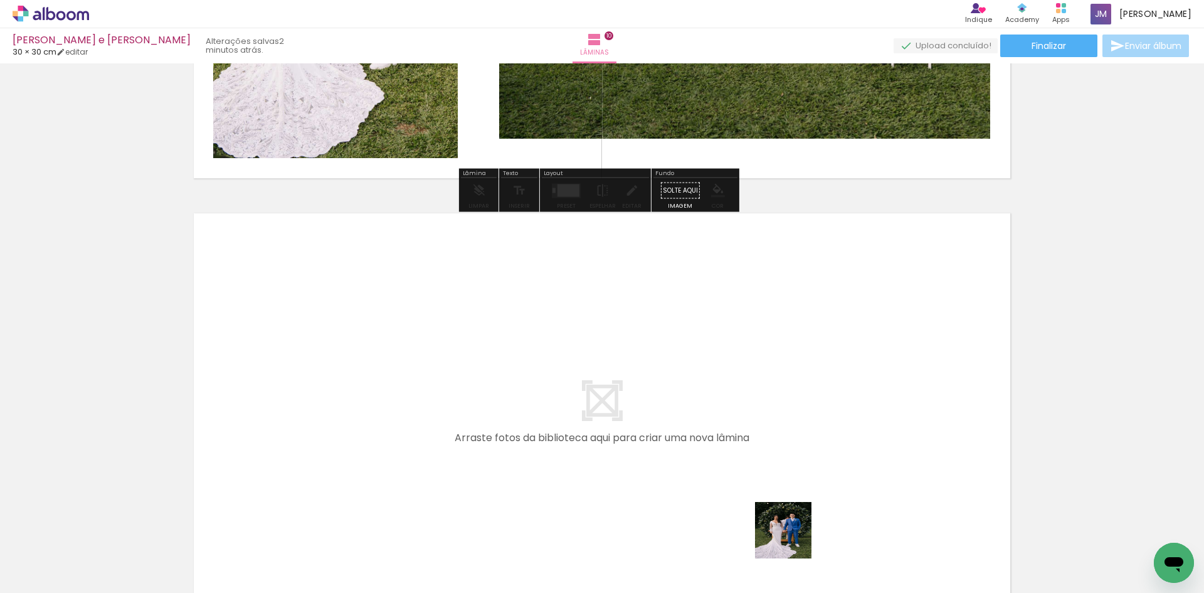
drag, startPoint x: 793, startPoint y: 572, endPoint x: 890, endPoint y: 584, distance: 97.3
click at [792, 445] on quentale-workspace at bounding box center [602, 296] width 1204 height 593
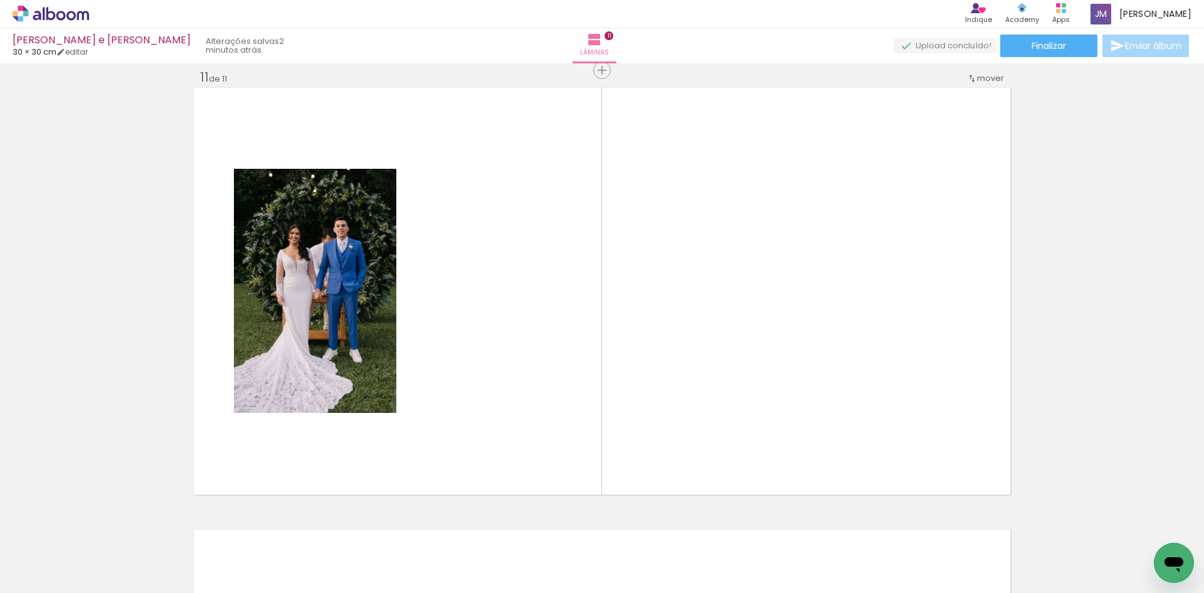
scroll to position [4433, 0]
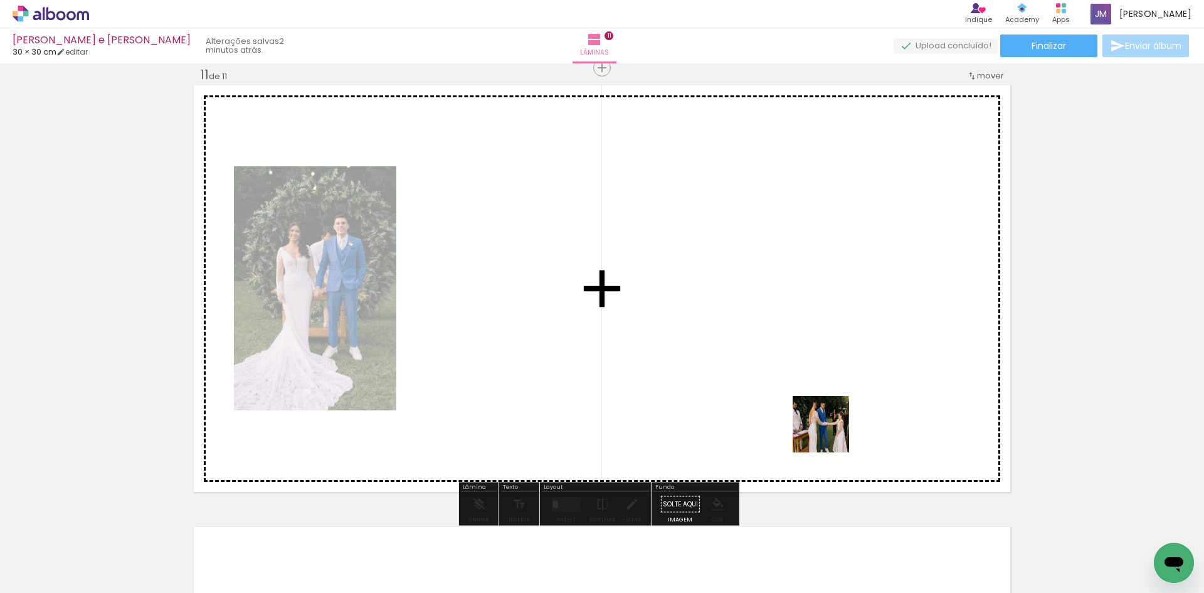
drag, startPoint x: 884, startPoint y: 560, endPoint x: 791, endPoint y: 340, distance: 239.0
click at [791, 340] on quentale-workspace at bounding box center [602, 296] width 1204 height 593
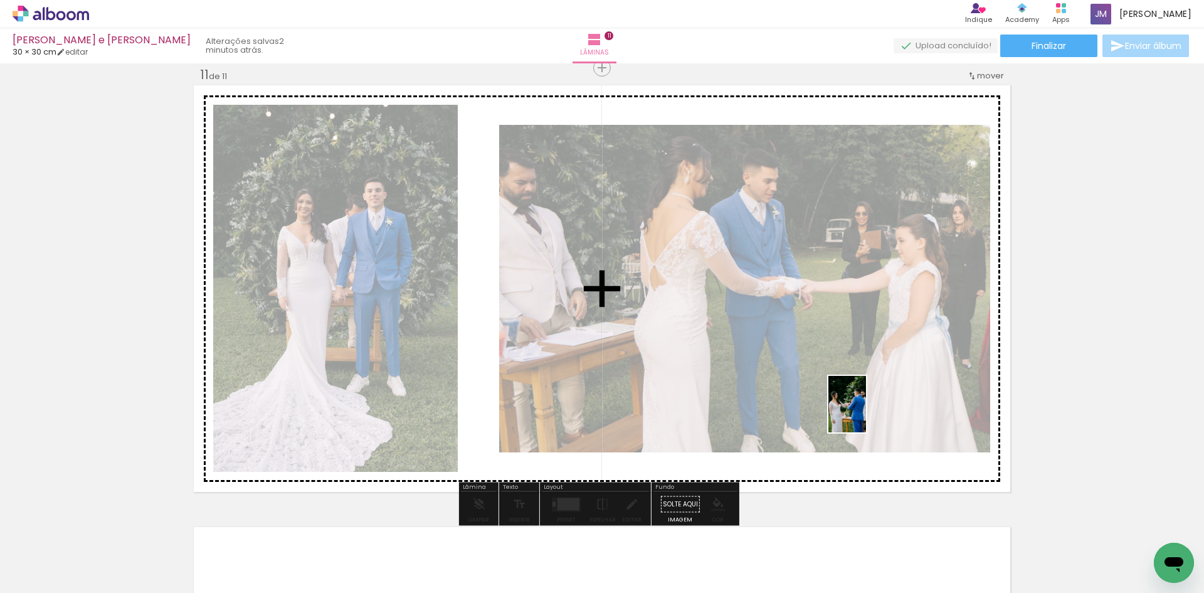
drag, startPoint x: 936, startPoint y: 560, endPoint x: 866, endPoint y: 413, distance: 161.9
click at [866, 413] on quentale-workspace at bounding box center [602, 296] width 1204 height 593
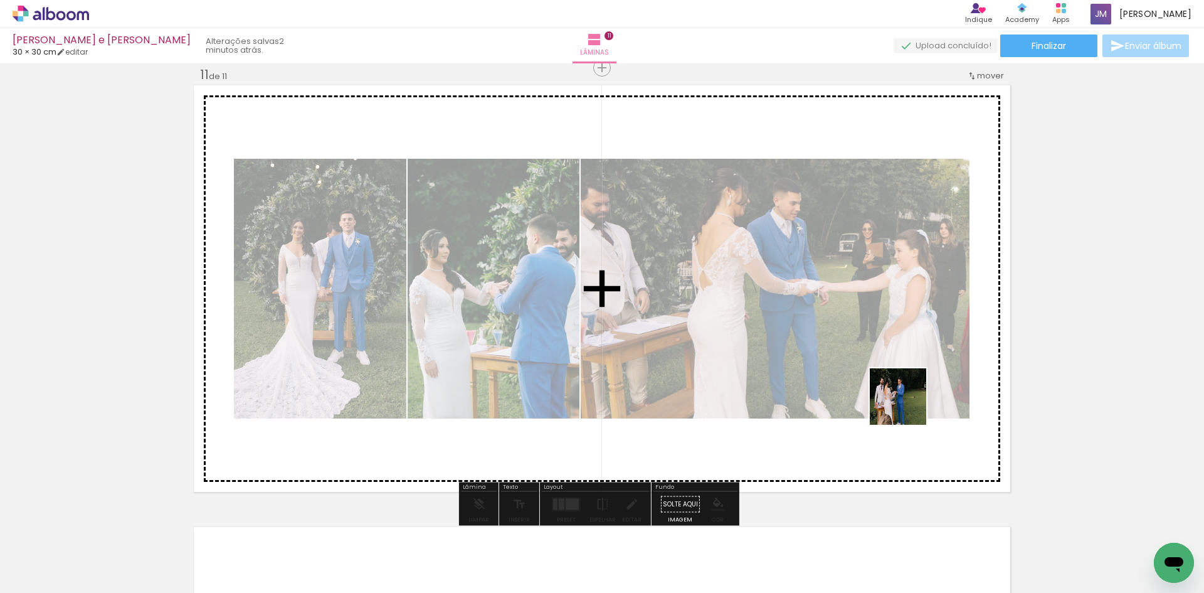
drag, startPoint x: 1010, startPoint y: 553, endPoint x: 1098, endPoint y: 549, distance: 87.9
click at [889, 383] on quentale-workspace at bounding box center [602, 296] width 1204 height 593
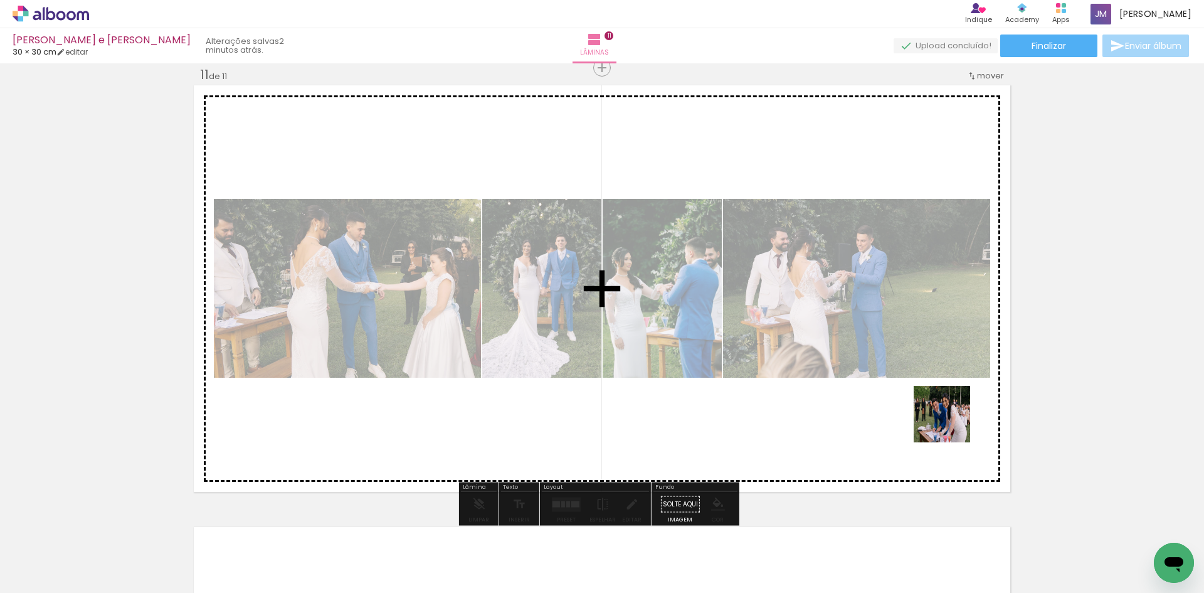
drag, startPoint x: 1103, startPoint y: 551, endPoint x: 758, endPoint y: 494, distance: 349.7
click at [856, 363] on quentale-workspace at bounding box center [602, 296] width 1204 height 593
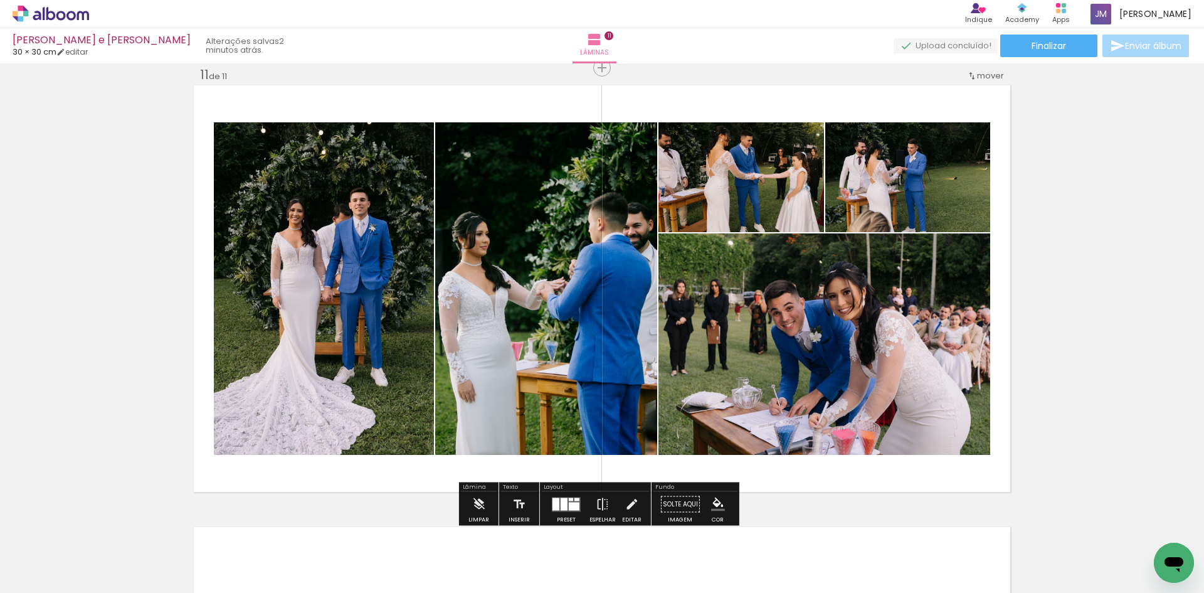
scroll to position [0, 637]
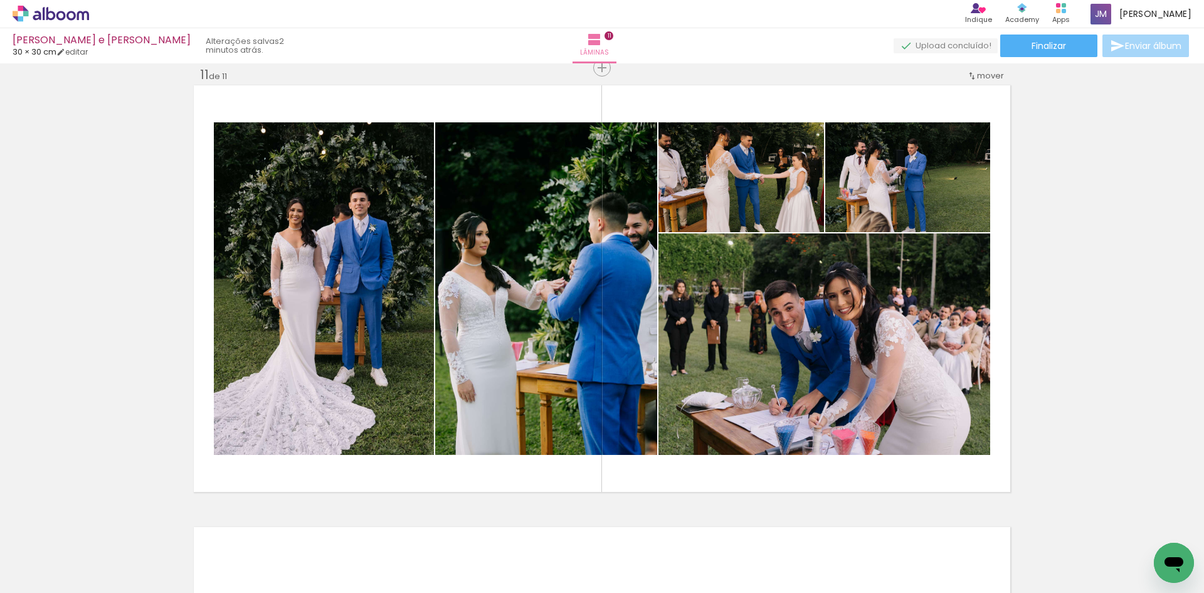
click at [834, 565] on div at bounding box center [823, 550] width 62 height 41
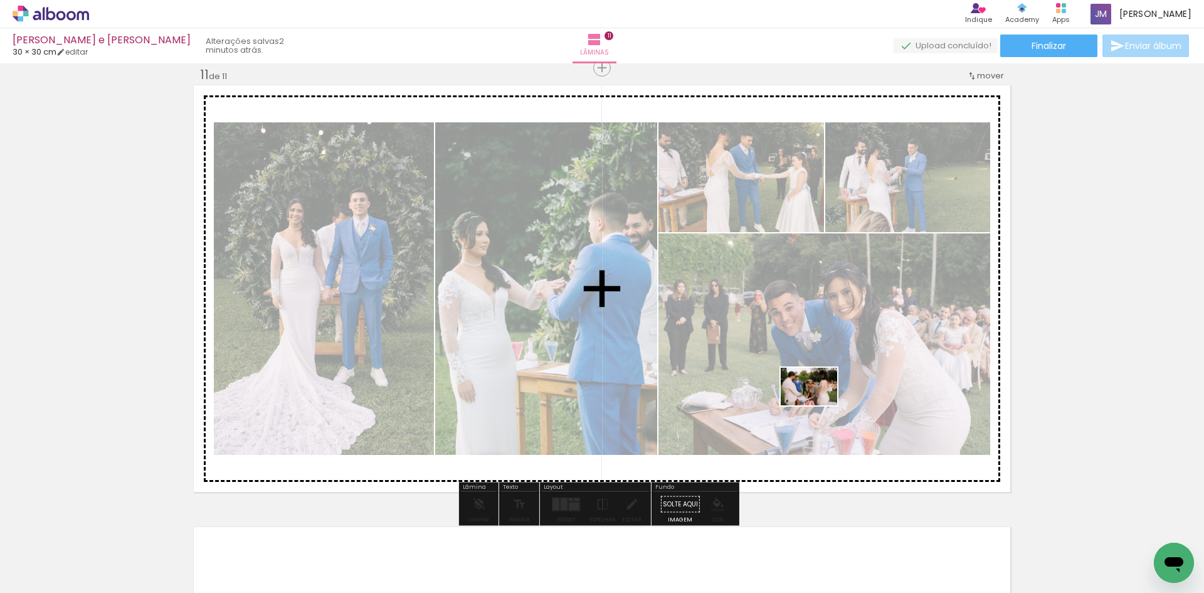
drag, startPoint x: 834, startPoint y: 565, endPoint x: 819, endPoint y: 405, distance: 160.7
click at [819, 405] on quentale-workspace at bounding box center [602, 296] width 1204 height 593
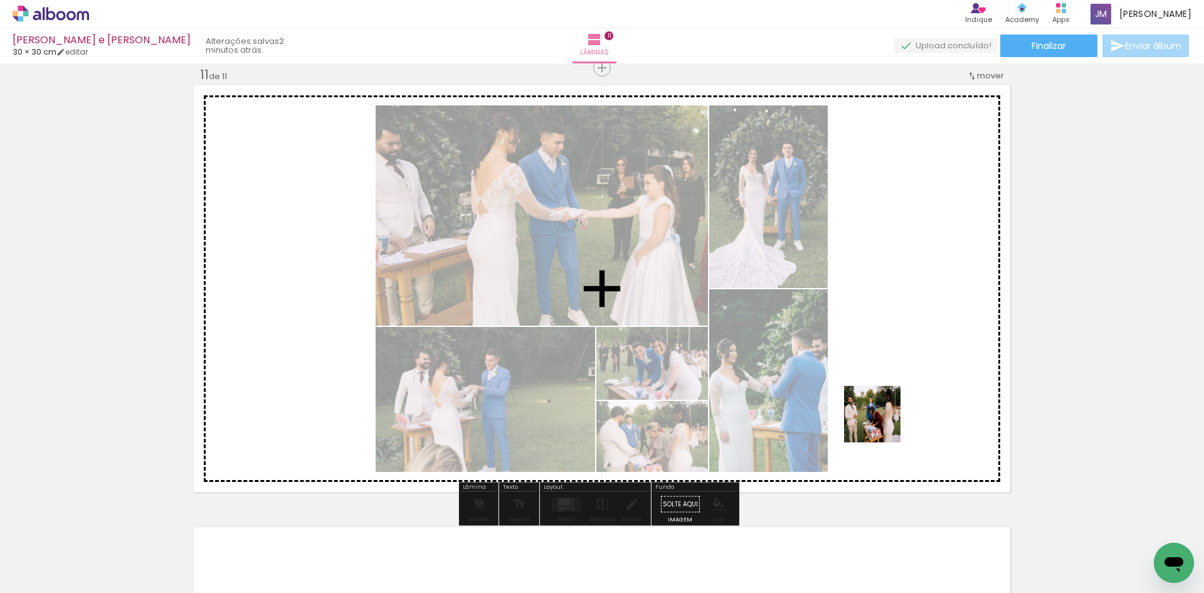
drag, startPoint x: 905, startPoint y: 562, endPoint x: 979, endPoint y: 566, distance: 74.7
click at [881, 422] on quentale-workspace at bounding box center [602, 296] width 1204 height 593
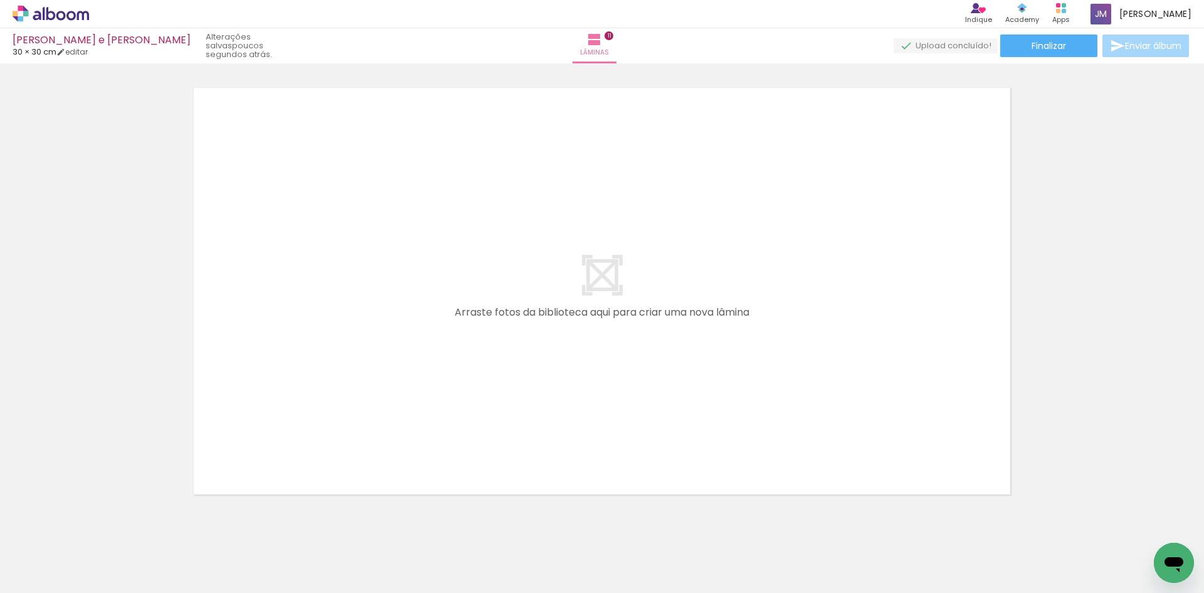
scroll to position [0, 1078]
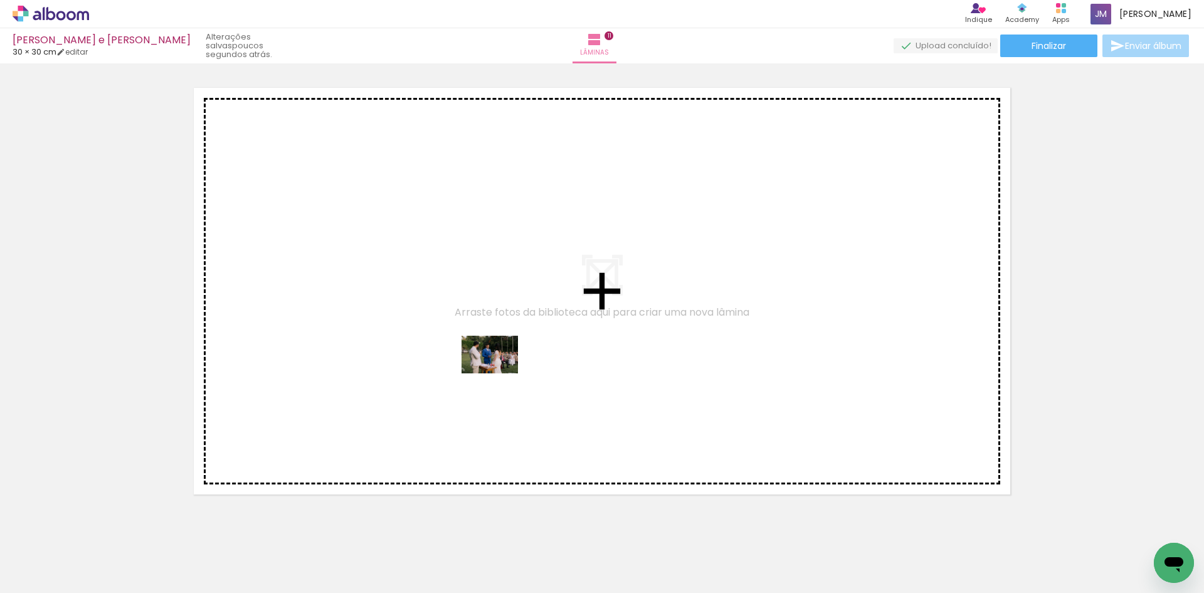
drag, startPoint x: 525, startPoint y: 548, endPoint x: 499, endPoint y: 373, distance: 176.3
click at [499, 373] on quentale-workspace at bounding box center [602, 296] width 1204 height 593
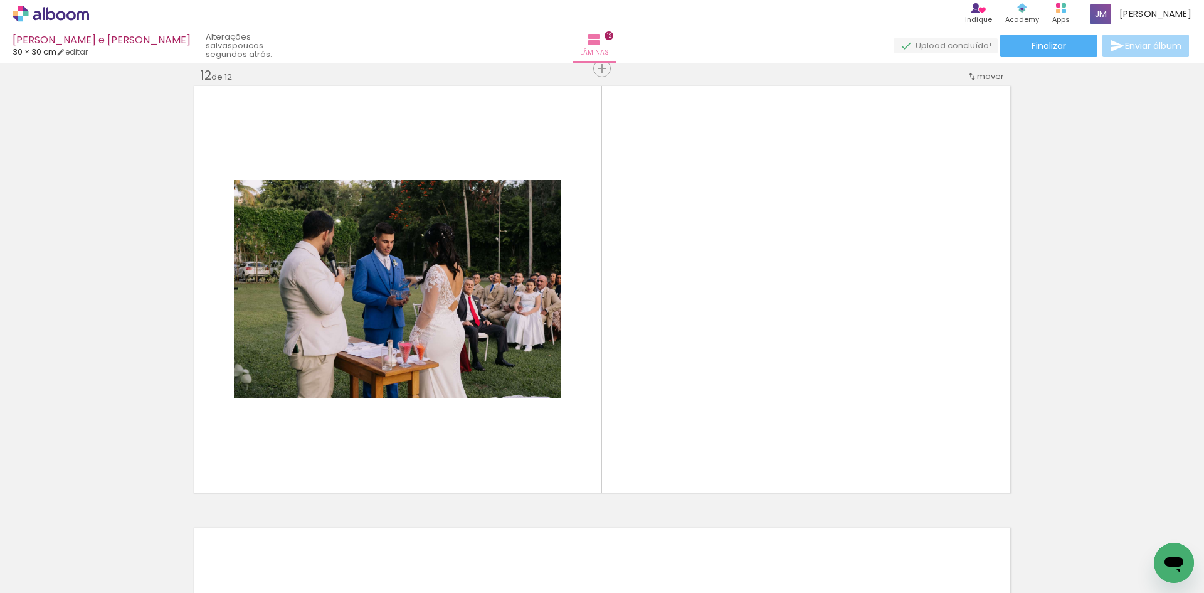
scroll to position [4874, 0]
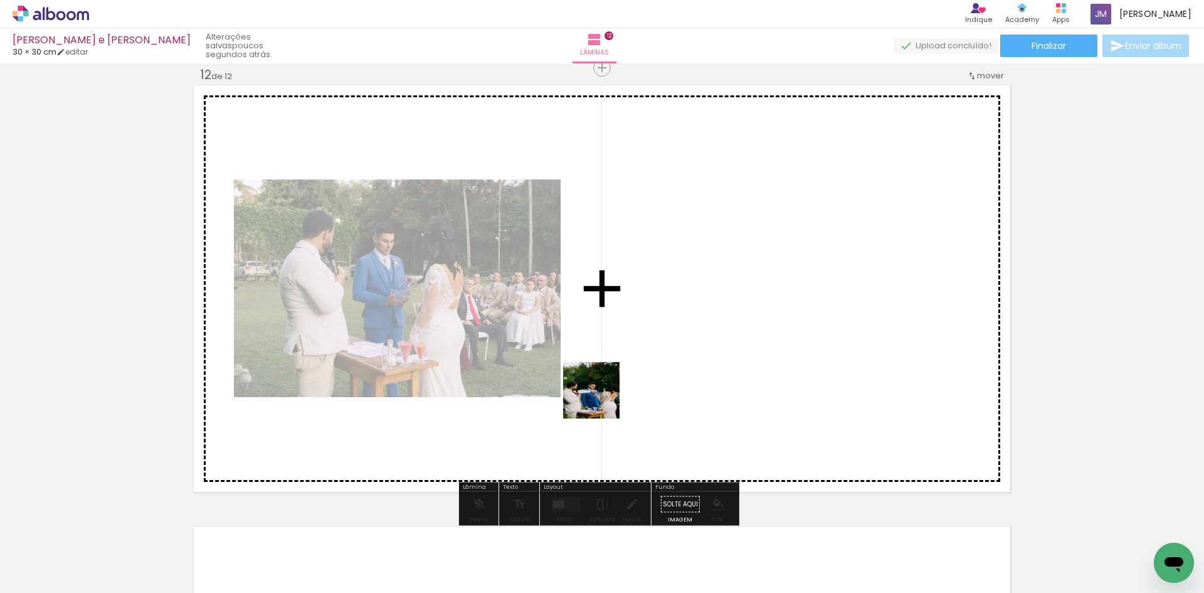
drag, startPoint x: 602, startPoint y: 555, endPoint x: 652, endPoint y: 528, distance: 57.2
click at [600, 375] on quentale-workspace at bounding box center [602, 296] width 1204 height 593
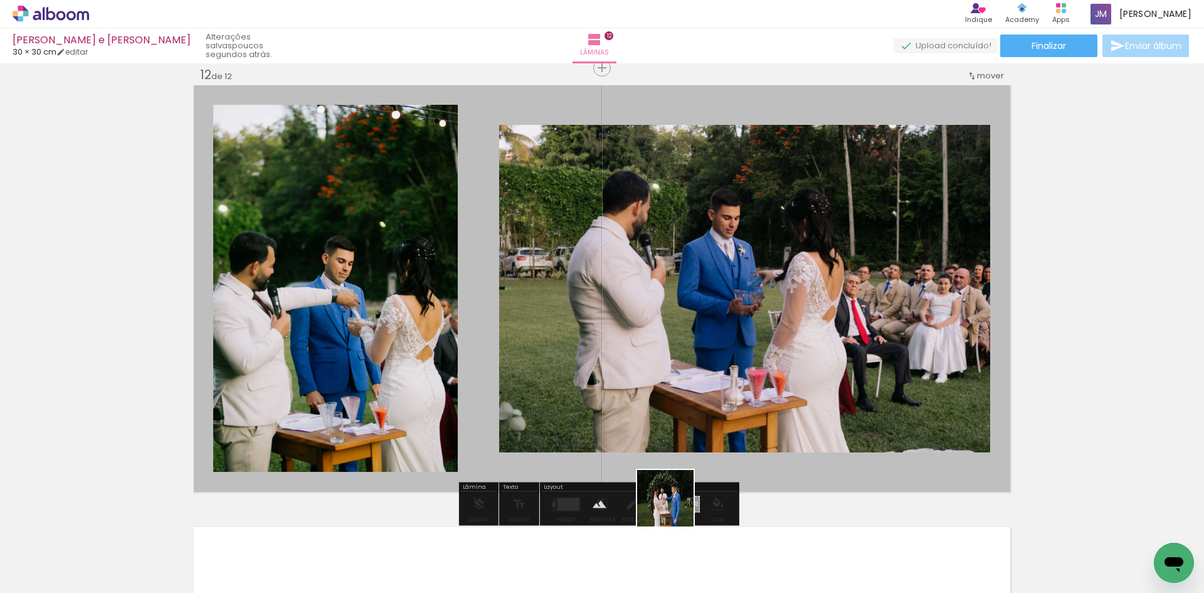
drag, startPoint x: 677, startPoint y: 544, endPoint x: 729, endPoint y: 536, distance: 52.1
click at [631, 345] on quentale-workspace at bounding box center [602, 296] width 1204 height 593
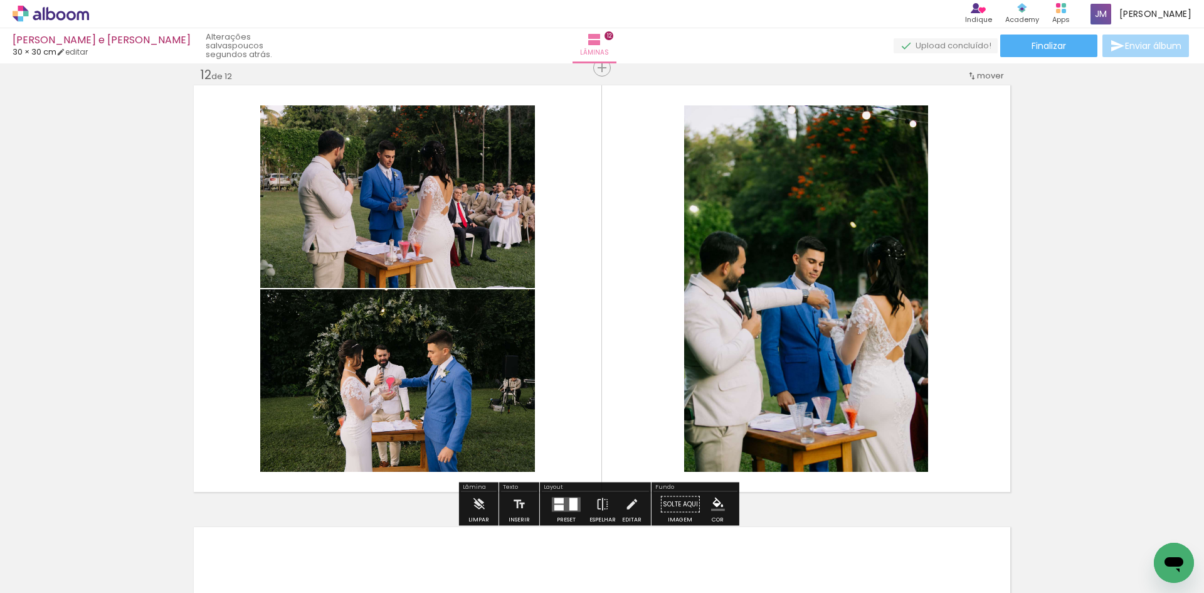
drag, startPoint x: 735, startPoint y: 558, endPoint x: 674, endPoint y: 385, distance: 183.9
click at [674, 385] on quentale-workspace at bounding box center [602, 296] width 1204 height 593
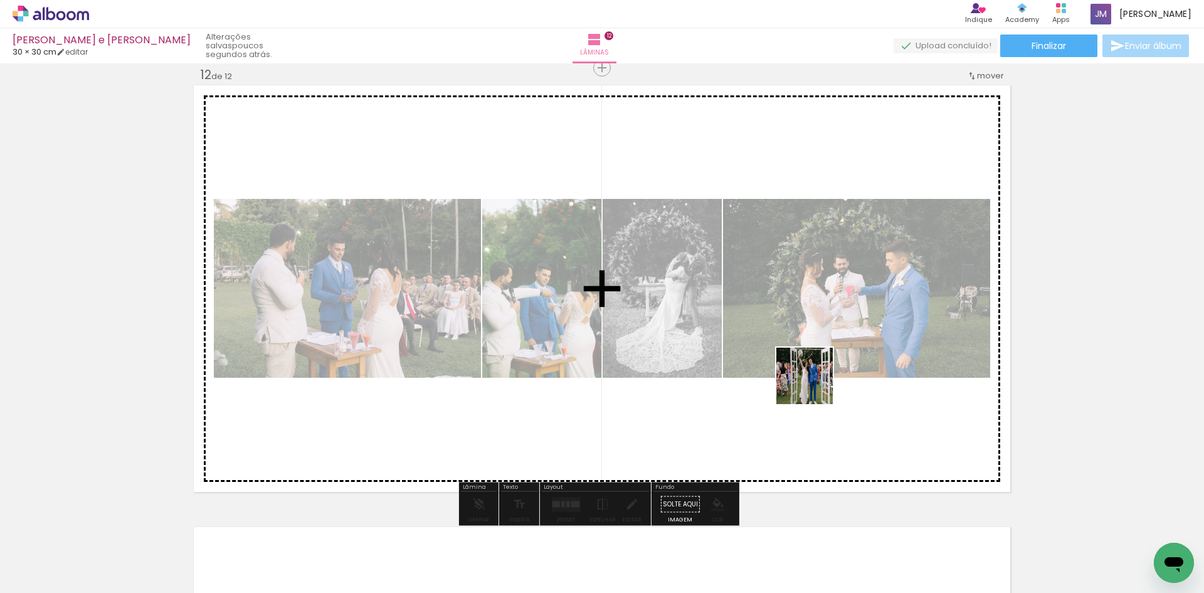
drag, startPoint x: 804, startPoint y: 551, endPoint x: 905, endPoint y: 507, distance: 109.9
click at [815, 385] on quentale-workspace at bounding box center [602, 296] width 1204 height 593
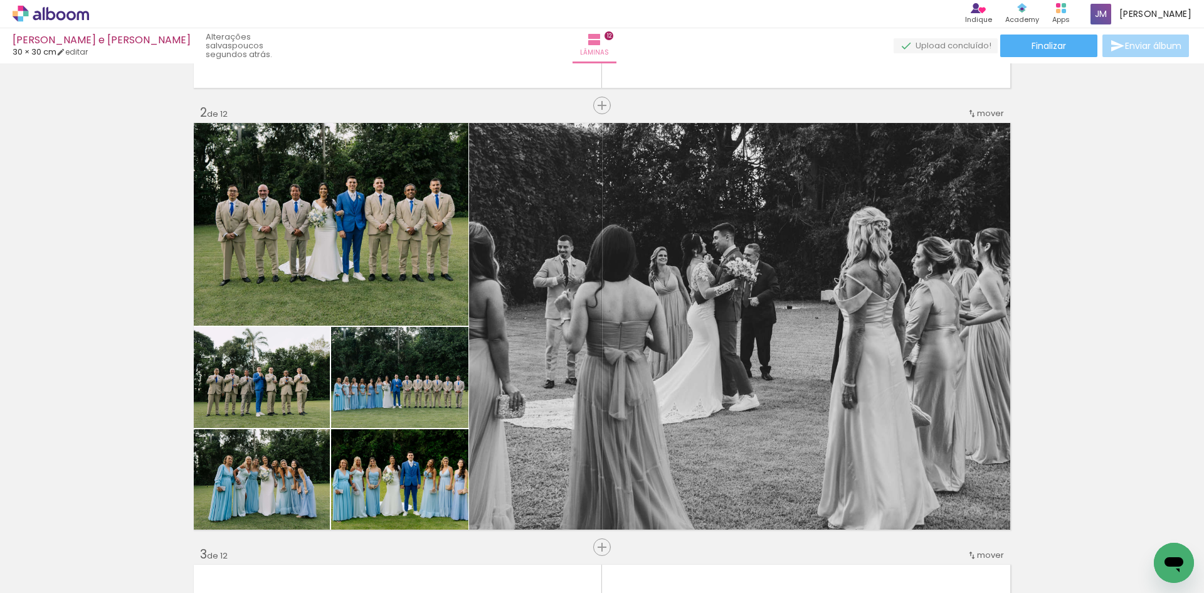
scroll to position [44, 0]
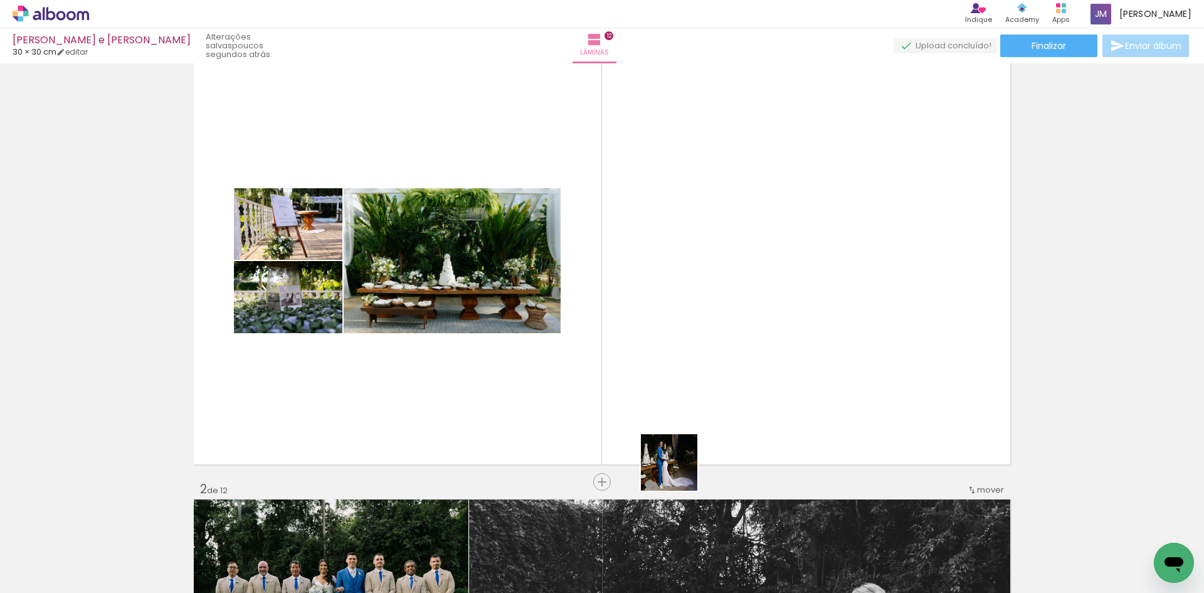
drag, startPoint x: 623, startPoint y: 556, endPoint x: 748, endPoint y: 381, distance: 214.5
click at [748, 381] on quentale-workspace at bounding box center [602, 296] width 1204 height 593
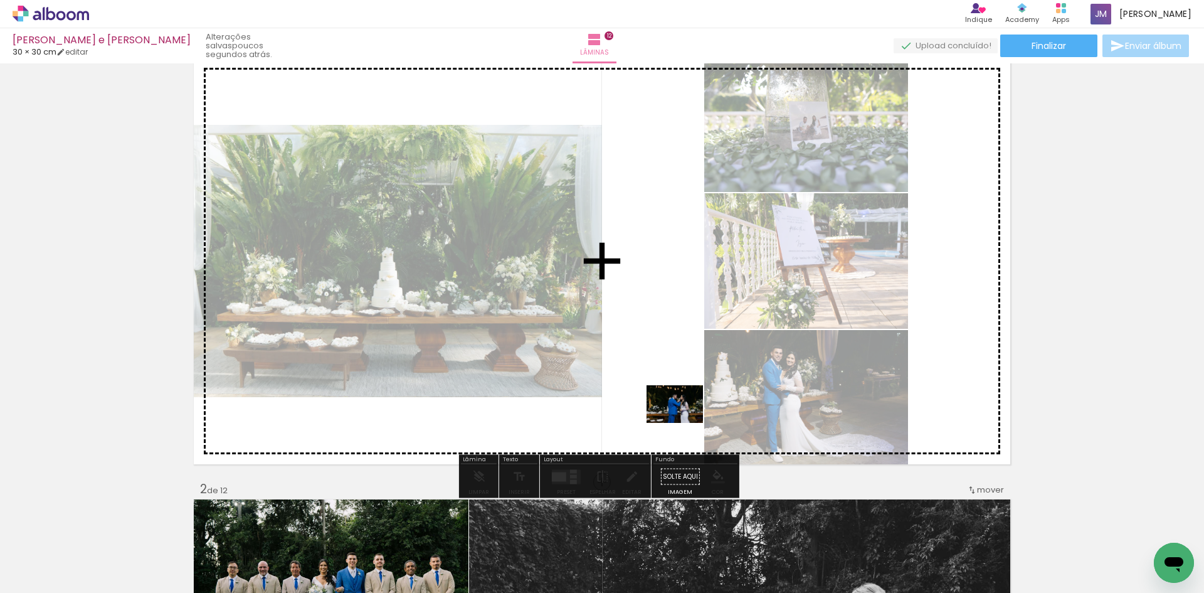
drag, startPoint x: 696, startPoint y: 561, endPoint x: 684, endPoint y: 423, distance: 139.1
click at [684, 423] on quentale-workspace at bounding box center [602, 296] width 1204 height 593
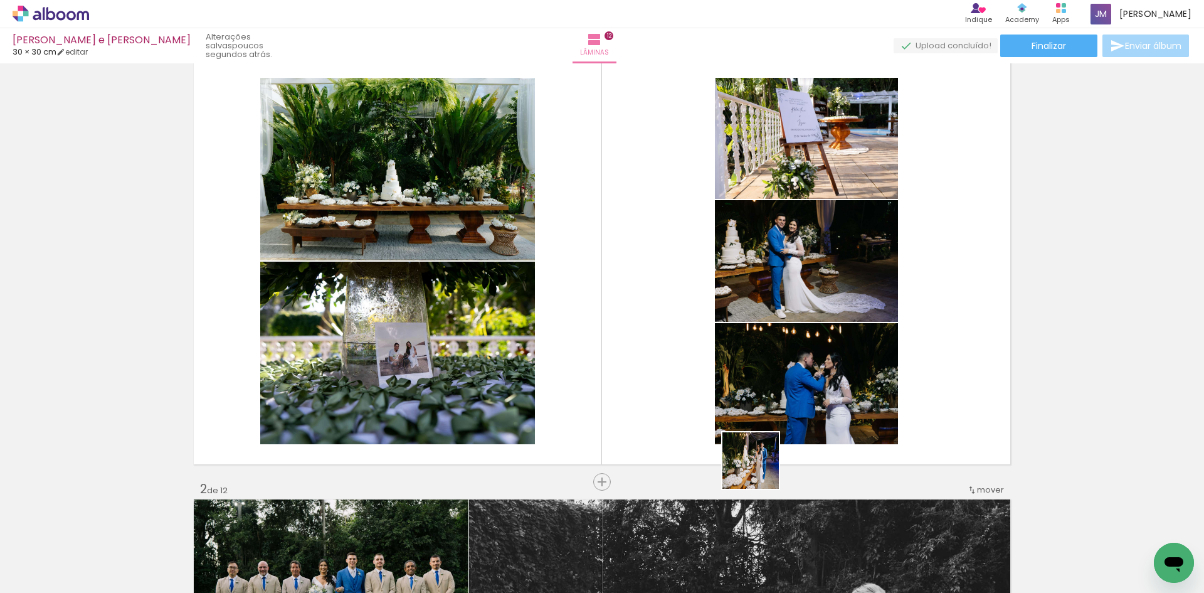
drag, startPoint x: 759, startPoint y: 561, endPoint x: 833, endPoint y: 553, distance: 74.4
click at [755, 412] on quentale-workspace at bounding box center [602, 296] width 1204 height 593
